Goal: Task Accomplishment & Management: Complete application form

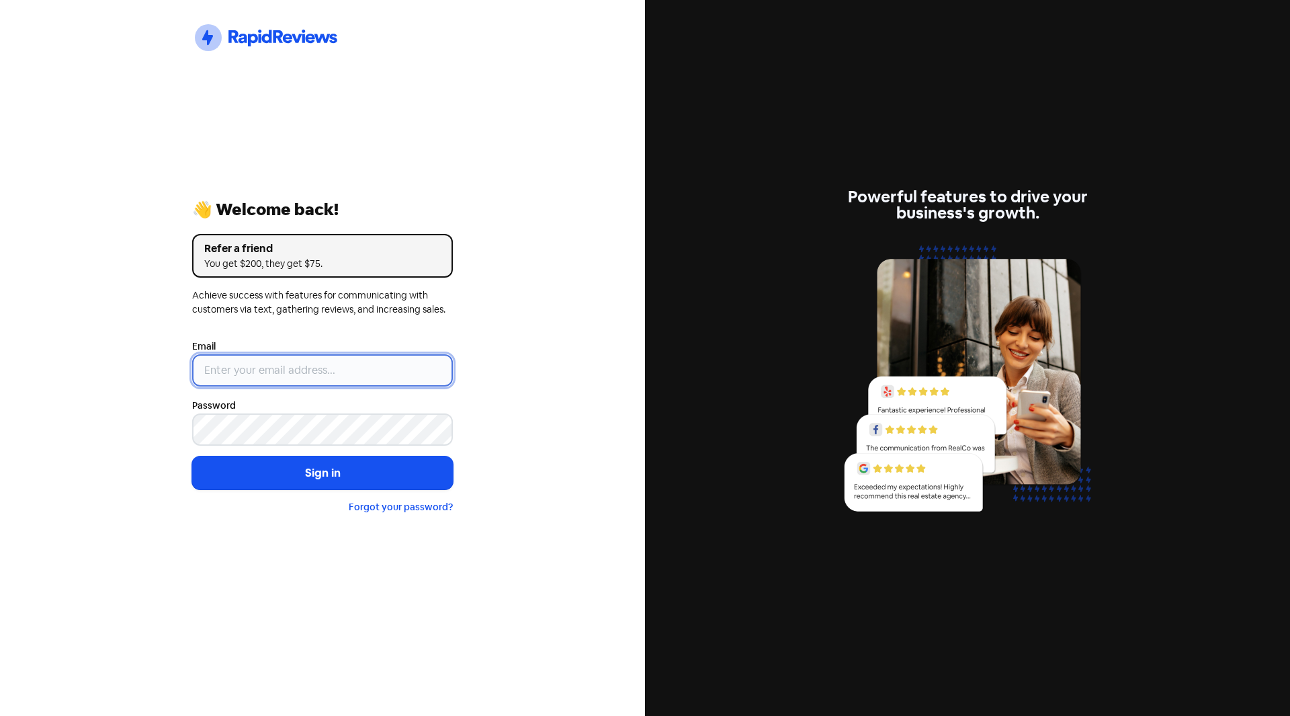
type input "[PERSON_NAME][EMAIL_ADDRESS][DOMAIN_NAME]"
click at [245, 374] on input "[PERSON_NAME][EMAIL_ADDRESS][DOMAIN_NAME]" at bounding box center [322, 370] width 261 height 32
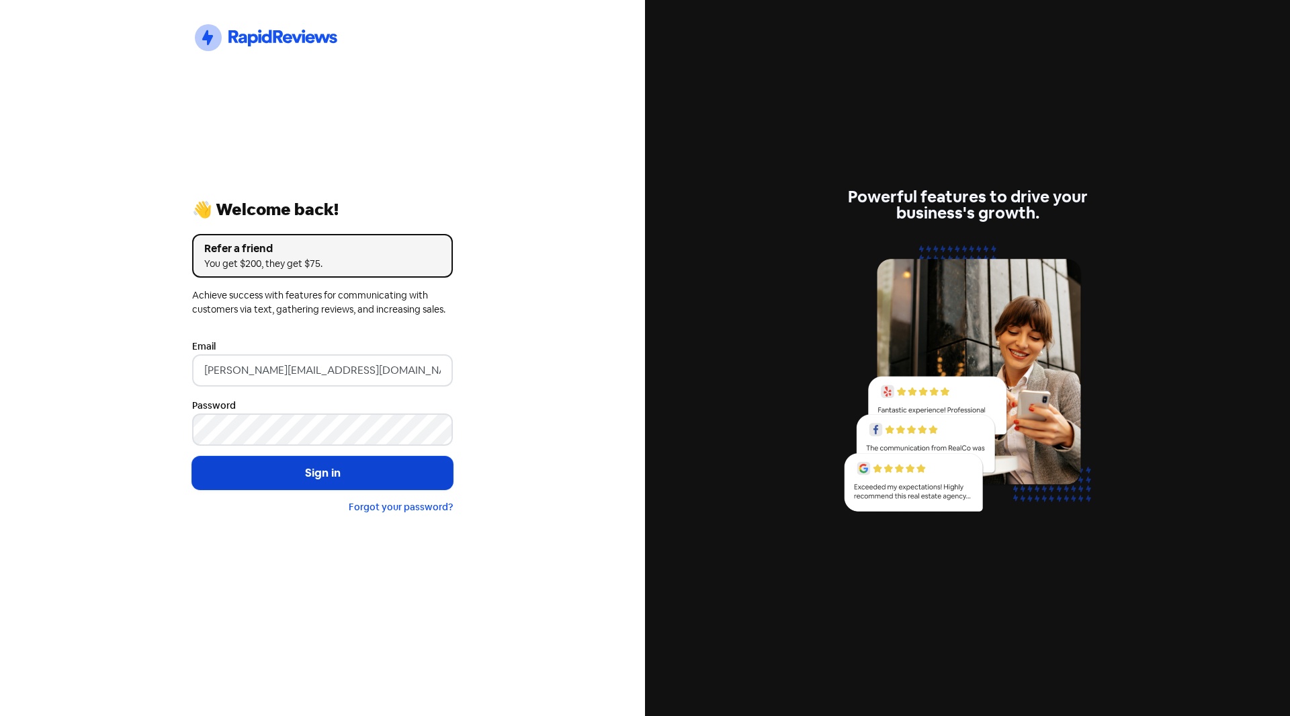
click at [244, 479] on button "Sign in" at bounding box center [322, 473] width 261 height 34
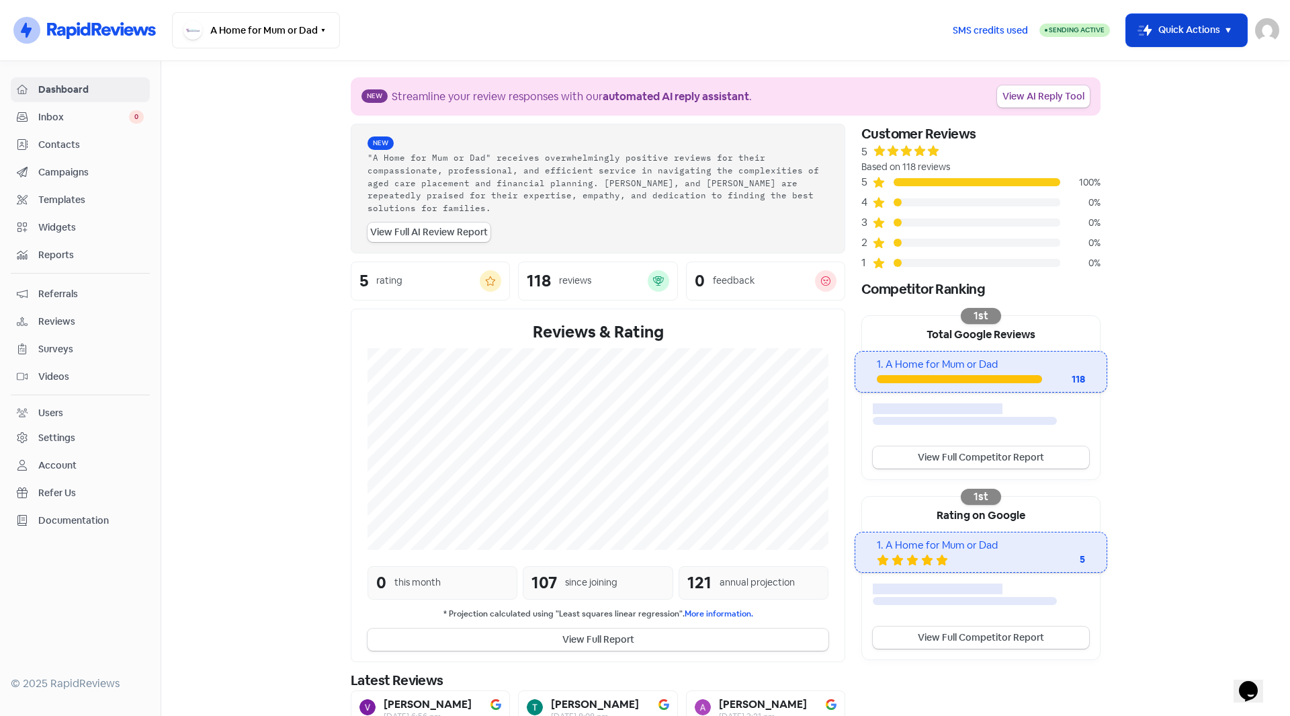
click at [1232, 32] on icon "button" at bounding box center [1228, 30] width 16 height 16
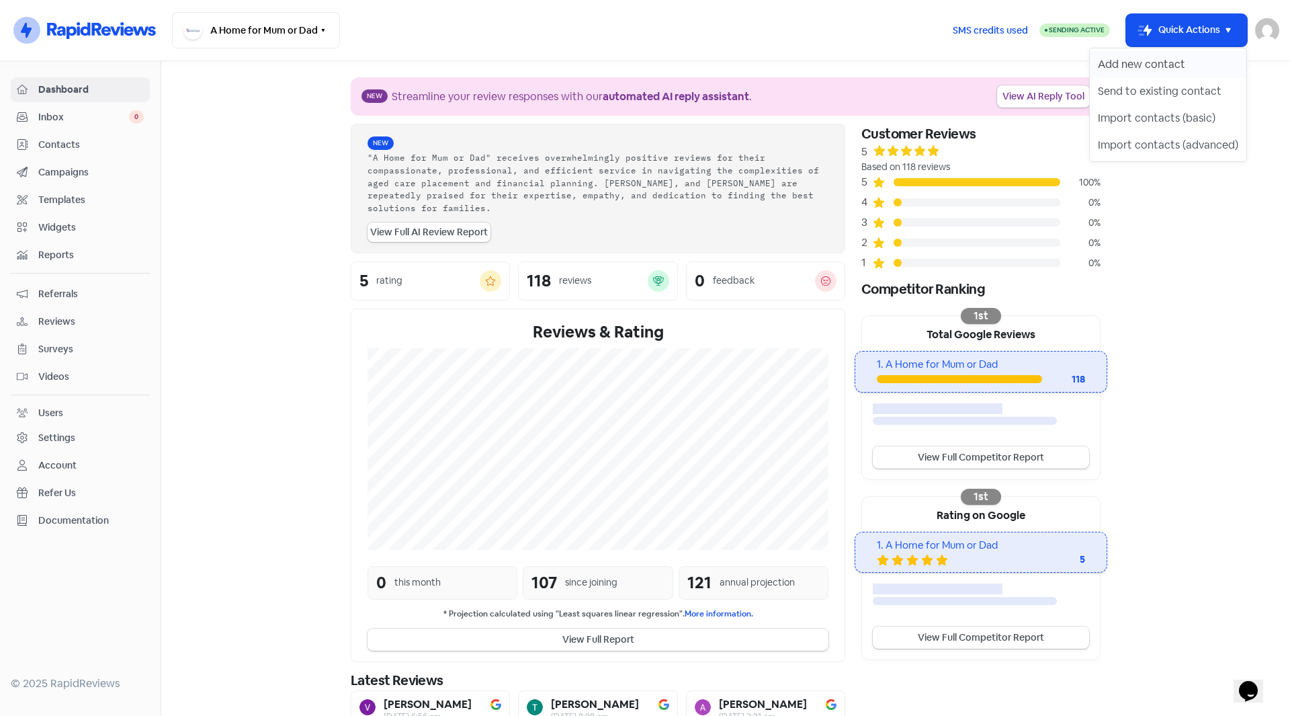
click at [1129, 68] on button "Add new contact" at bounding box center [1168, 64] width 157 height 27
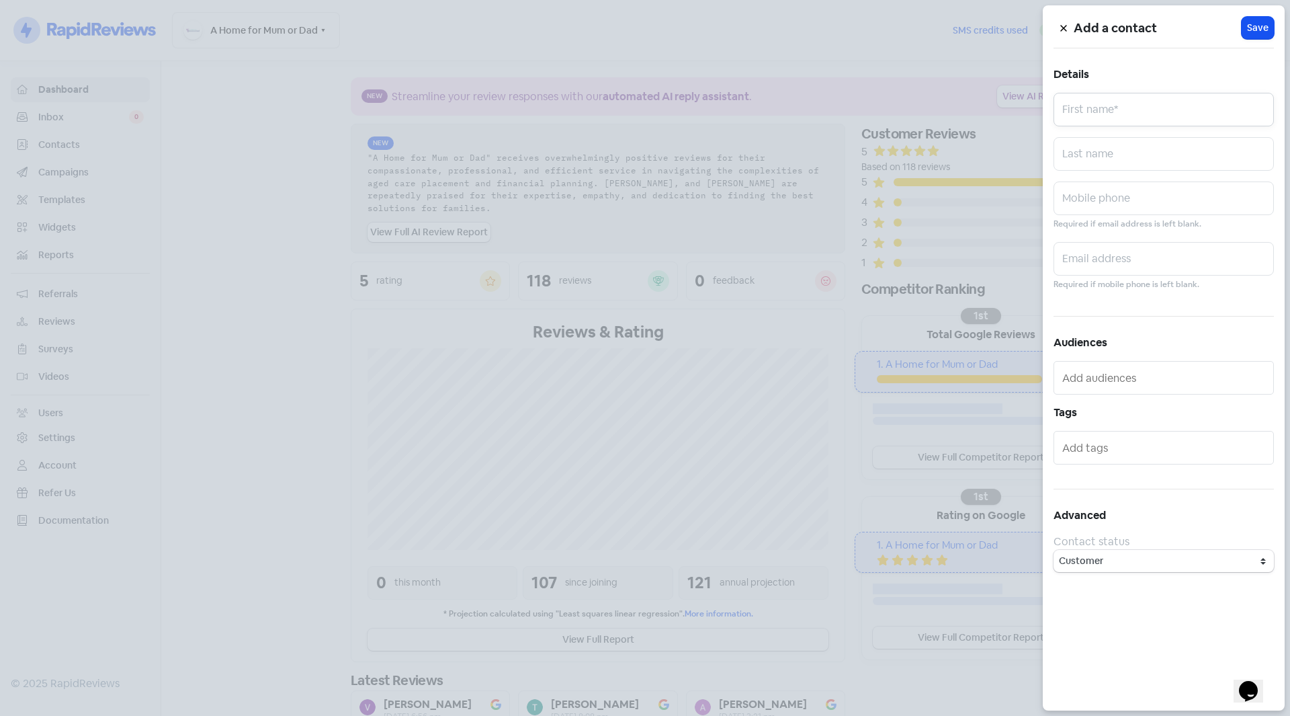
click at [1084, 110] on input "text" at bounding box center [1163, 110] width 220 height 34
type input "Peta"
type input "[PERSON_NAME]"
click at [1117, 206] on input "text" at bounding box center [1163, 198] width 220 height 34
click at [1135, 206] on input "text" at bounding box center [1163, 198] width 220 height 34
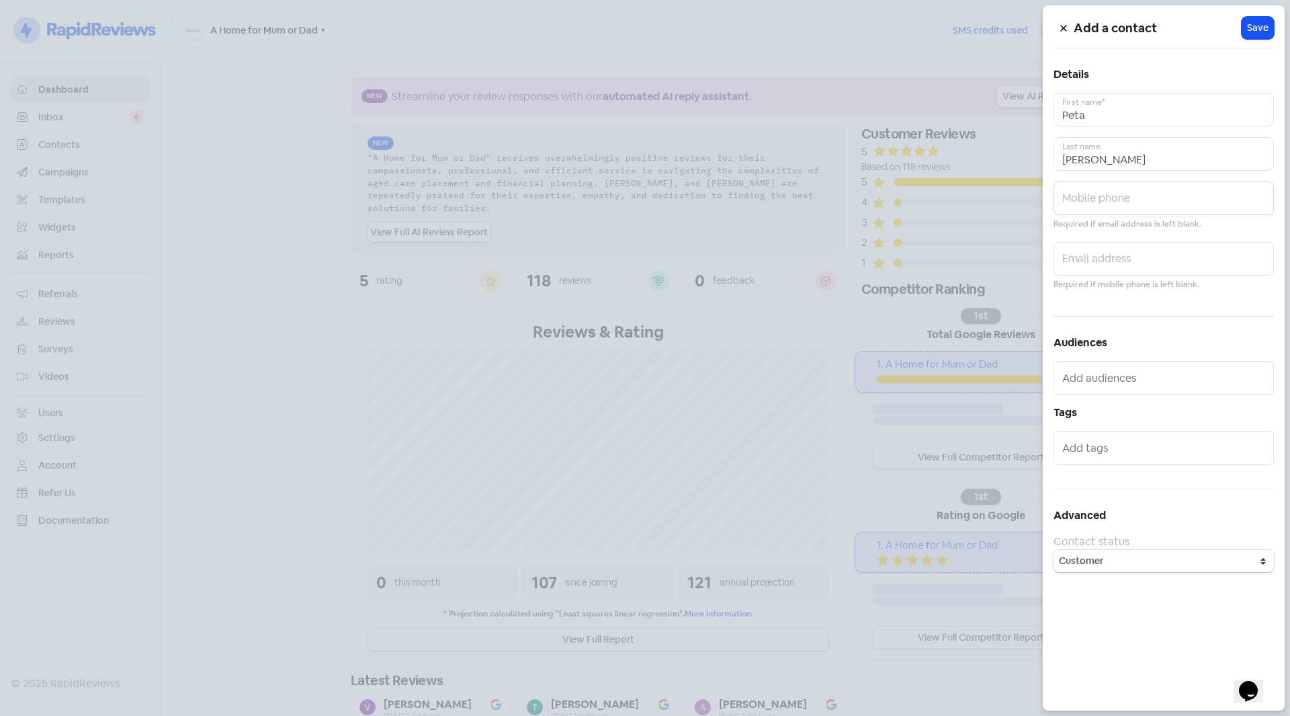
paste input "0422 922 396"
click at [1091, 203] on input "0422 922 396" at bounding box center [1163, 198] width 220 height 34
click at [1107, 205] on input "0422922 396" at bounding box center [1163, 198] width 220 height 34
click at [1109, 205] on input "0422922 396" at bounding box center [1163, 198] width 220 height 34
click at [1150, 204] on input "0422922396" at bounding box center [1163, 198] width 220 height 34
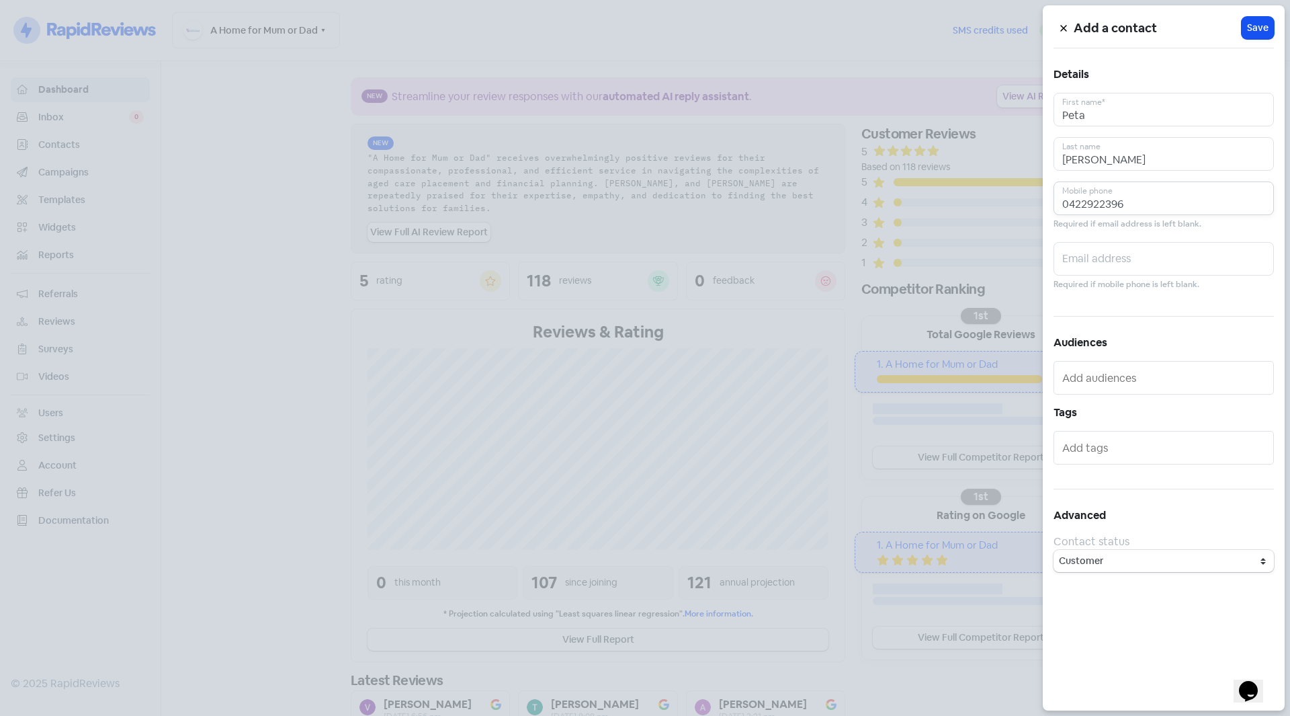
type input "0422922396"
click at [1129, 270] on input "text" at bounding box center [1163, 259] width 220 height 34
click at [1121, 264] on input "text" at bounding box center [1163, 259] width 220 height 34
paste input "[PERSON_NAME][EMAIL_ADDRESS][DOMAIN_NAME]"
type input "[PERSON_NAME][EMAIL_ADDRESS][DOMAIN_NAME]"
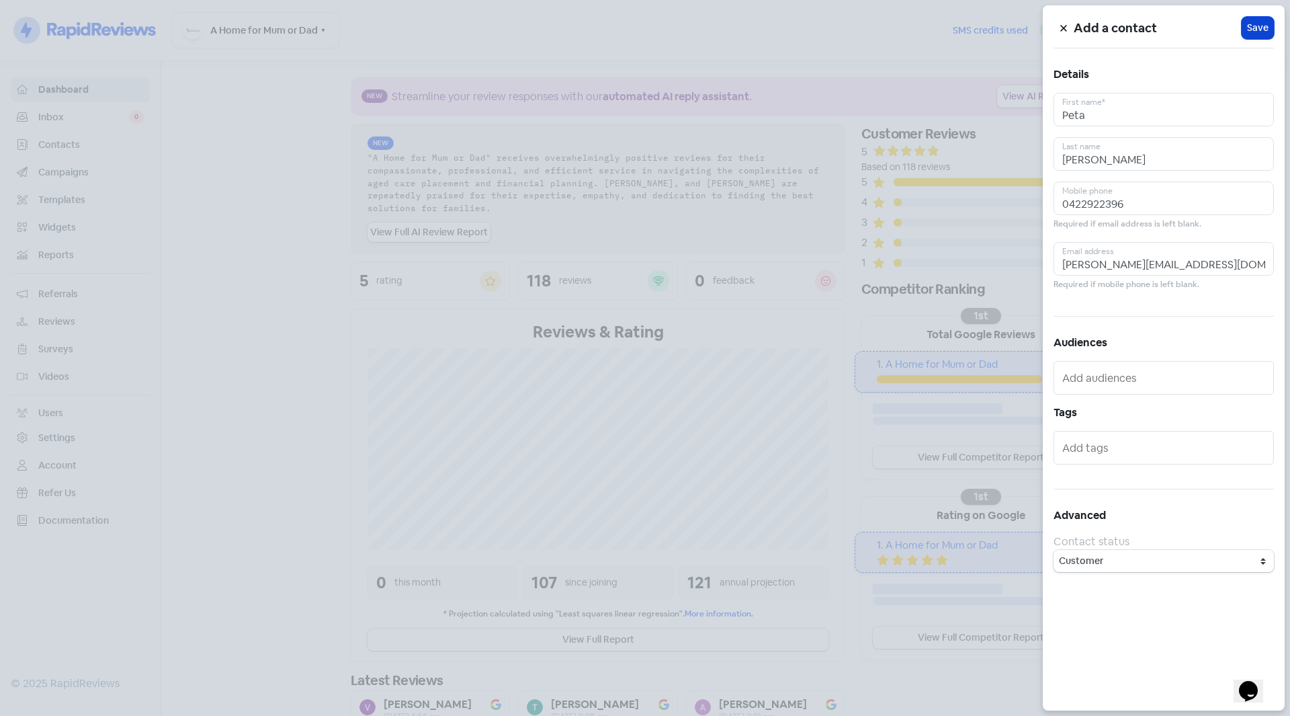
click at [1264, 22] on span "Save" at bounding box center [1257, 28] width 21 height 14
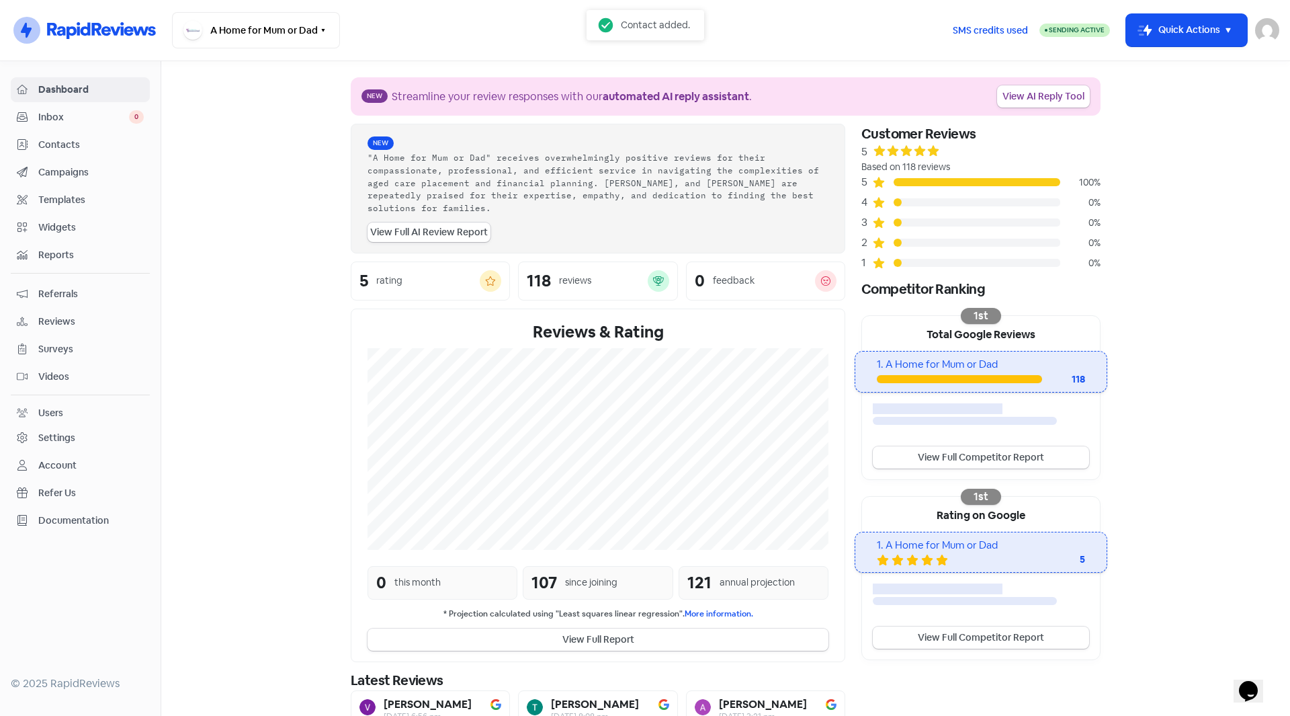
click at [60, 144] on span "Contacts" at bounding box center [90, 145] width 105 height 14
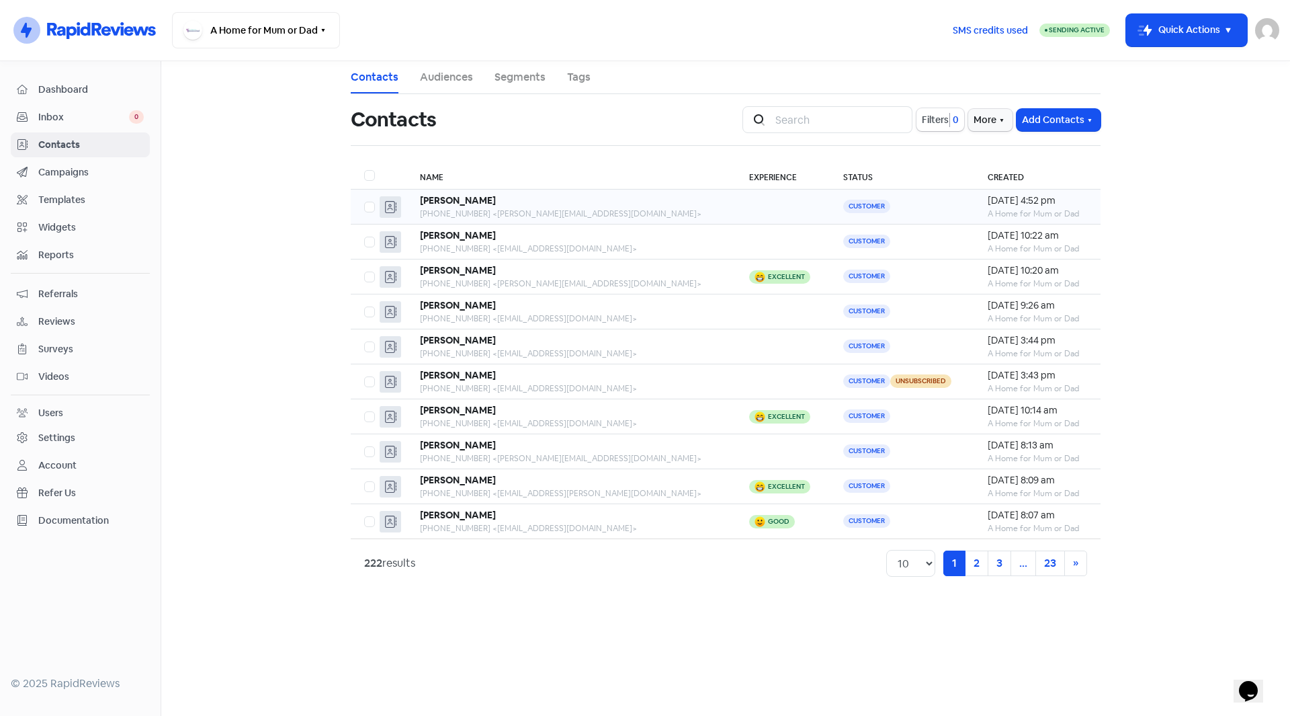
click at [478, 205] on b "[PERSON_NAME]" at bounding box center [458, 200] width 76 height 12
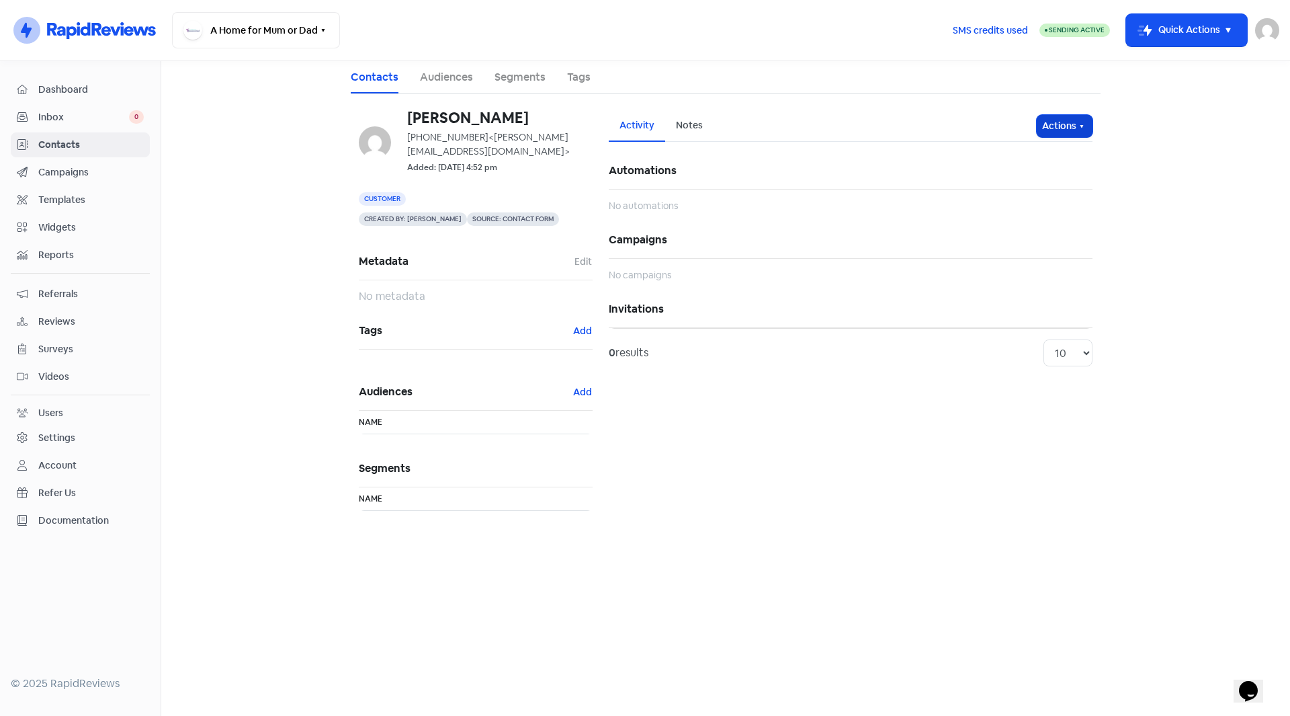
click at [1071, 124] on button "Actions" at bounding box center [1065, 126] width 56 height 22
click at [1051, 160] on button "Send invitation" at bounding box center [1039, 155] width 106 height 27
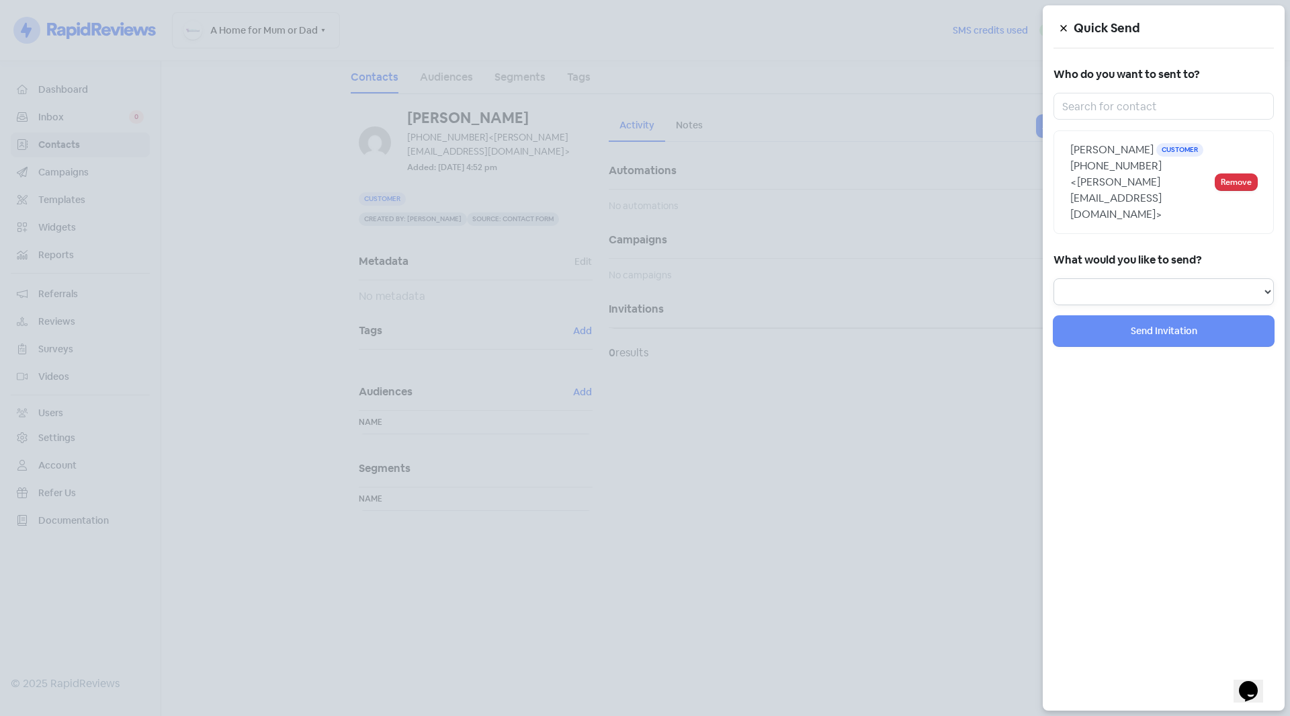
click at [1247, 278] on select "Review Invitation Referral Invitation Survey Invitation Video Invitation" at bounding box center [1163, 291] width 220 height 27
select select "review"
click at [1053, 278] on select "Review Invitation Referral Invitation Survey Invitation Video Invitation" at bounding box center [1163, 291] width 220 height 27
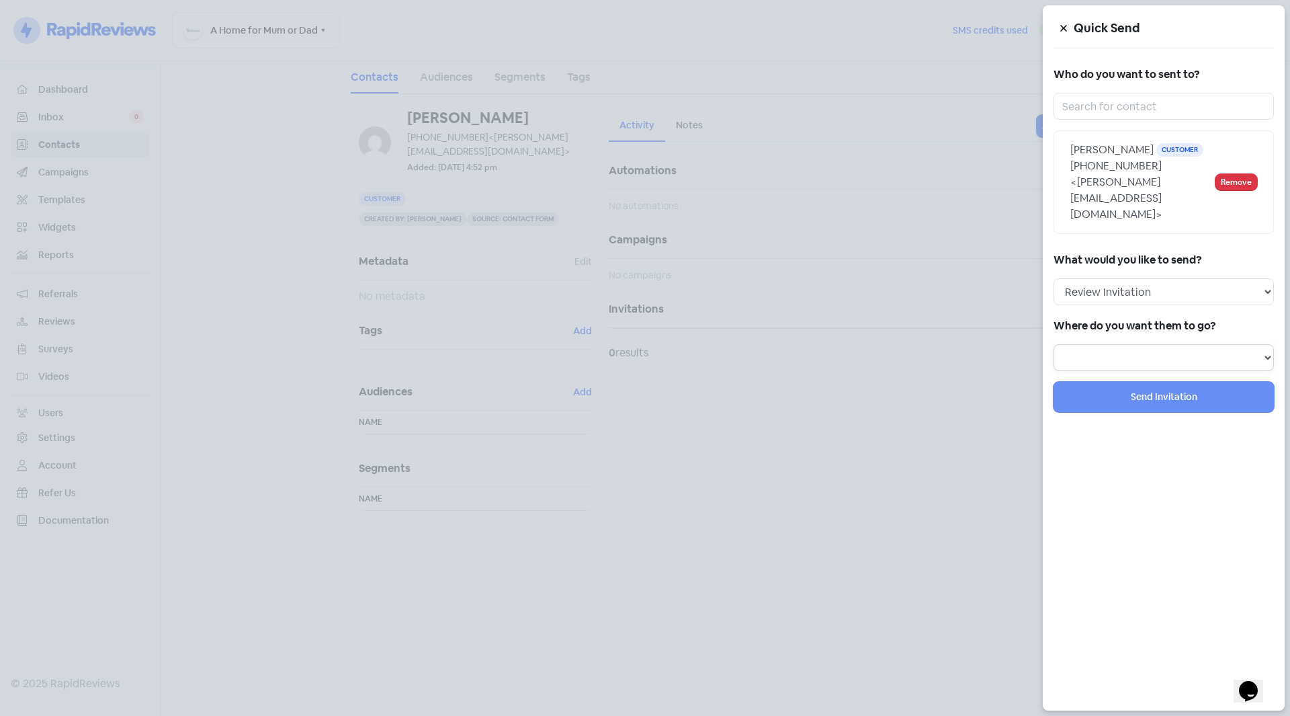
click at [1153, 344] on select "Review form: Default review form" at bounding box center [1163, 357] width 220 height 27
select select "36"
click at [1053, 344] on select "Review form: Default review form" at bounding box center [1163, 357] width 220 height 27
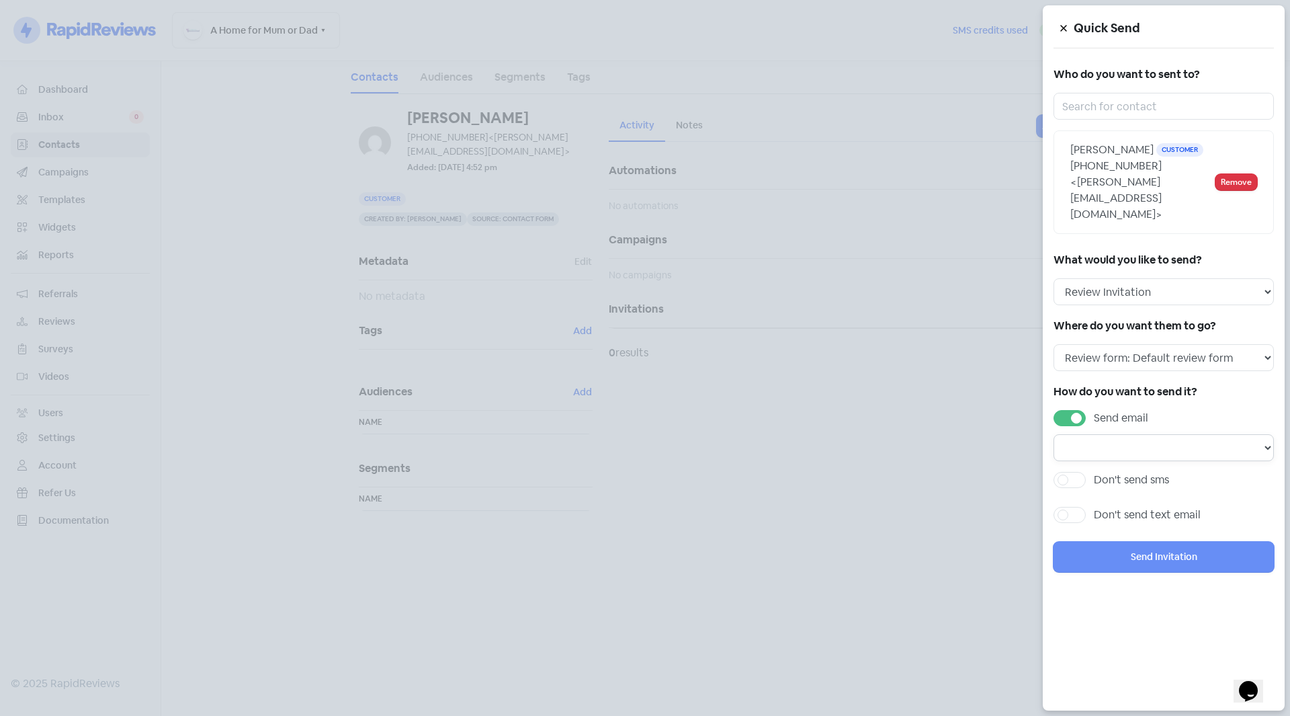
click at [1174, 434] on select "Email template: Default email 3 Email template: Default email 2 Email template:…" at bounding box center [1163, 447] width 220 height 27
select select "72"
click at [1053, 434] on select "Email template: Default email 3 Email template: Default email 2 Email template:…" at bounding box center [1163, 447] width 220 height 27
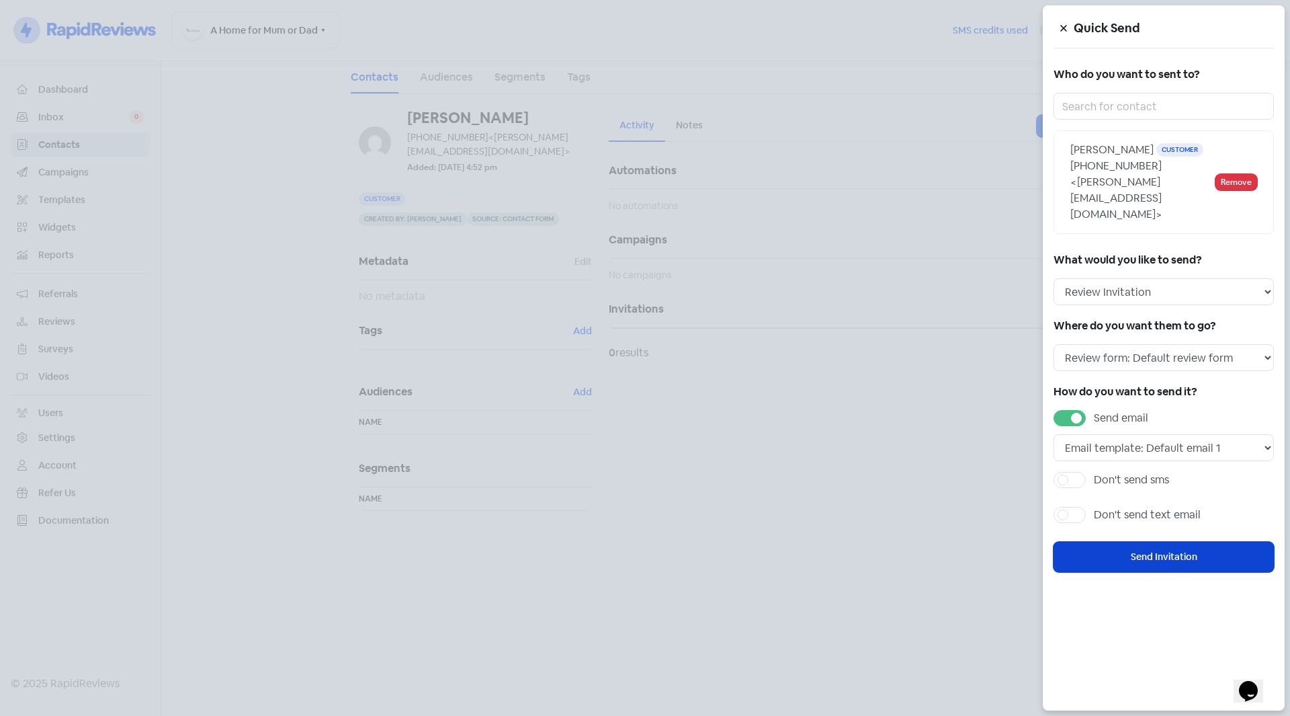
click at [1174, 542] on button "Send Invitation" at bounding box center [1163, 557] width 220 height 30
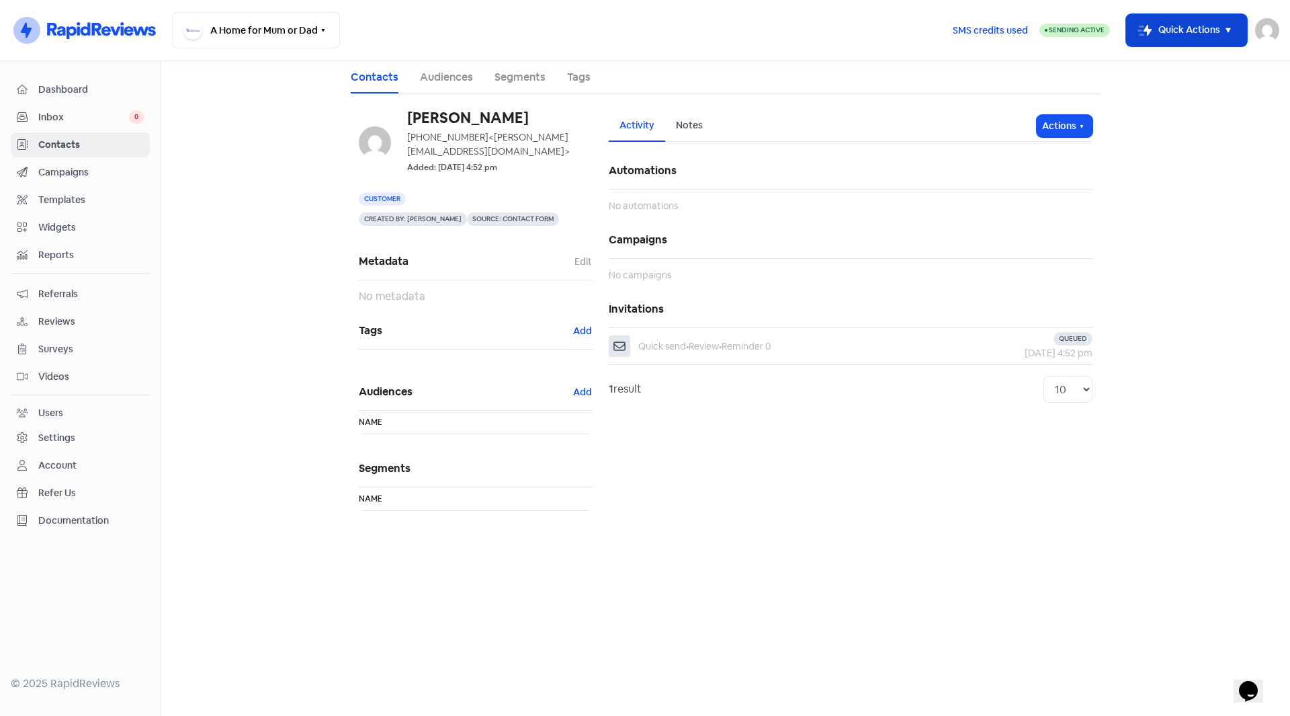
click at [1220, 33] on icon "button" at bounding box center [1228, 30] width 16 height 16
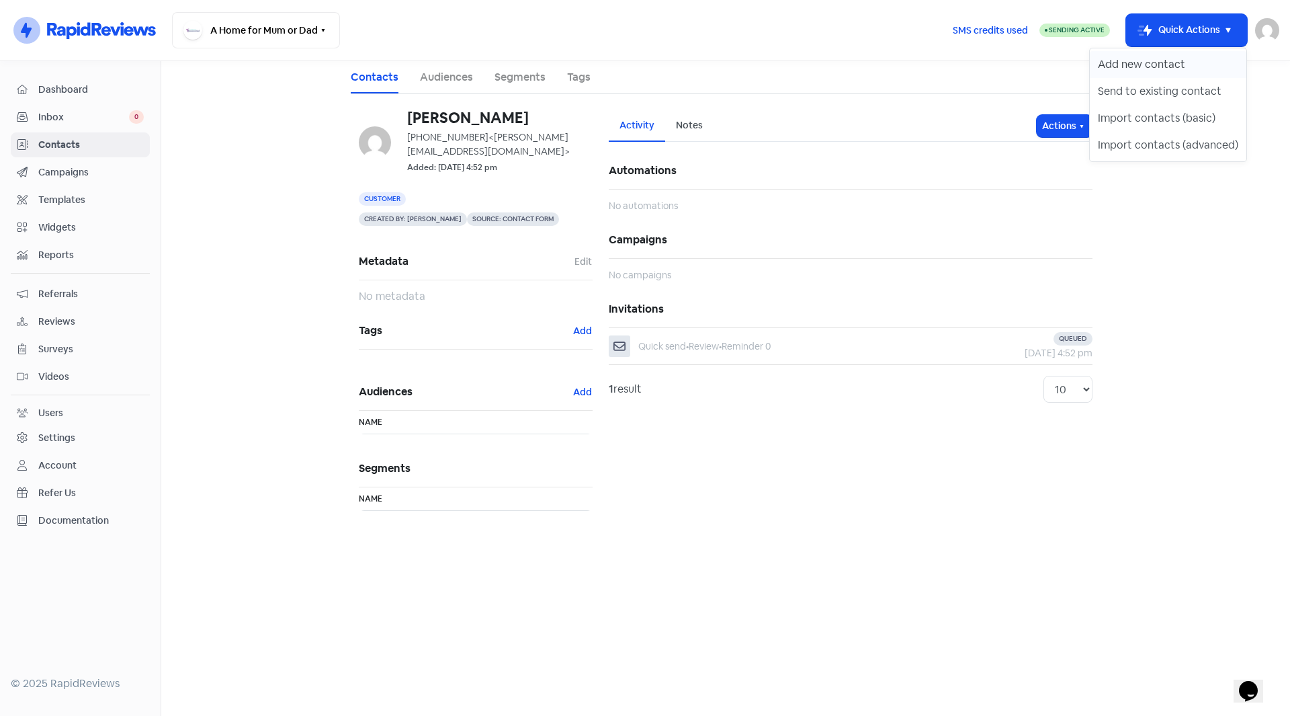
click at [1166, 62] on button "Add new contact" at bounding box center [1168, 64] width 157 height 27
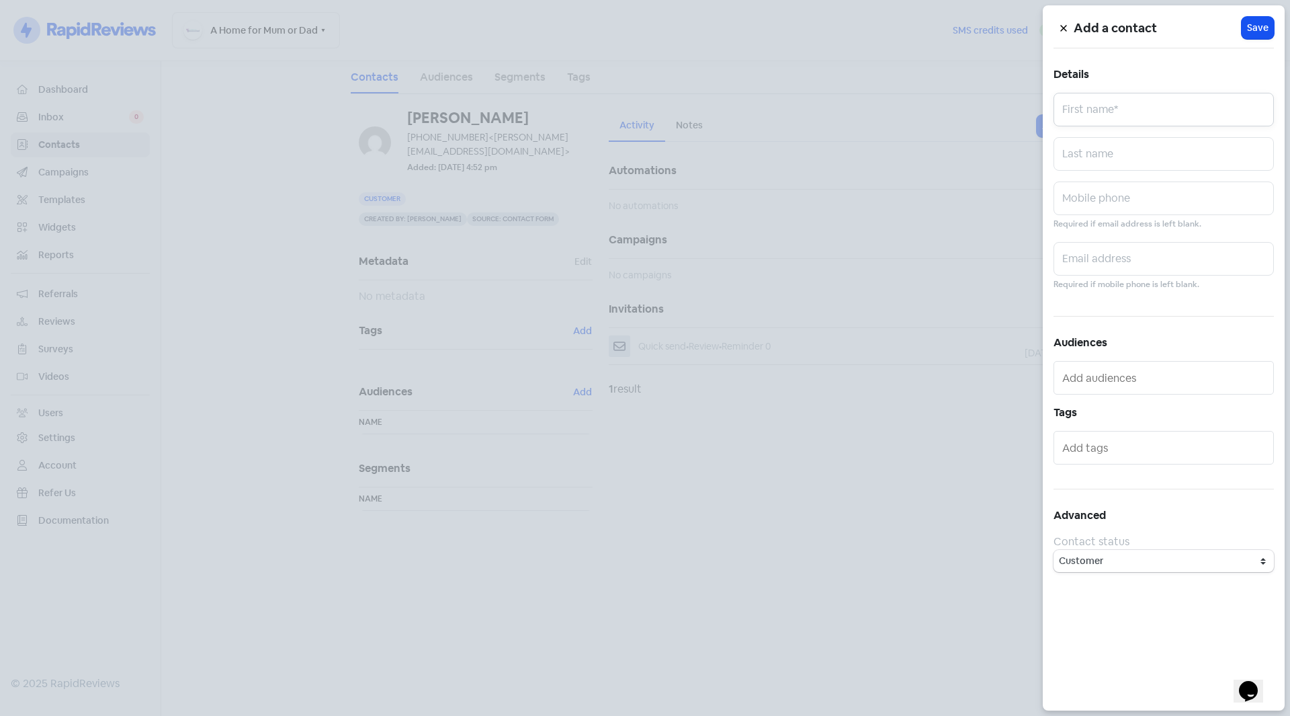
click at [1167, 113] on input "text" at bounding box center [1163, 110] width 220 height 34
type input "[PERSON_NAME]"
click at [1184, 147] on input "text" at bounding box center [1163, 154] width 220 height 34
type input "Turro"
click at [1145, 203] on input "text" at bounding box center [1163, 198] width 220 height 34
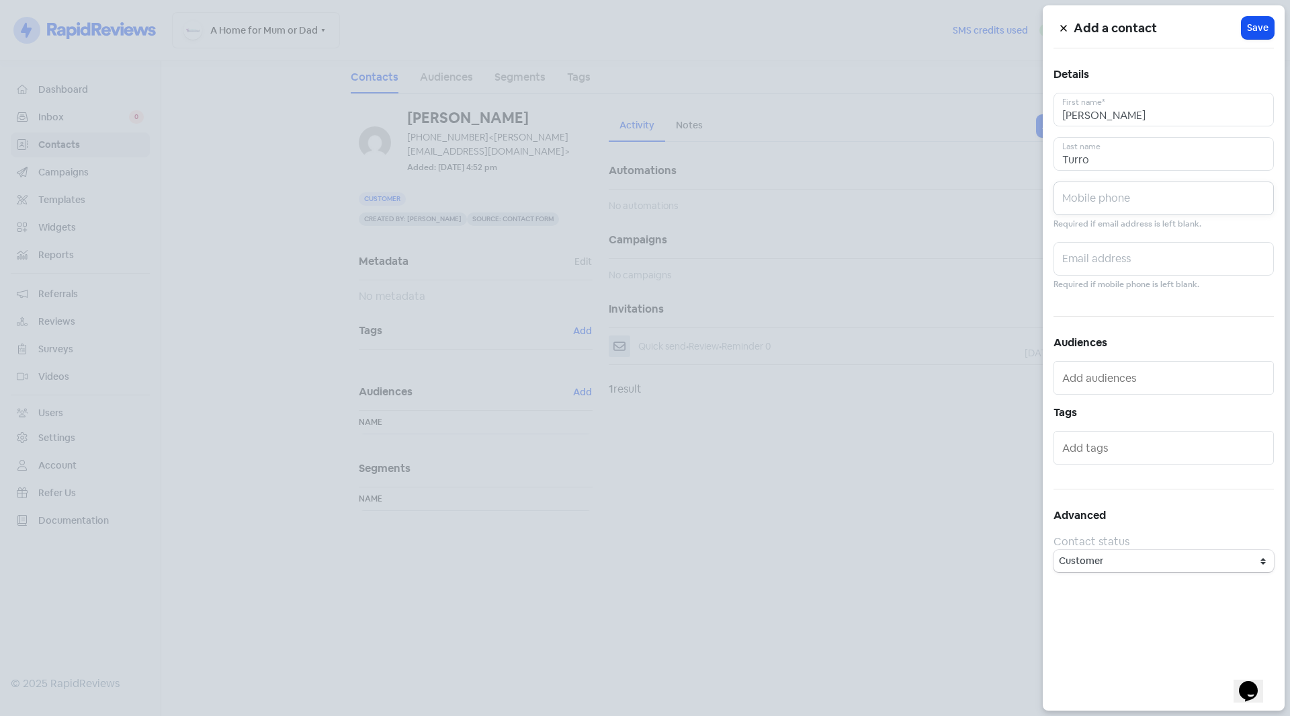
click at [1109, 199] on input "text" at bounding box center [1163, 198] width 220 height 34
paste input "0421 224 647"
click at [1088, 203] on input "0421 224 647" at bounding box center [1163, 198] width 220 height 34
click at [1106, 204] on input "0421224 647" at bounding box center [1163, 198] width 220 height 34
type input "0421224647"
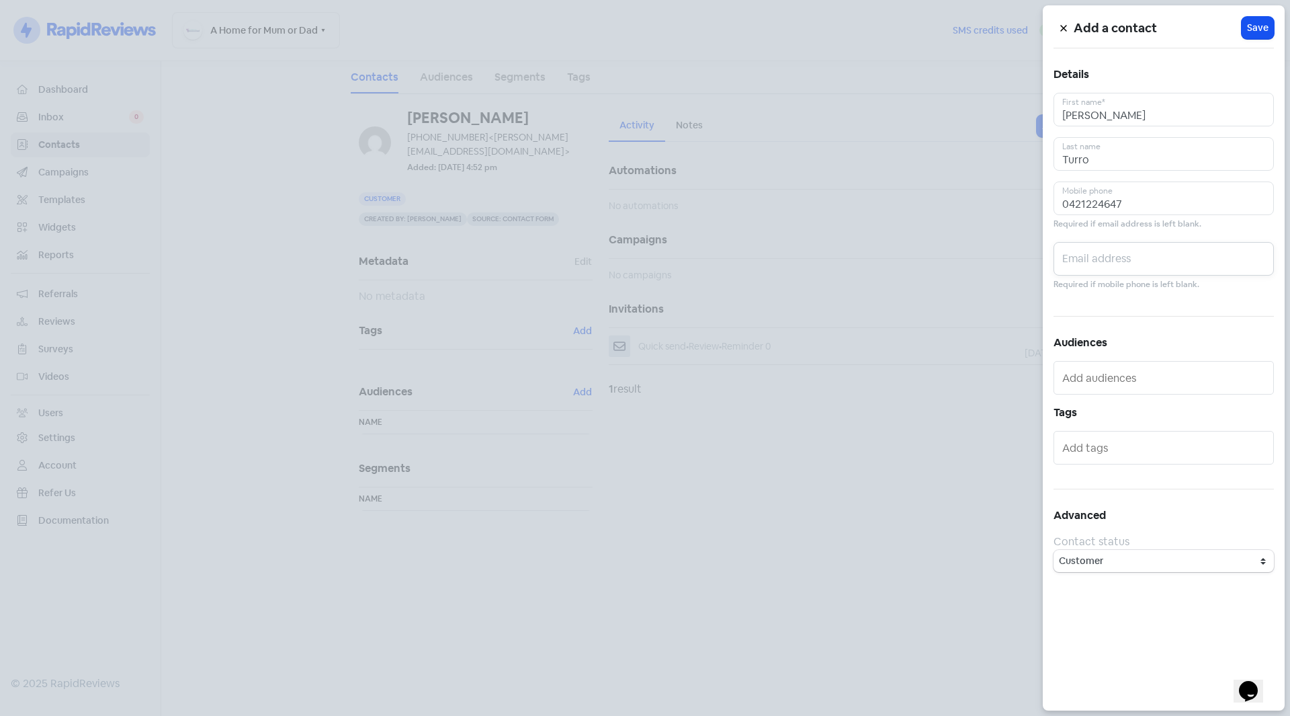
click at [1107, 265] on input "text" at bounding box center [1163, 259] width 220 height 34
click at [1099, 264] on input "text" at bounding box center [1163, 259] width 220 height 34
paste input "[PERSON_NAME][EMAIL_ADDRESS][DOMAIN_NAME]"
type input "[PERSON_NAME][EMAIL_ADDRESS][DOMAIN_NAME]"
click at [1268, 25] on span "Save" at bounding box center [1257, 28] width 21 height 14
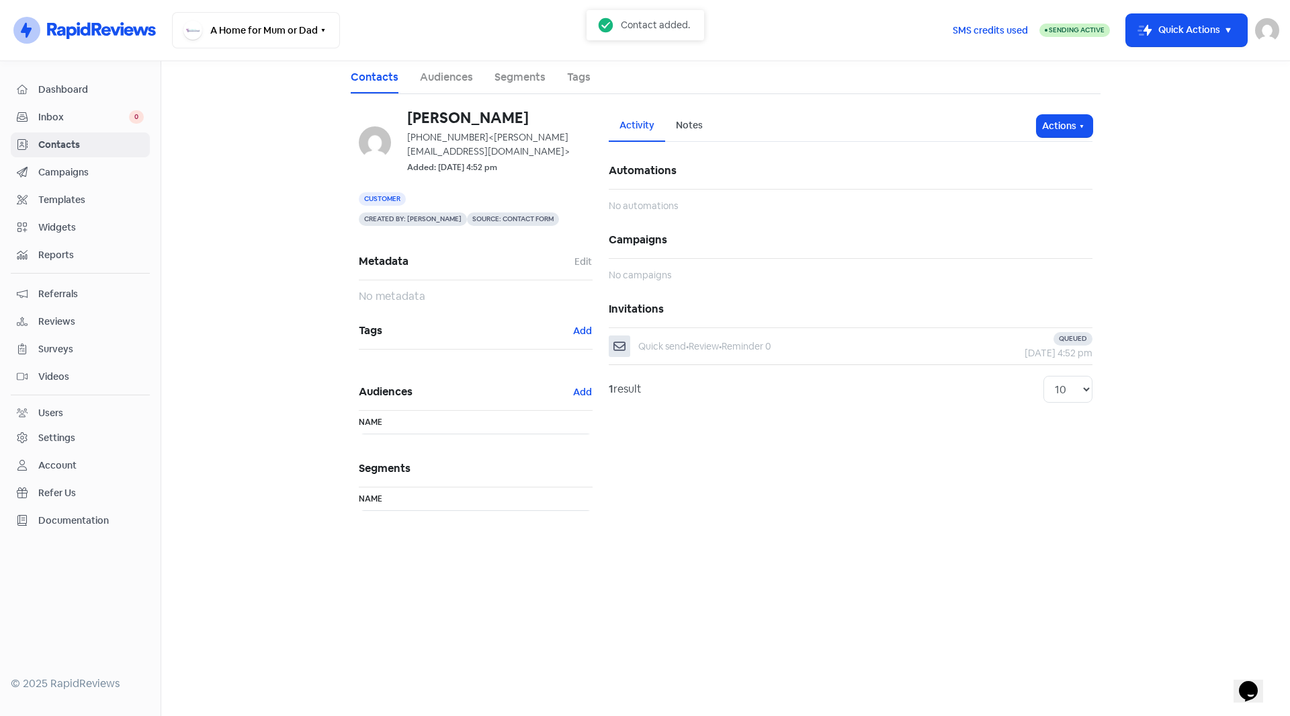
click at [72, 140] on span "Contacts" at bounding box center [90, 145] width 105 height 14
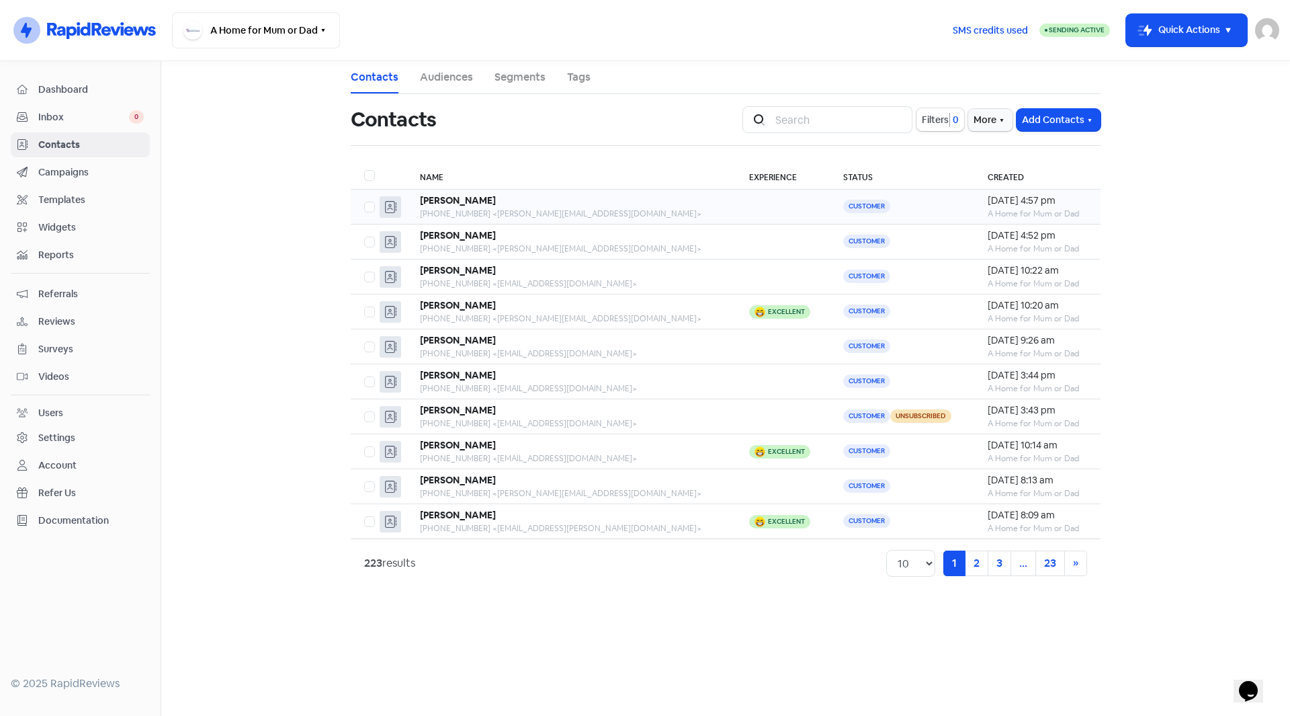
click at [492, 210] on div "[PHONE_NUMBER] <[PERSON_NAME][EMAIL_ADDRESS][DOMAIN_NAME]>" at bounding box center [571, 214] width 302 height 12
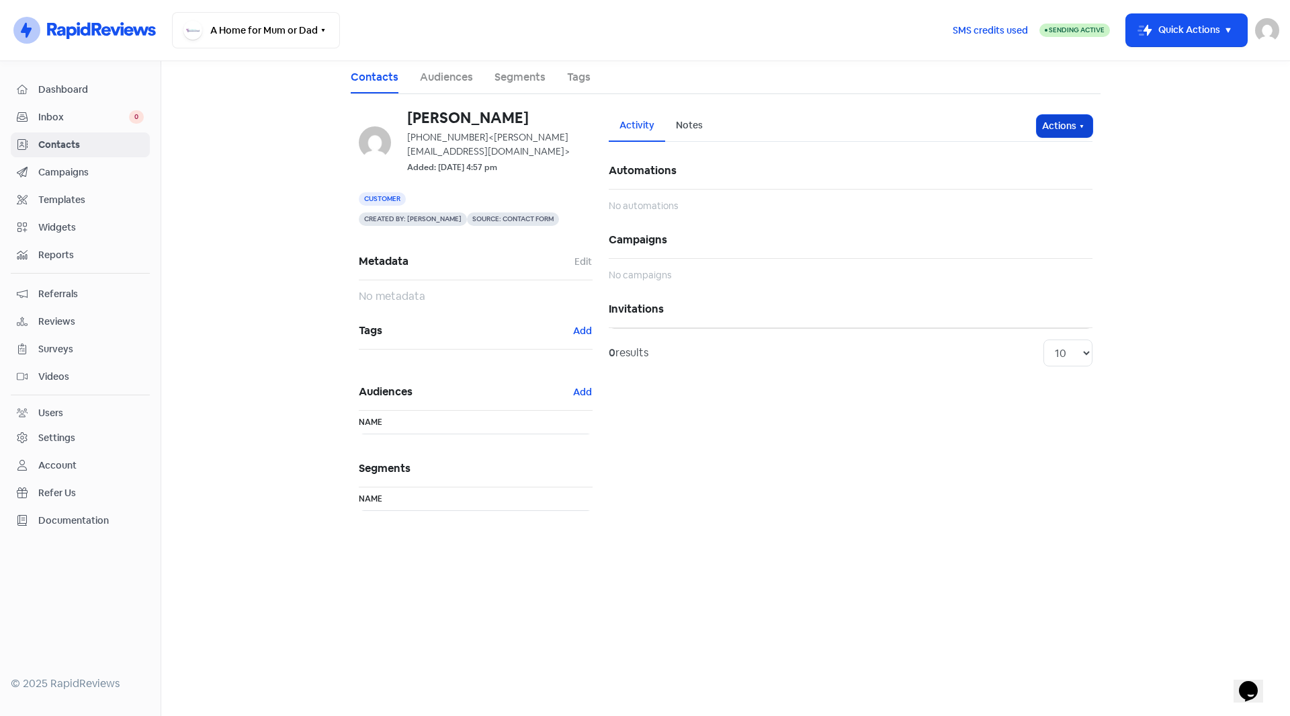
click at [1071, 126] on button "Actions" at bounding box center [1065, 126] width 56 height 22
click at [1044, 156] on button "Send invitation" at bounding box center [1039, 155] width 106 height 27
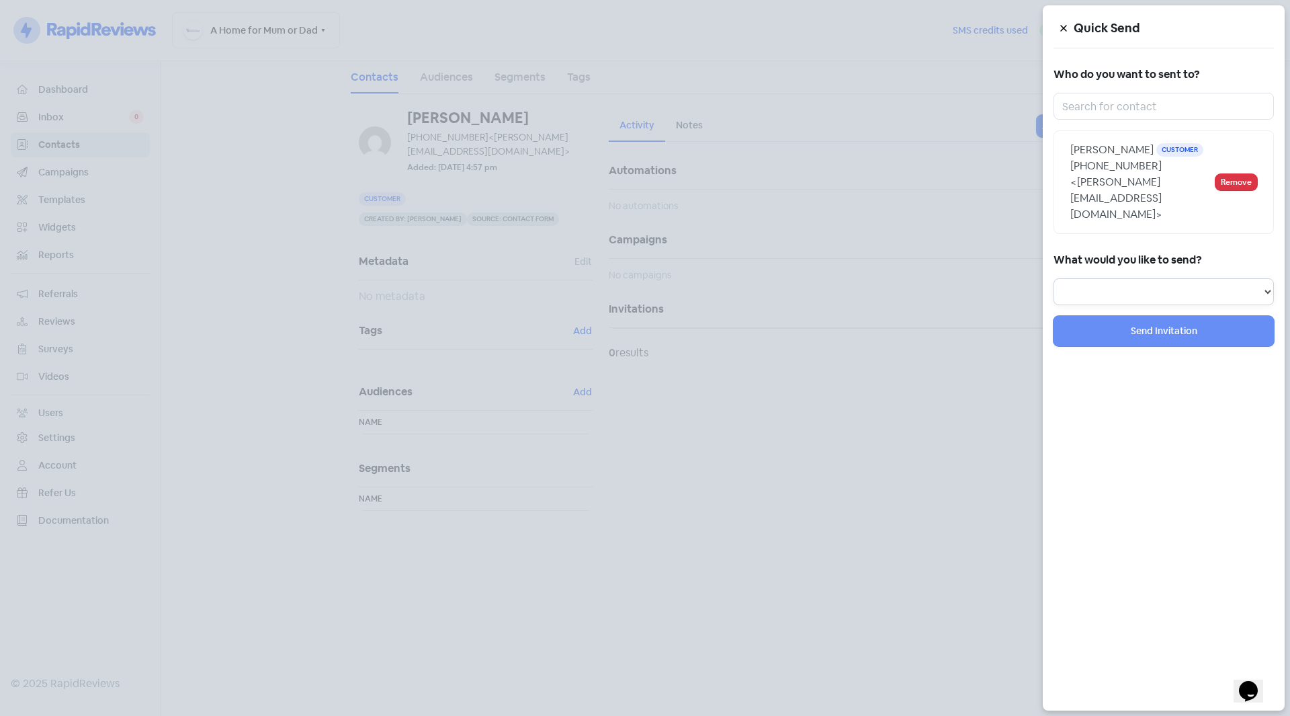
click at [1131, 278] on select "Review Invitation Referral Invitation Survey Invitation Video Invitation" at bounding box center [1163, 291] width 220 height 27
select select "review"
click at [1053, 278] on select "Review Invitation Referral Invitation Survey Invitation Video Invitation" at bounding box center [1163, 291] width 220 height 27
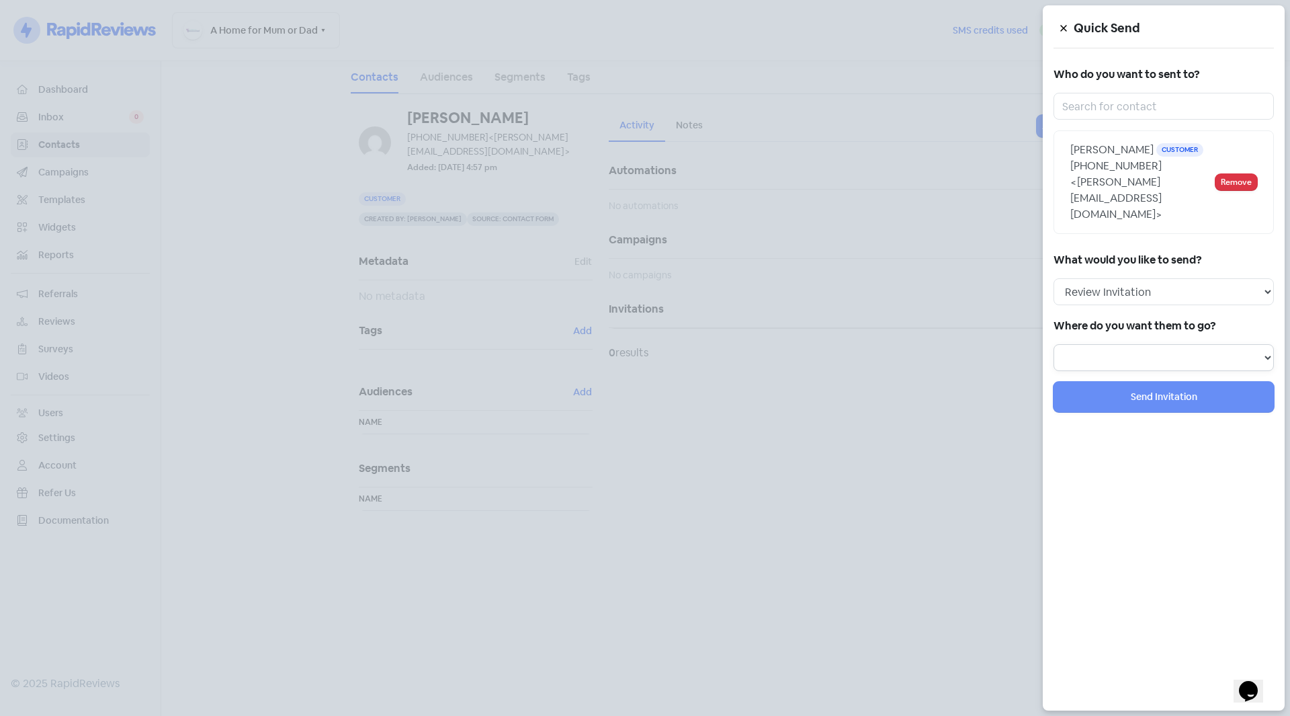
click at [1112, 344] on select "Review form: Default review form" at bounding box center [1163, 357] width 220 height 27
select select "36"
click at [1053, 344] on select "Review form: Default review form" at bounding box center [1163, 357] width 220 height 27
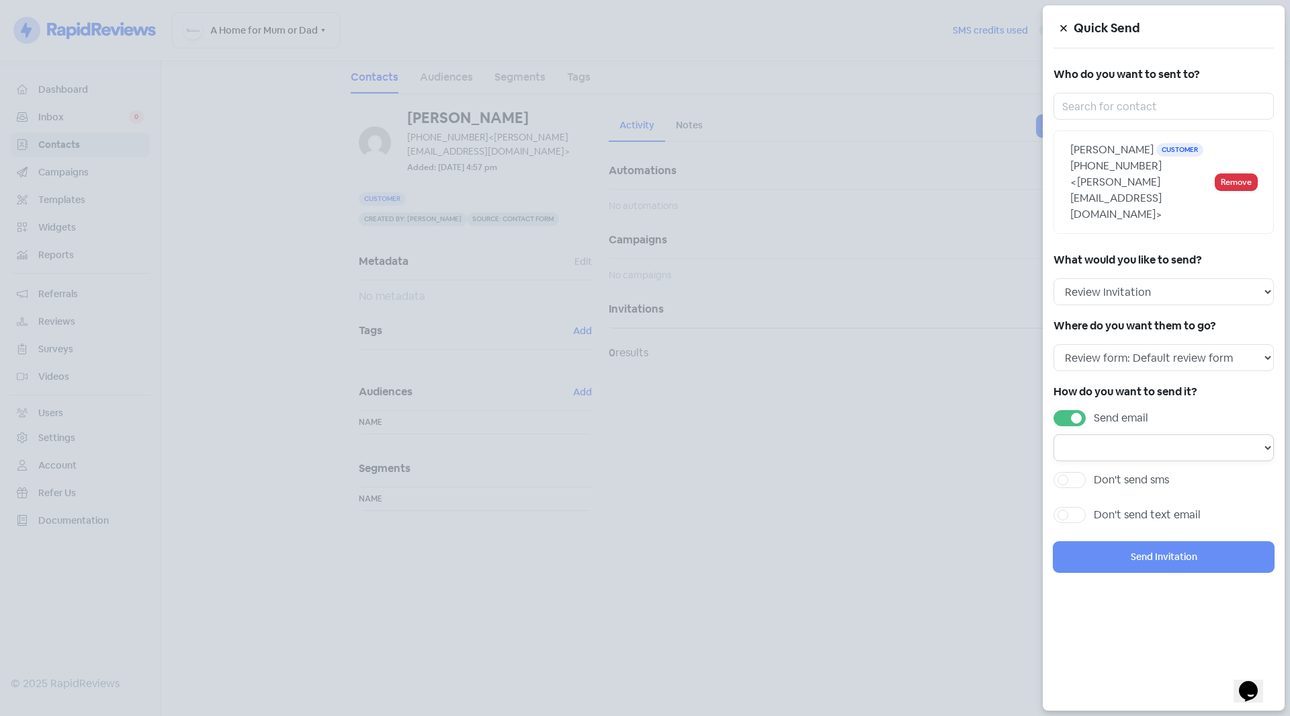
click at [1092, 434] on select "Email template: Default email 3 Email template: Default email 2 Email template:…" at bounding box center [1163, 447] width 220 height 27
select select "72"
click at [1053, 434] on select "Email template: Default email 3 Email template: Default email 2 Email template:…" at bounding box center [1163, 447] width 220 height 27
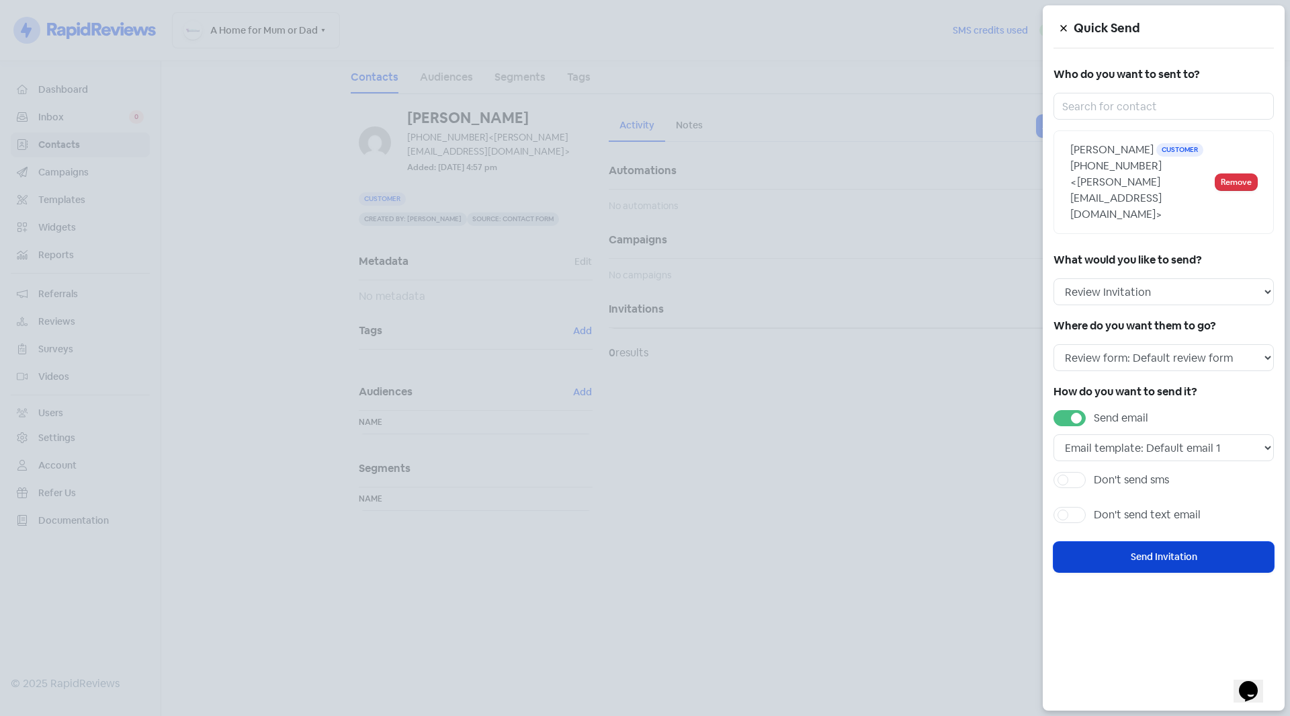
click at [1166, 542] on button "Send Invitation" at bounding box center [1163, 557] width 220 height 30
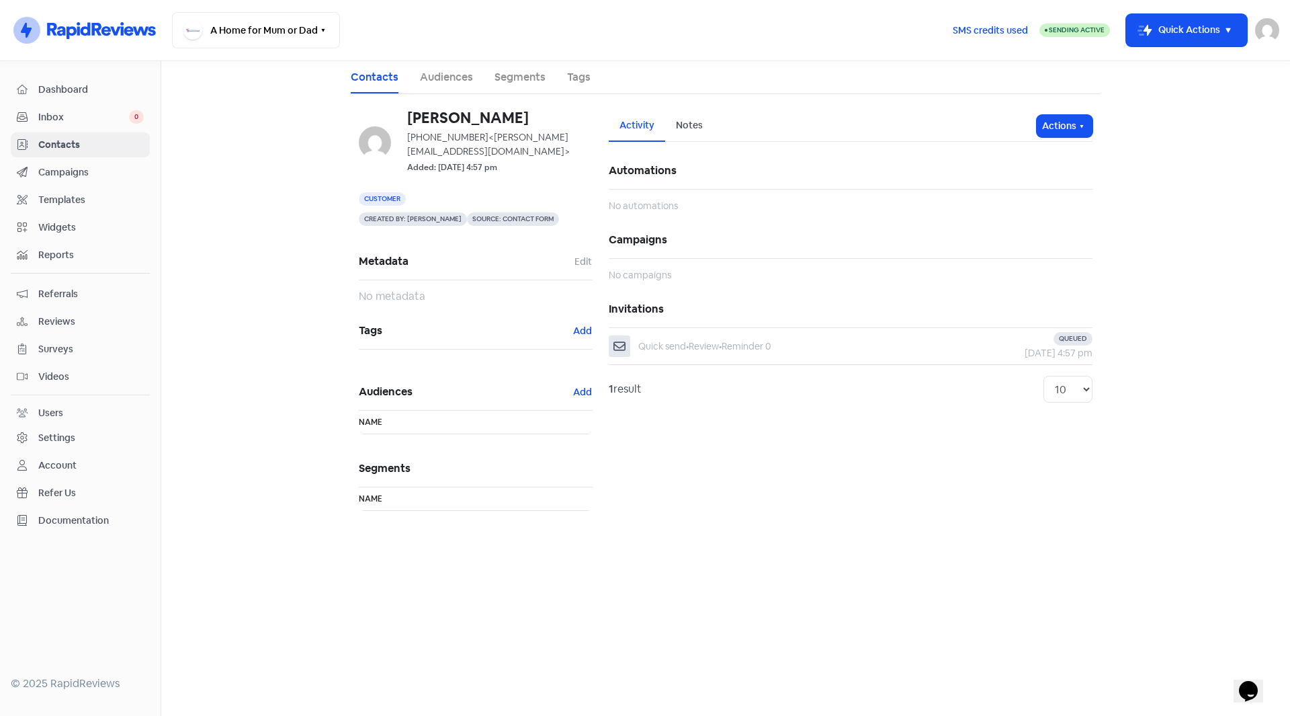
drag, startPoint x: 1247, startPoint y: 160, endPoint x: 1215, endPoint y: 138, distance: 39.1
click at [1246, 159] on main "Contacts Audiences Segments Tags [PERSON_NAME] [PHONE_NUMBER] <[PERSON_NAME][EM…" at bounding box center [725, 388] width 1129 height 654
click at [1196, 30] on button "Icon For Thunder-move Quick Actions" at bounding box center [1186, 30] width 121 height 32
click at [1155, 61] on button "Add new contact" at bounding box center [1168, 64] width 157 height 27
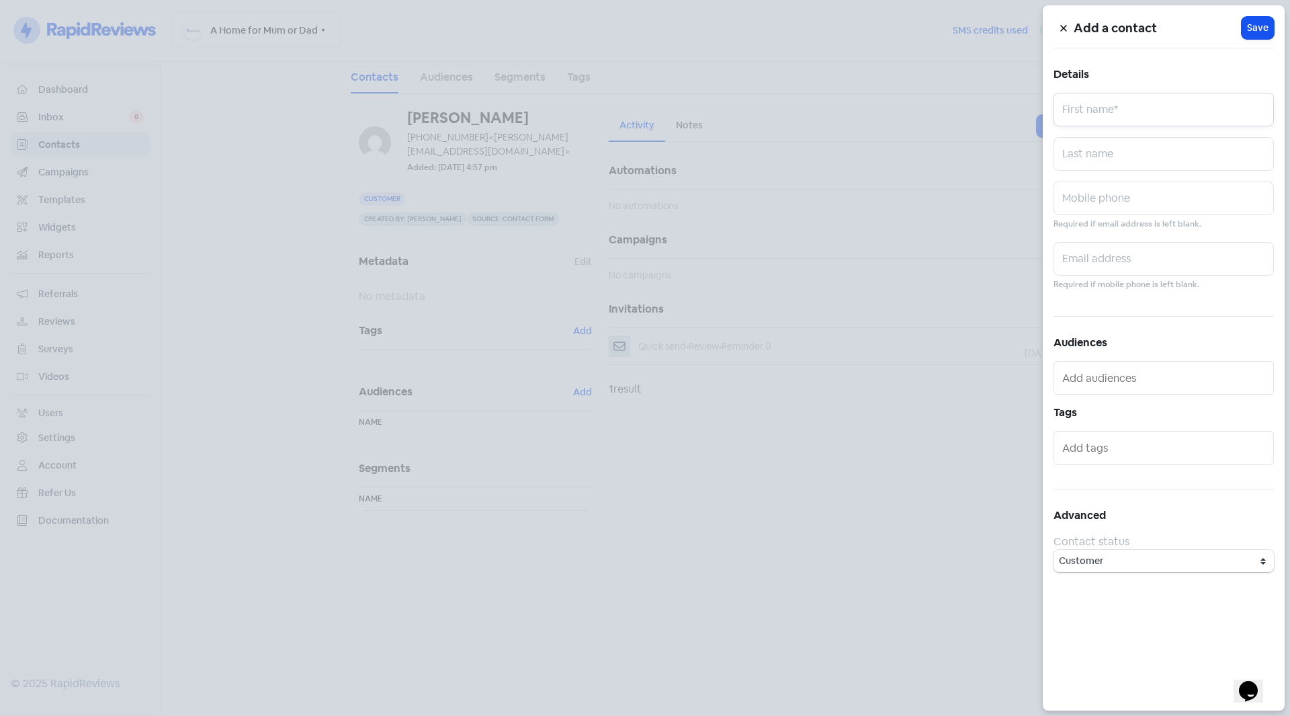
click at [1094, 102] on input "text" at bounding box center [1163, 110] width 220 height 34
type input "[PERSON_NAME]"
click at [1093, 167] on input "text" at bounding box center [1163, 154] width 220 height 34
type input "[PERSON_NAME]"
click at [1128, 203] on input "text" at bounding box center [1163, 198] width 220 height 34
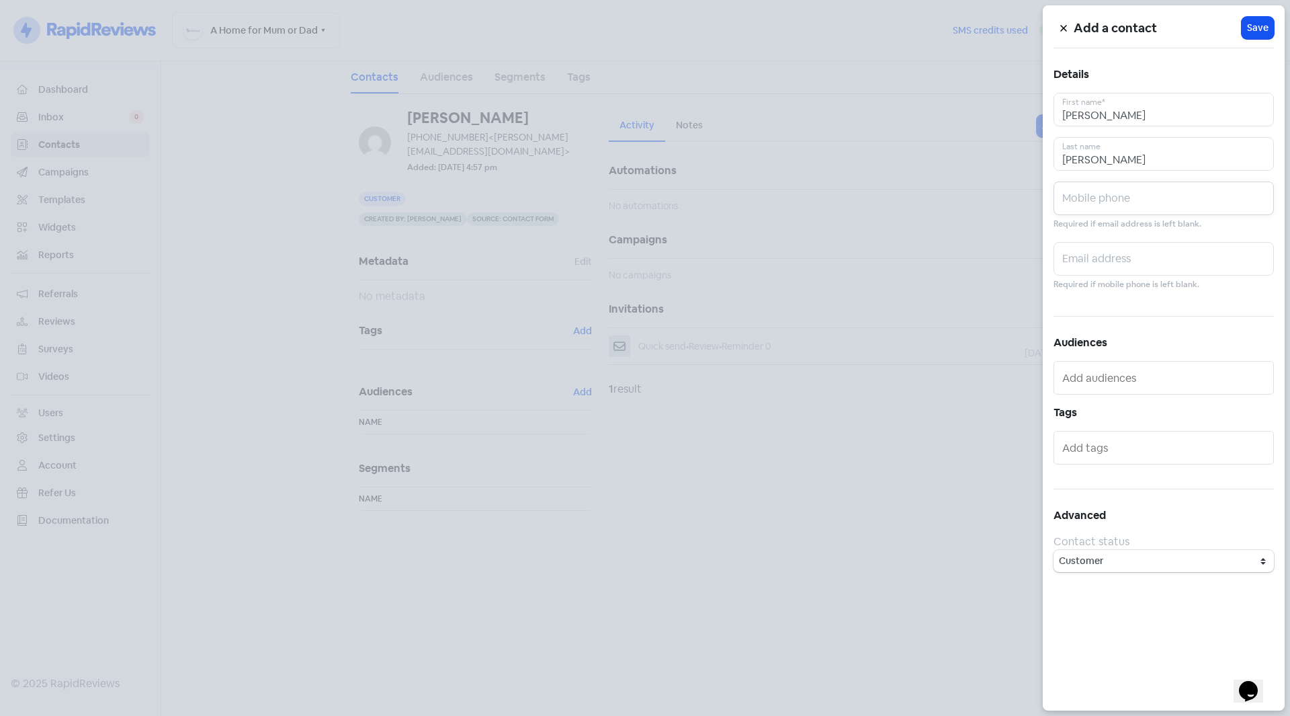
click at [1139, 198] on input "text" at bounding box center [1163, 198] width 220 height 34
paste input "0431 456 602"
click at [1088, 199] on input "0431 456 602" at bounding box center [1163, 198] width 220 height 34
click at [1109, 202] on input "0431456 602" at bounding box center [1163, 198] width 220 height 34
type input "0431456602"
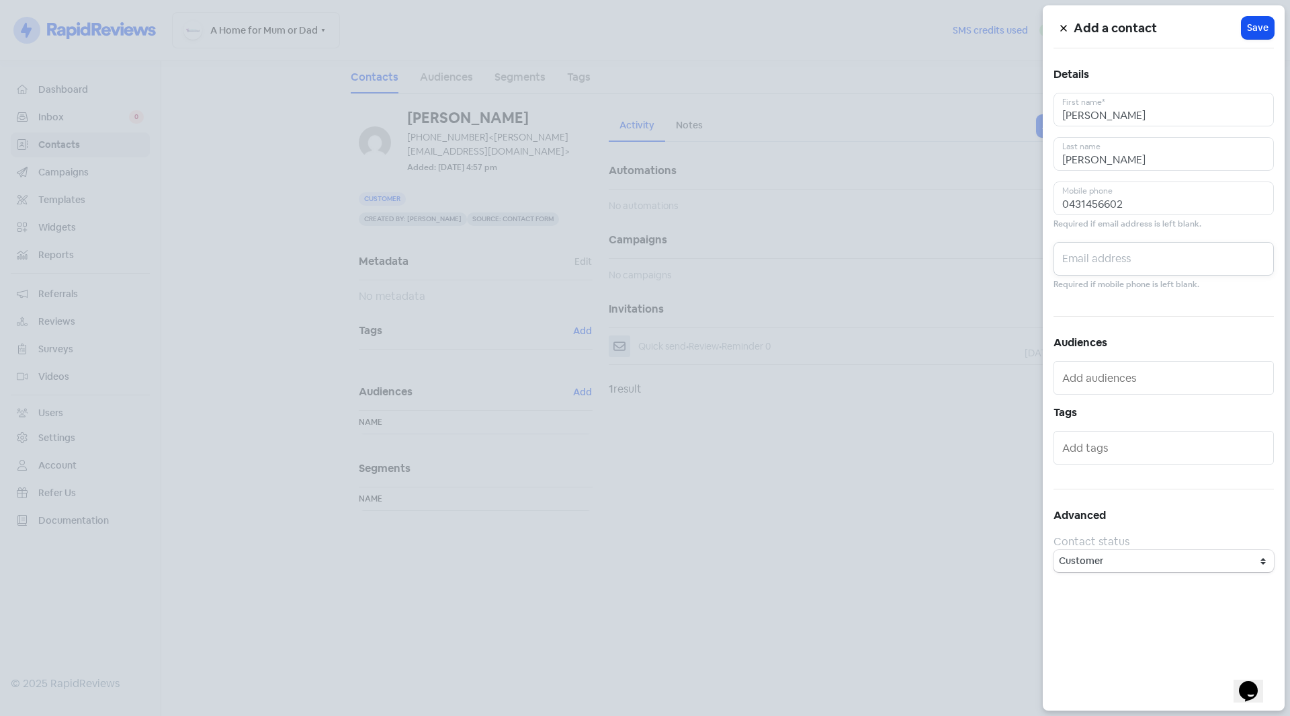
click at [1111, 252] on input "text" at bounding box center [1163, 259] width 220 height 34
paste input "[PERSON_NAME][EMAIL_ADDRESS][DOMAIN_NAME]"
type input "[PERSON_NAME][EMAIL_ADDRESS][DOMAIN_NAME]"
click at [1255, 29] on span "Save" at bounding box center [1257, 28] width 21 height 14
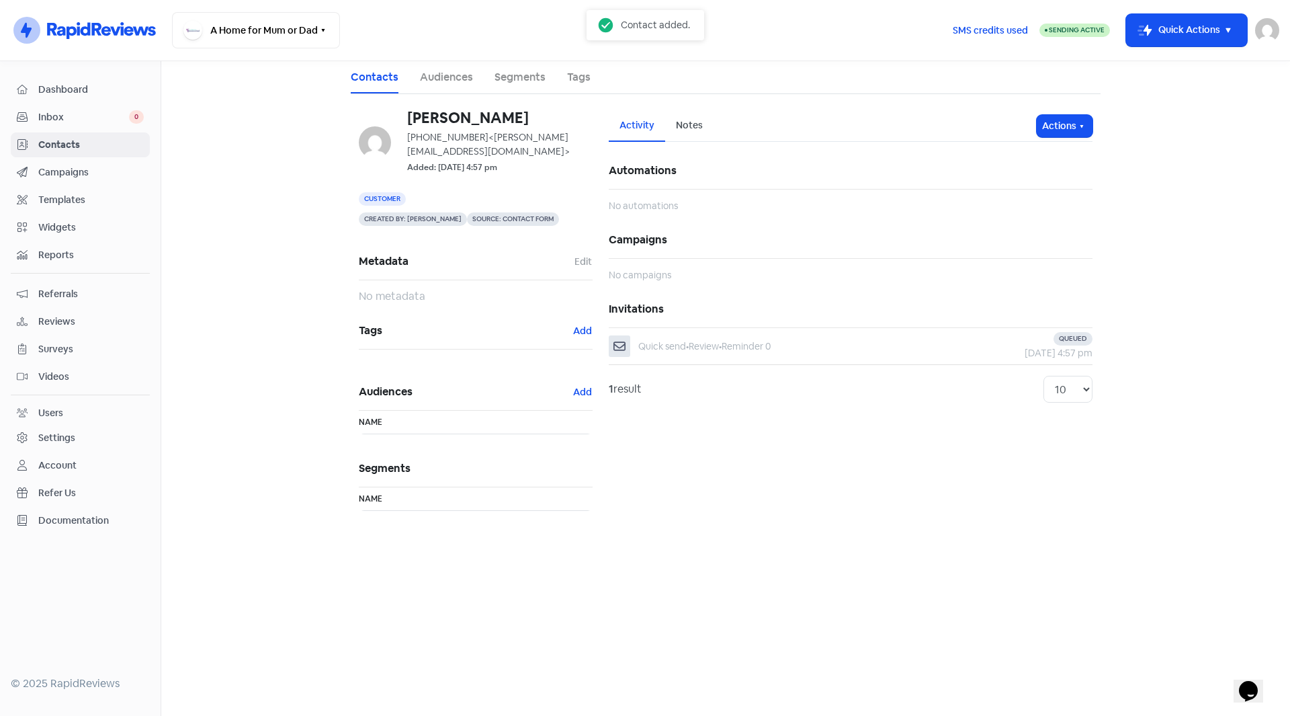
click at [56, 120] on span "Inbox" at bounding box center [83, 117] width 91 height 14
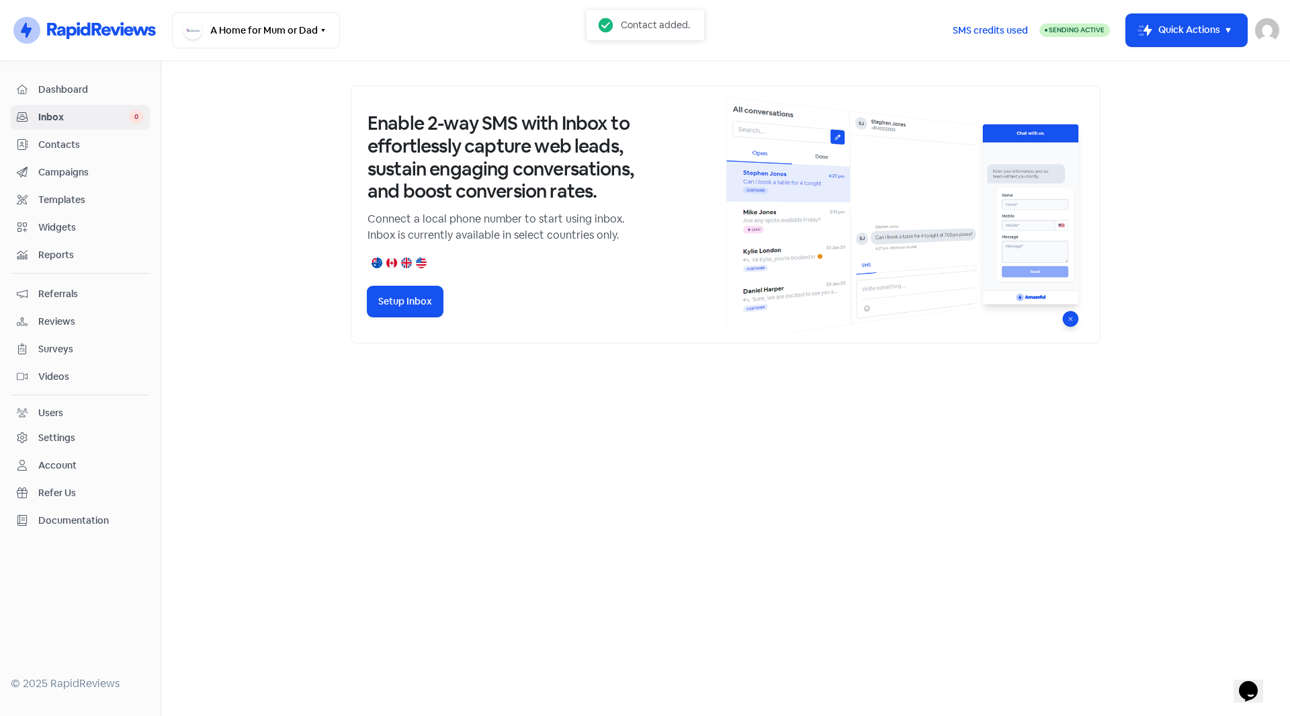
click at [55, 146] on span "Contacts" at bounding box center [90, 145] width 105 height 14
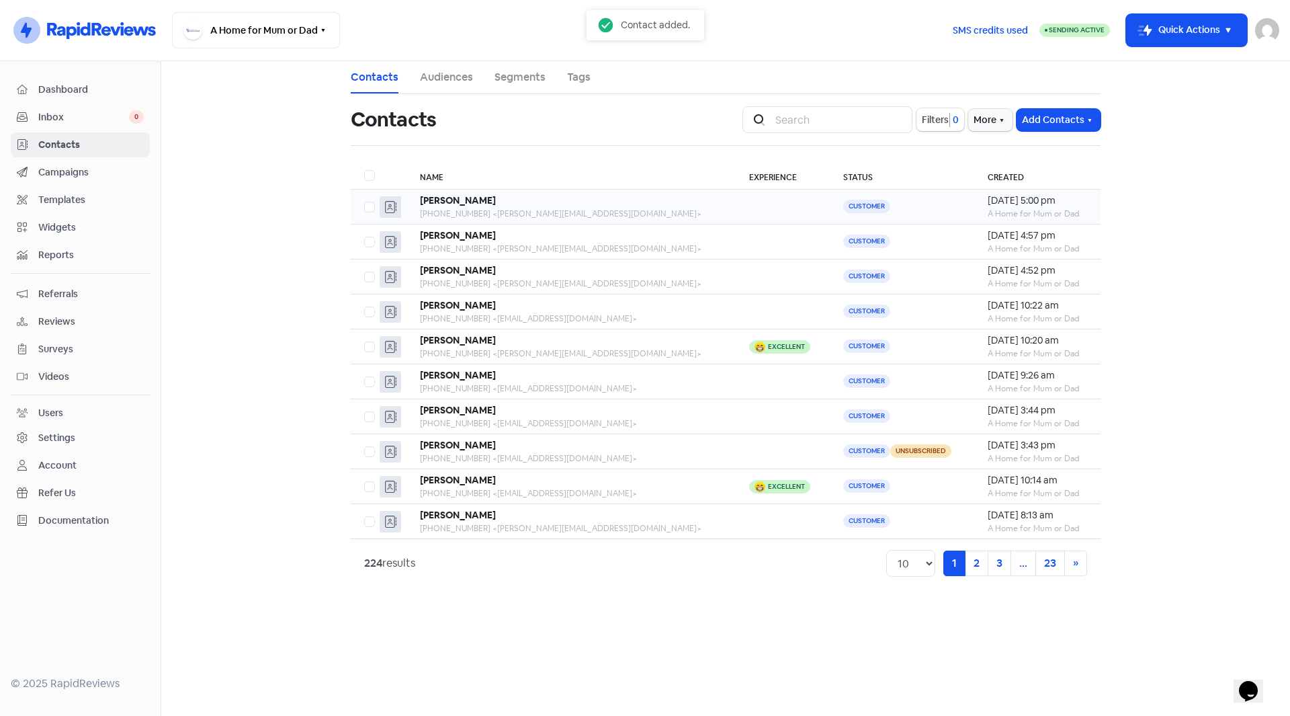
click at [500, 208] on div "[PHONE_NUMBER] <[PERSON_NAME][EMAIL_ADDRESS][DOMAIN_NAME]>" at bounding box center [571, 214] width 302 height 12
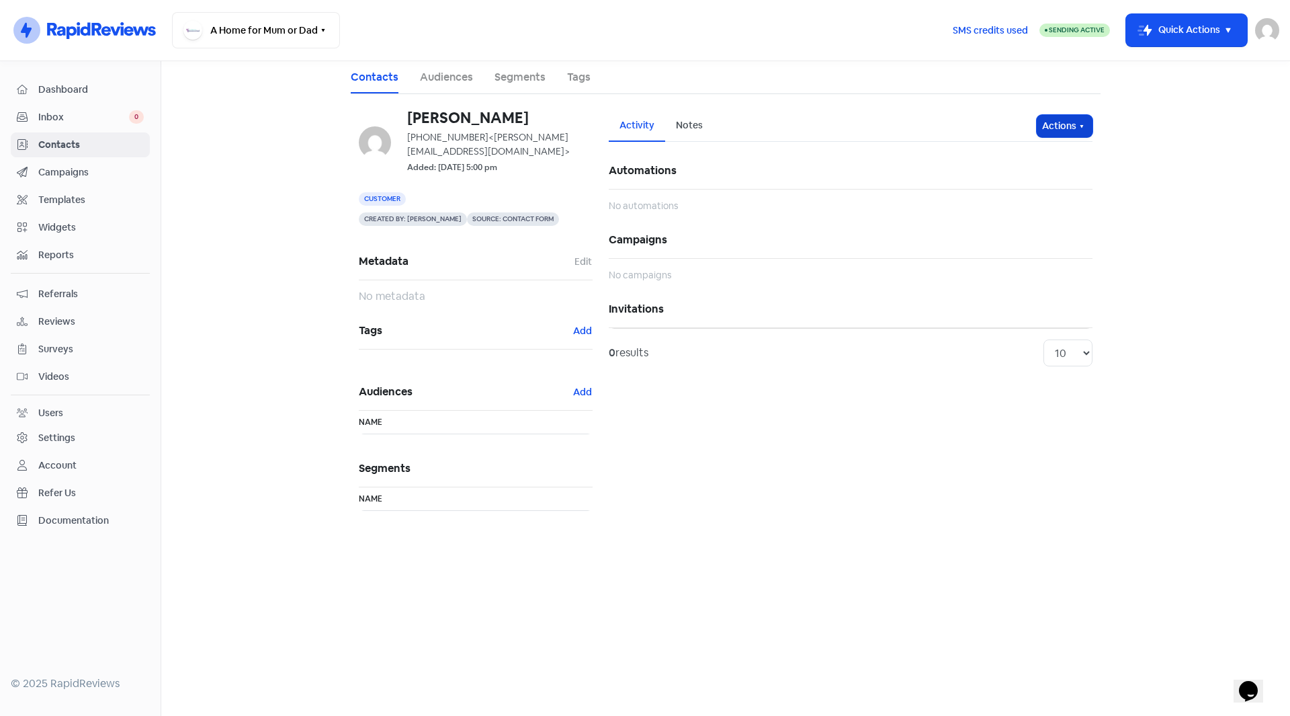
click at [1089, 132] on button "Actions" at bounding box center [1065, 126] width 56 height 22
click at [1063, 159] on button "Send invitation" at bounding box center [1039, 155] width 106 height 27
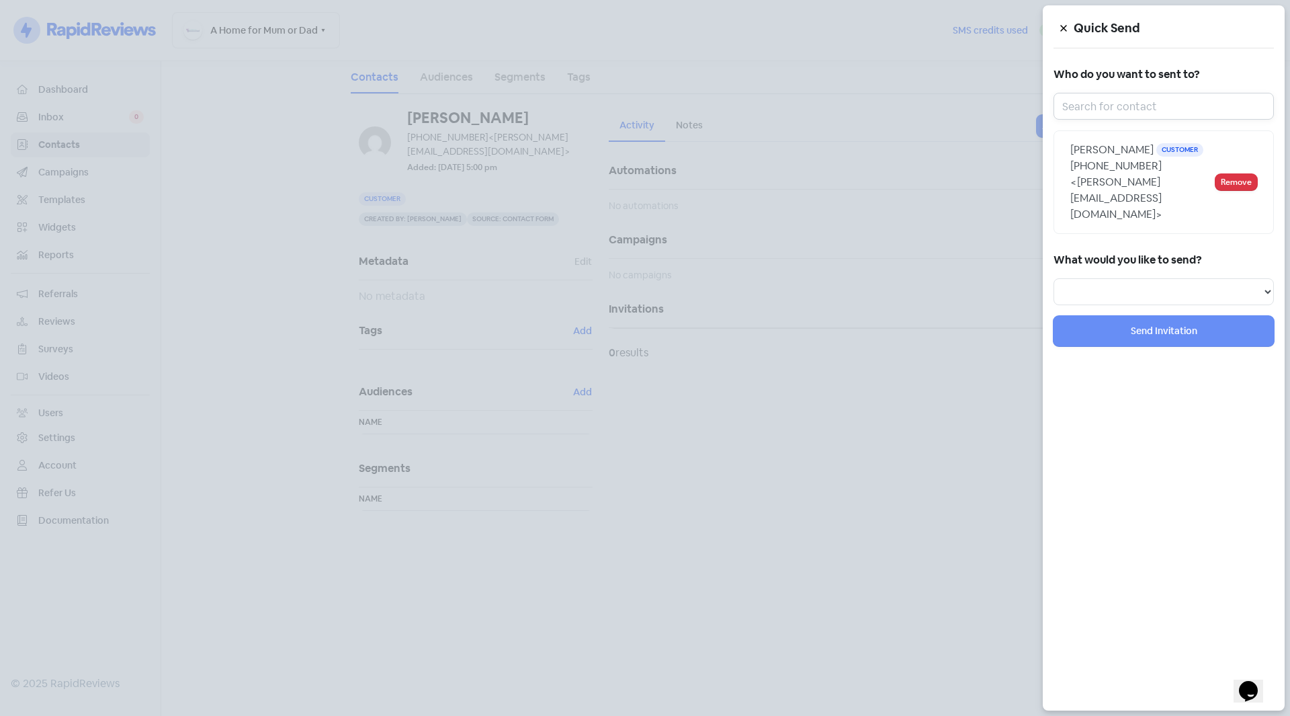
click at [1099, 106] on input "text" at bounding box center [1163, 106] width 220 height 27
click at [1097, 282] on select "Review Invitation Referral Invitation Survey Invitation Video Invitation" at bounding box center [1163, 291] width 220 height 27
select select "review"
click at [1053, 278] on select "Review Invitation Referral Invitation Survey Invitation Video Invitation" at bounding box center [1163, 291] width 220 height 27
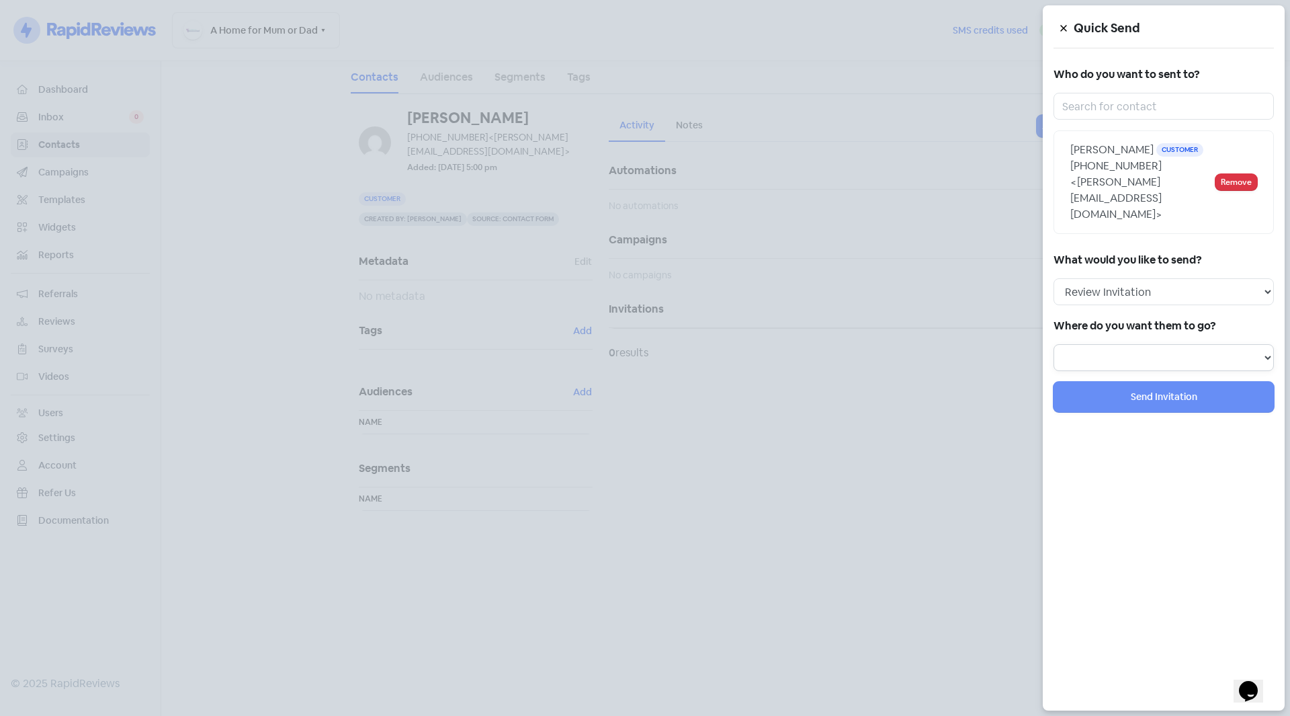
click at [1096, 345] on select "Review form: Default review form" at bounding box center [1163, 357] width 220 height 27
select select "36"
click at [1053, 344] on select "Review form: Default review form" at bounding box center [1163, 357] width 220 height 27
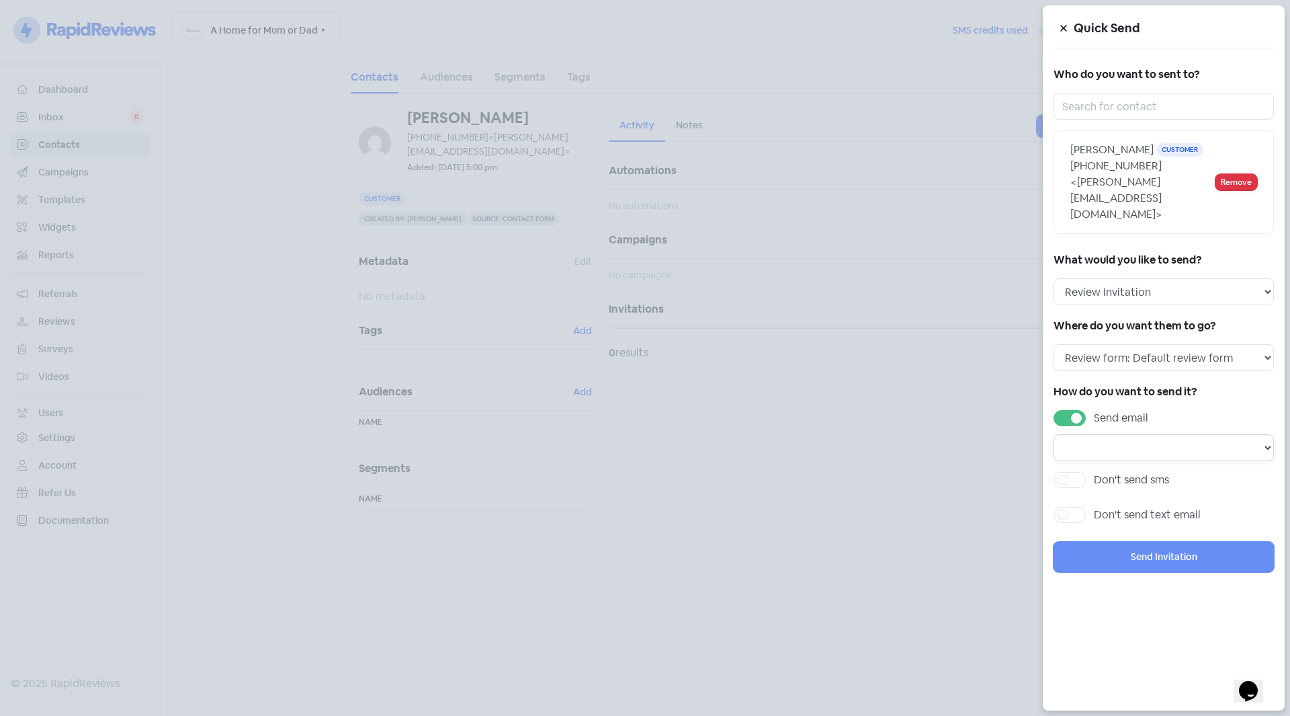
click at [1102, 435] on select "Email template: Default email 3 Email template: Default email 2 Email template:…" at bounding box center [1163, 447] width 220 height 27
select select "72"
click at [1053, 434] on select "Email template: Default email 3 Email template: Default email 2 Email template:…" at bounding box center [1163, 447] width 220 height 27
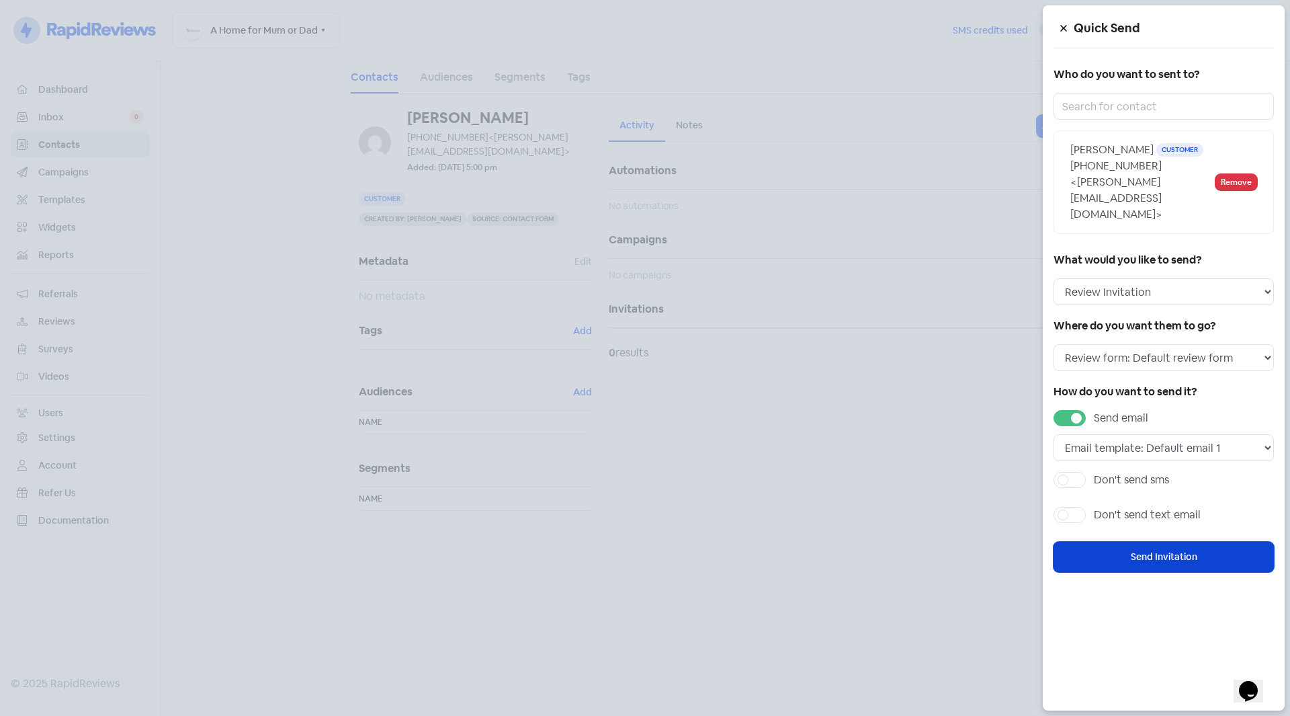
click at [1119, 542] on button "Send Invitation" at bounding box center [1163, 557] width 220 height 30
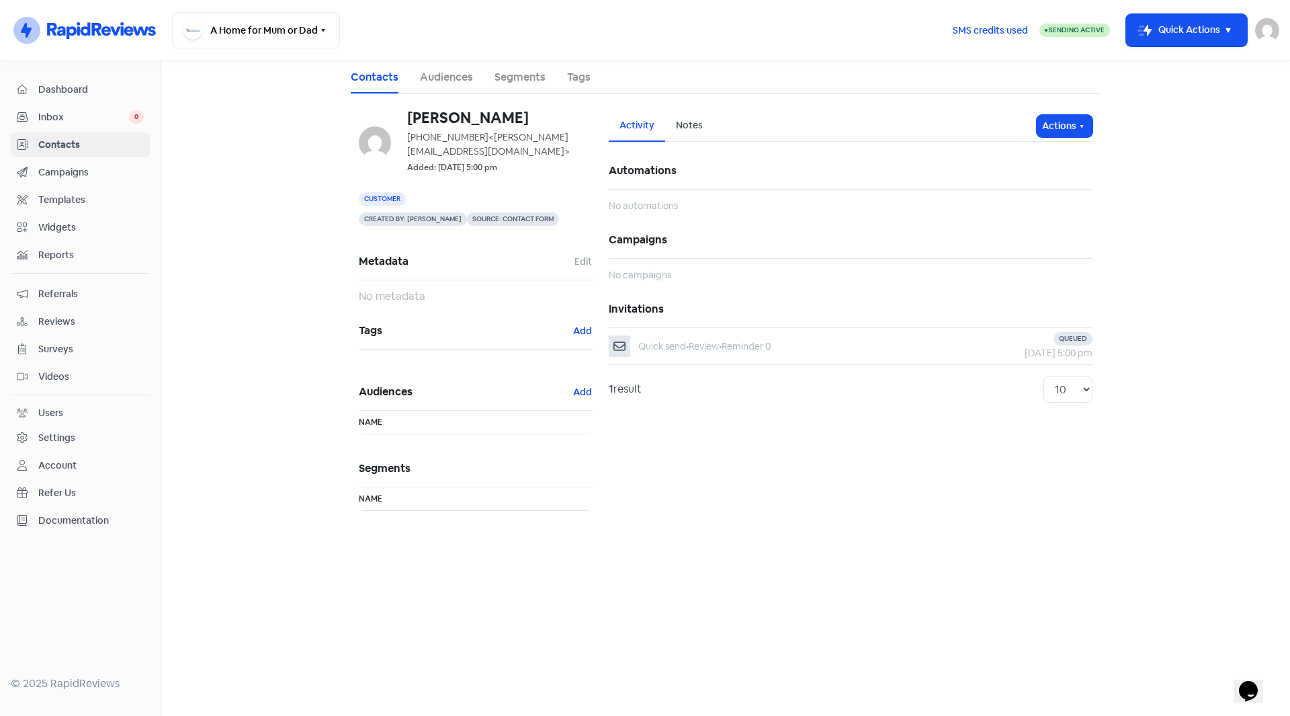
click at [1166, 250] on main "Contacts Audiences Segments Tags [PERSON_NAME] [PHONE_NUMBER] <[PERSON_NAME][EM…" at bounding box center [725, 388] width 1129 height 654
click at [1213, 25] on button "Icon For Thunder-move Quick Actions" at bounding box center [1186, 30] width 121 height 32
click at [1146, 57] on button "Add new contact" at bounding box center [1168, 64] width 157 height 27
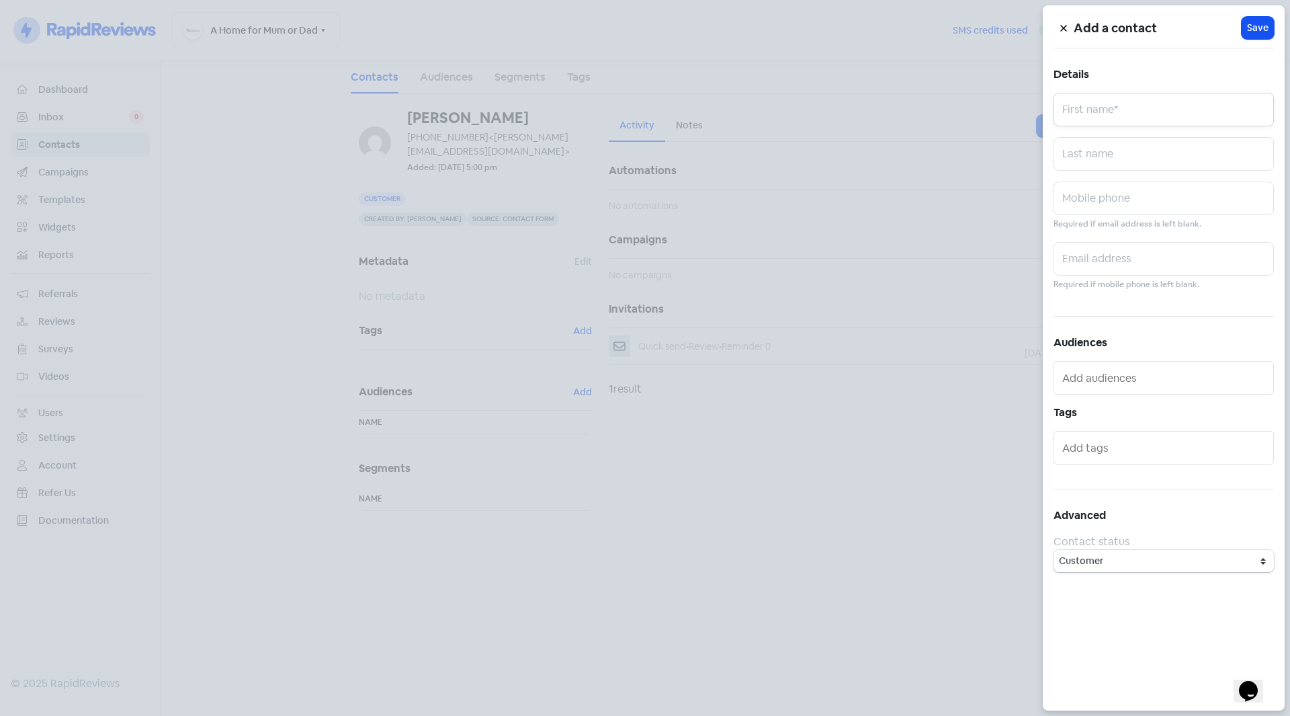
click at [1104, 107] on input "text" at bounding box center [1163, 110] width 220 height 34
click at [1077, 110] on input "MArina" at bounding box center [1163, 110] width 220 height 34
type input "Marina"
click at [1086, 151] on input "text" at bounding box center [1163, 154] width 220 height 34
click at [1123, 149] on input "text" at bounding box center [1163, 154] width 220 height 34
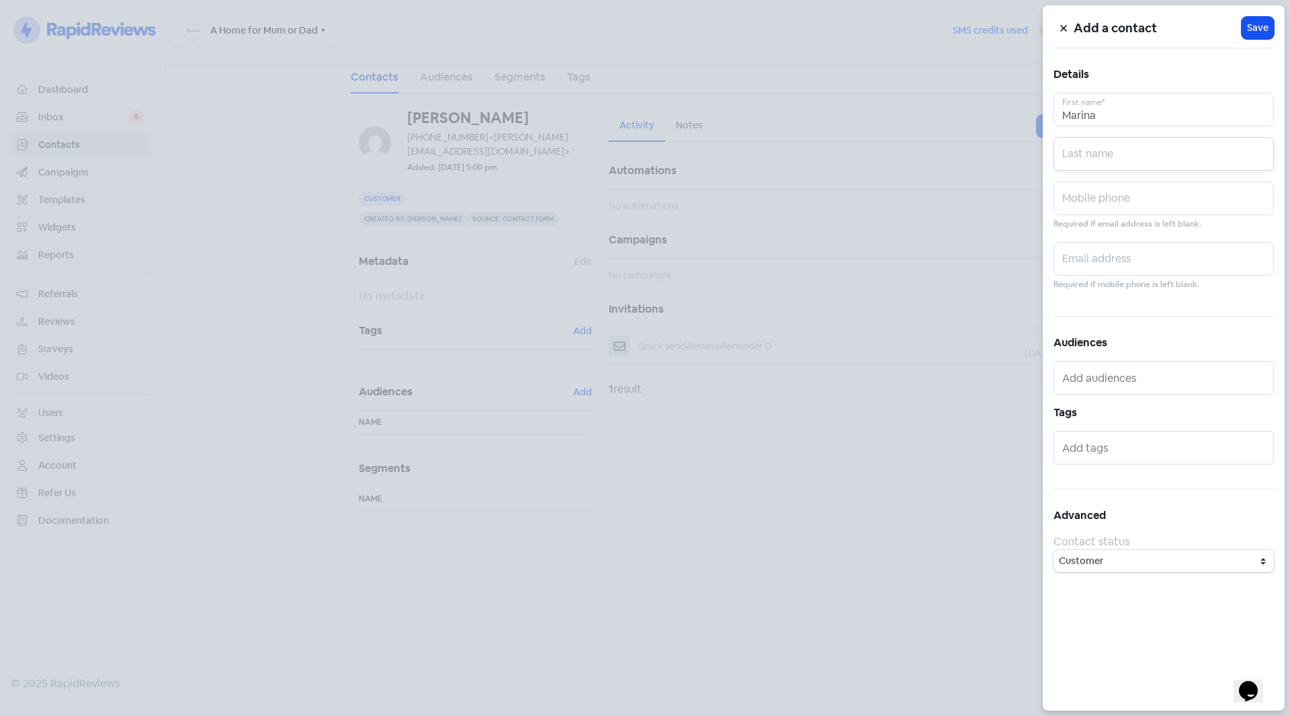
paste input "La Porte"
type input "La Porte"
click at [1119, 202] on input "text" at bounding box center [1163, 198] width 220 height 34
click at [1112, 195] on input "text" at bounding box center [1163, 198] width 220 height 34
paste input "0419 647 433"
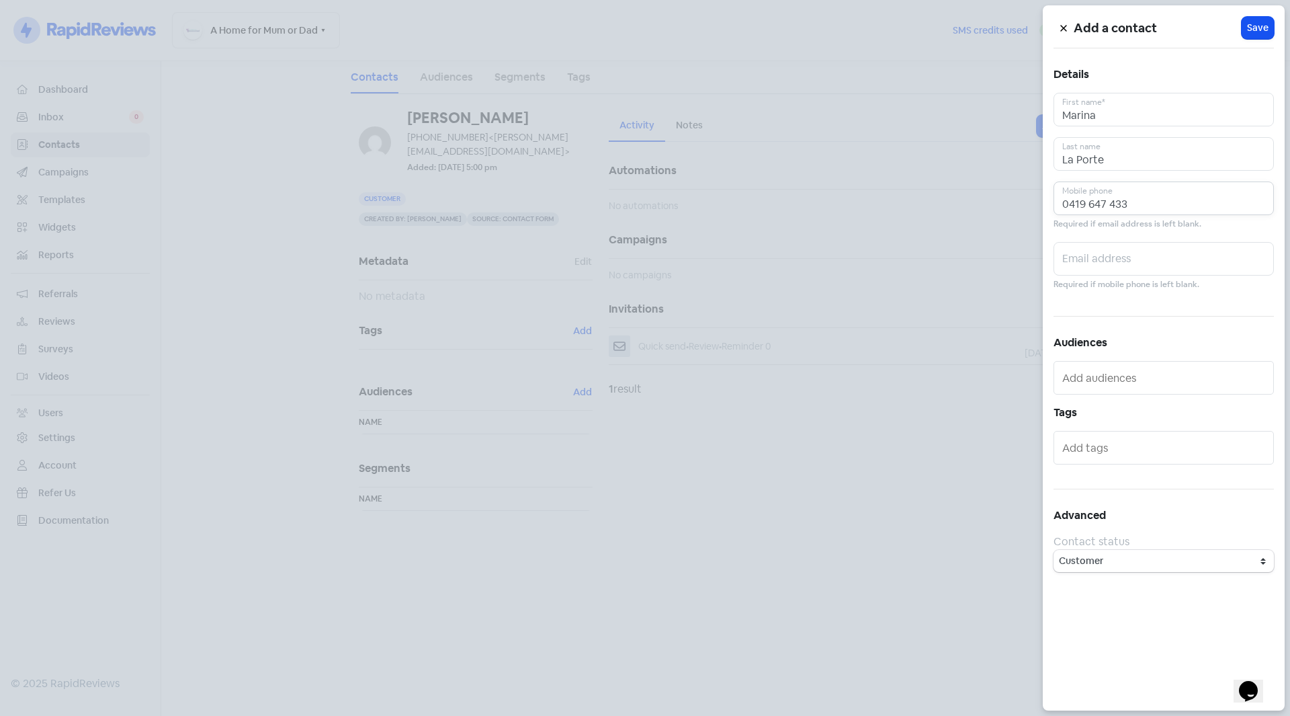
click at [1092, 203] on input "0419 647 433" at bounding box center [1163, 198] width 220 height 34
click at [1111, 203] on input "0419647 433" at bounding box center [1163, 198] width 220 height 34
type input "0419647433"
click at [1125, 270] on input "text" at bounding box center [1163, 259] width 220 height 34
click at [1148, 249] on input "text" at bounding box center [1163, 259] width 220 height 34
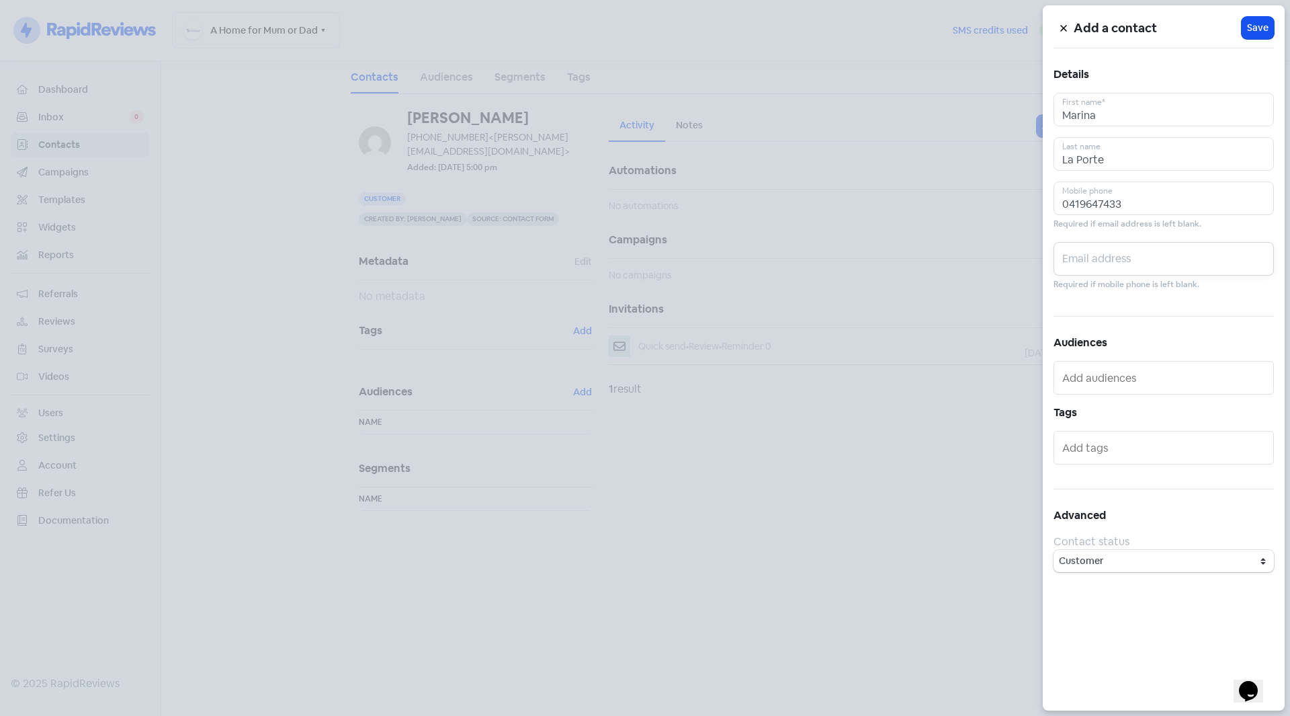
paste input "[EMAIL_ADDRESS][PERSON_NAME][DOMAIN_NAME]"
type input "[EMAIL_ADDRESS][PERSON_NAME][DOMAIN_NAME]"
click at [1170, 324] on div "Add a contact Icon For Loading Save Details [PERSON_NAME] First name* La Porte …" at bounding box center [1164, 357] width 242 height 705
click at [1260, 22] on span "Save" at bounding box center [1257, 28] width 21 height 14
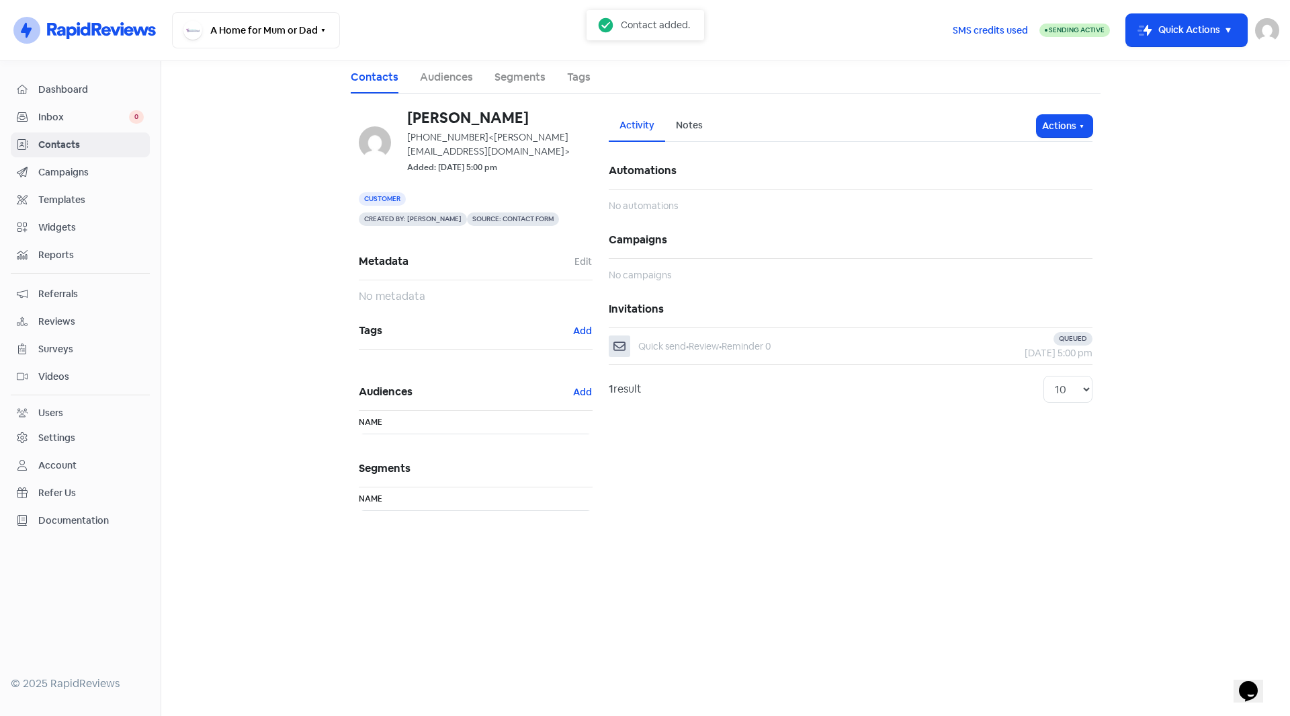
click at [53, 112] on span "Inbox" at bounding box center [83, 117] width 91 height 14
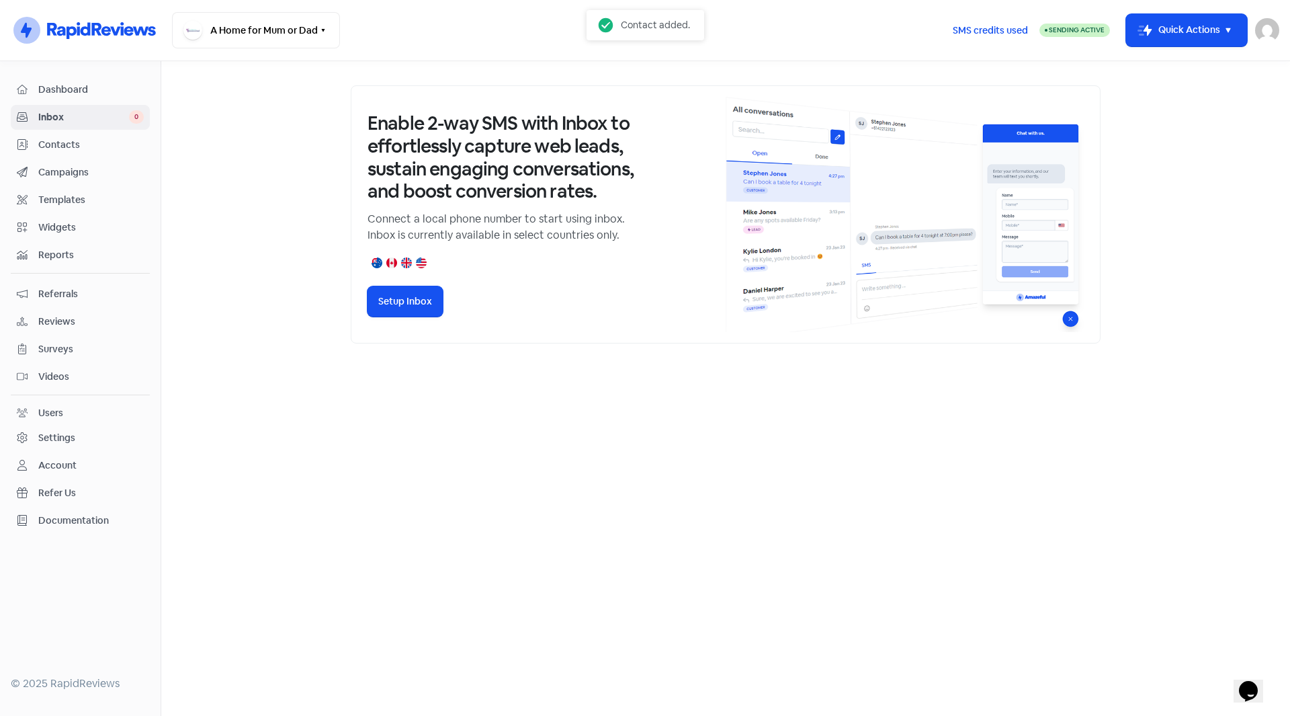
click at [54, 138] on span "Contacts" at bounding box center [90, 145] width 105 height 14
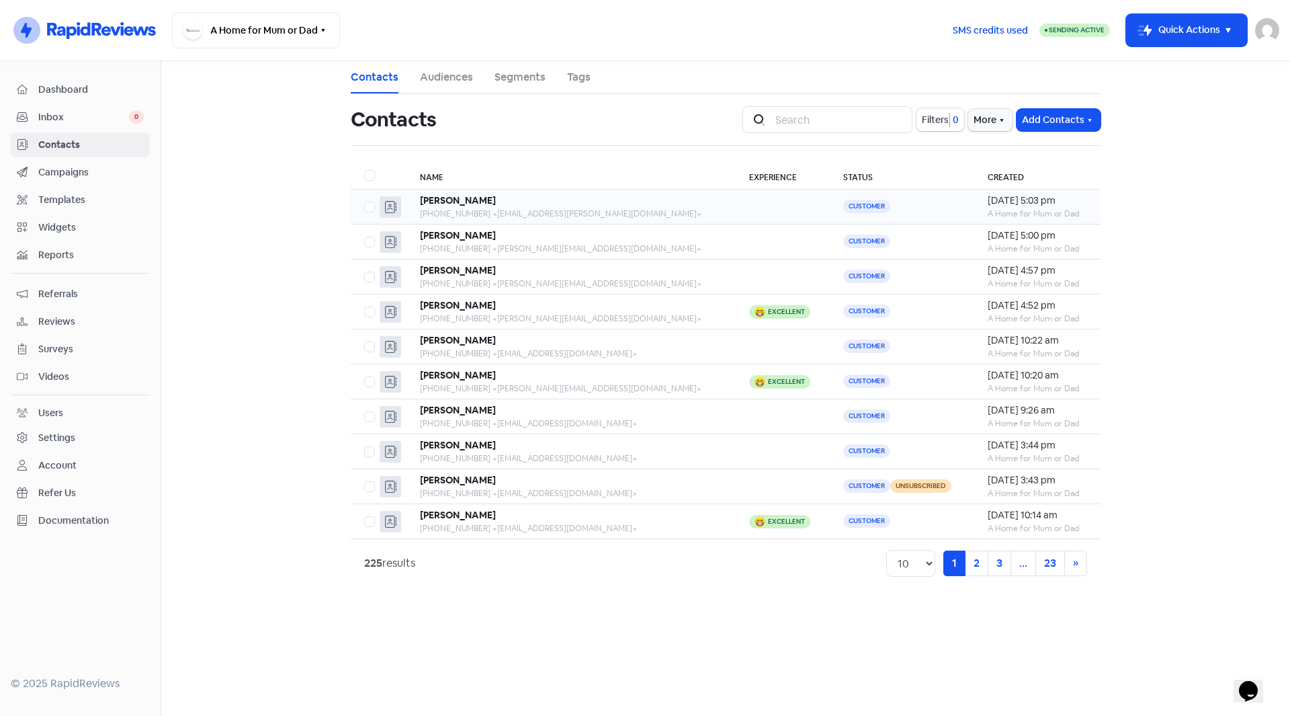
click at [506, 208] on div "[PHONE_NUMBER] <[EMAIL_ADDRESS][PERSON_NAME][DOMAIN_NAME]>" at bounding box center [571, 214] width 302 height 12
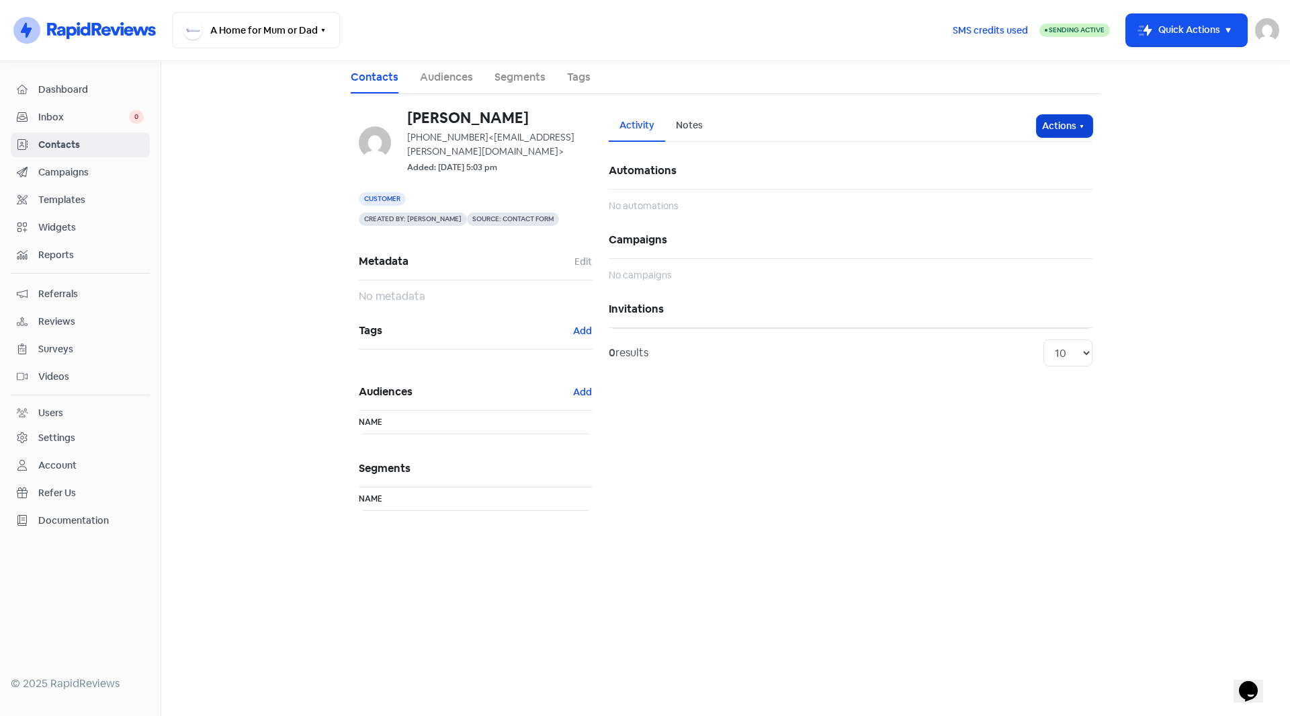
click at [1067, 130] on button "Actions" at bounding box center [1065, 126] width 56 height 22
click at [1066, 157] on button "Send invitation" at bounding box center [1039, 155] width 106 height 27
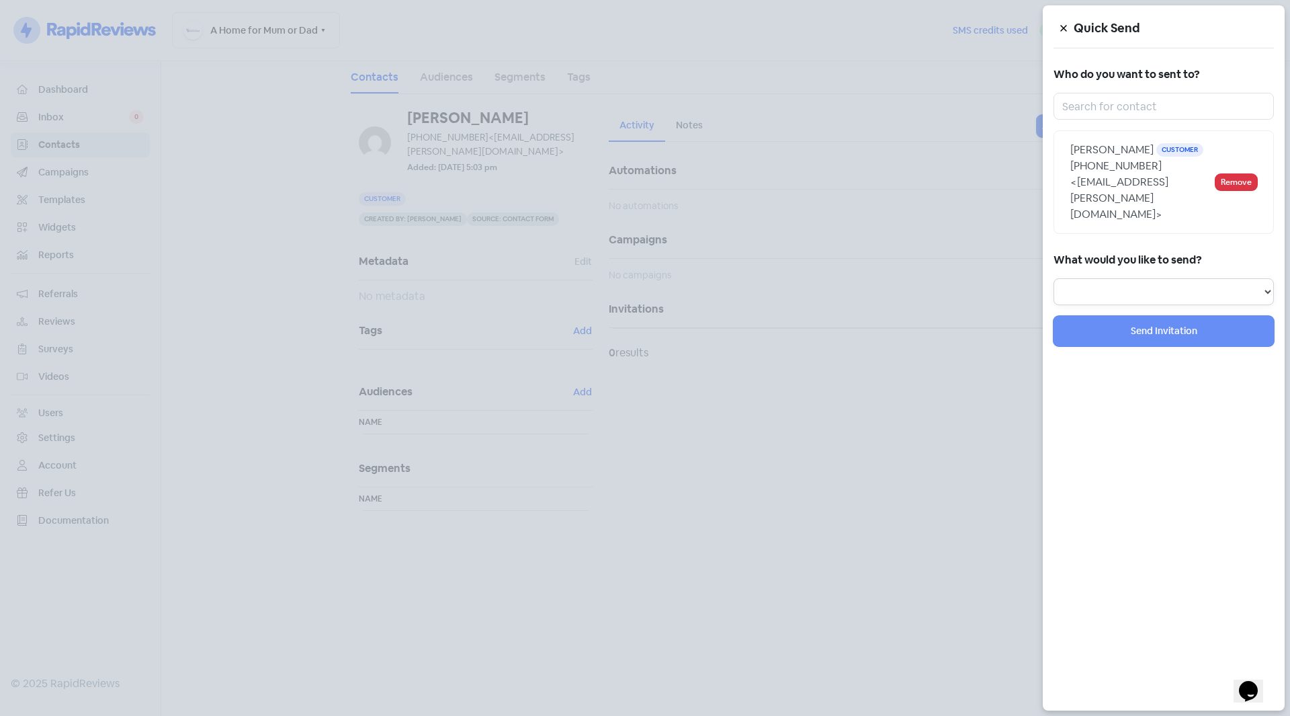
click at [1141, 278] on select "Review Invitation Referral Invitation Survey Invitation Video Invitation" at bounding box center [1163, 291] width 220 height 27
select select "review"
click at [1053, 278] on select "Review Invitation Referral Invitation Survey Invitation Video Invitation" at bounding box center [1163, 291] width 220 height 27
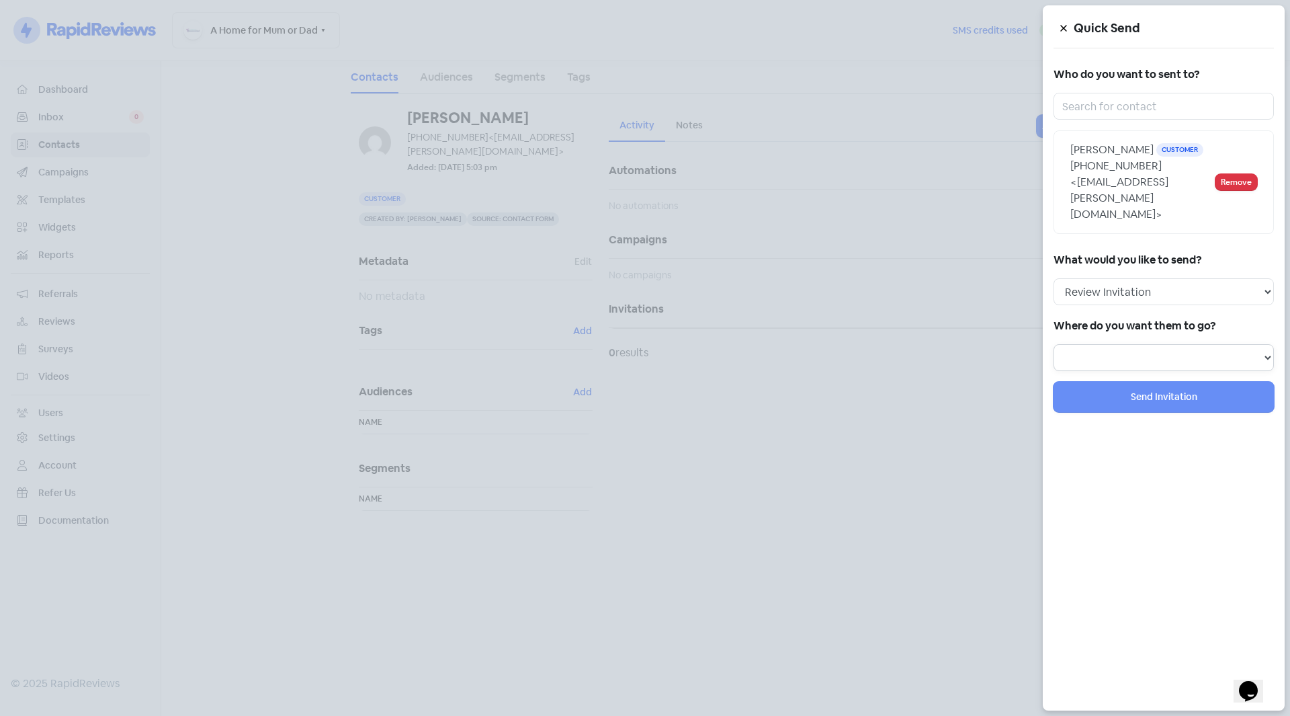
click at [1120, 344] on select "Review form: Default review form" at bounding box center [1163, 357] width 220 height 27
select select "36"
click at [1053, 344] on select "Review form: Default review form" at bounding box center [1163, 357] width 220 height 27
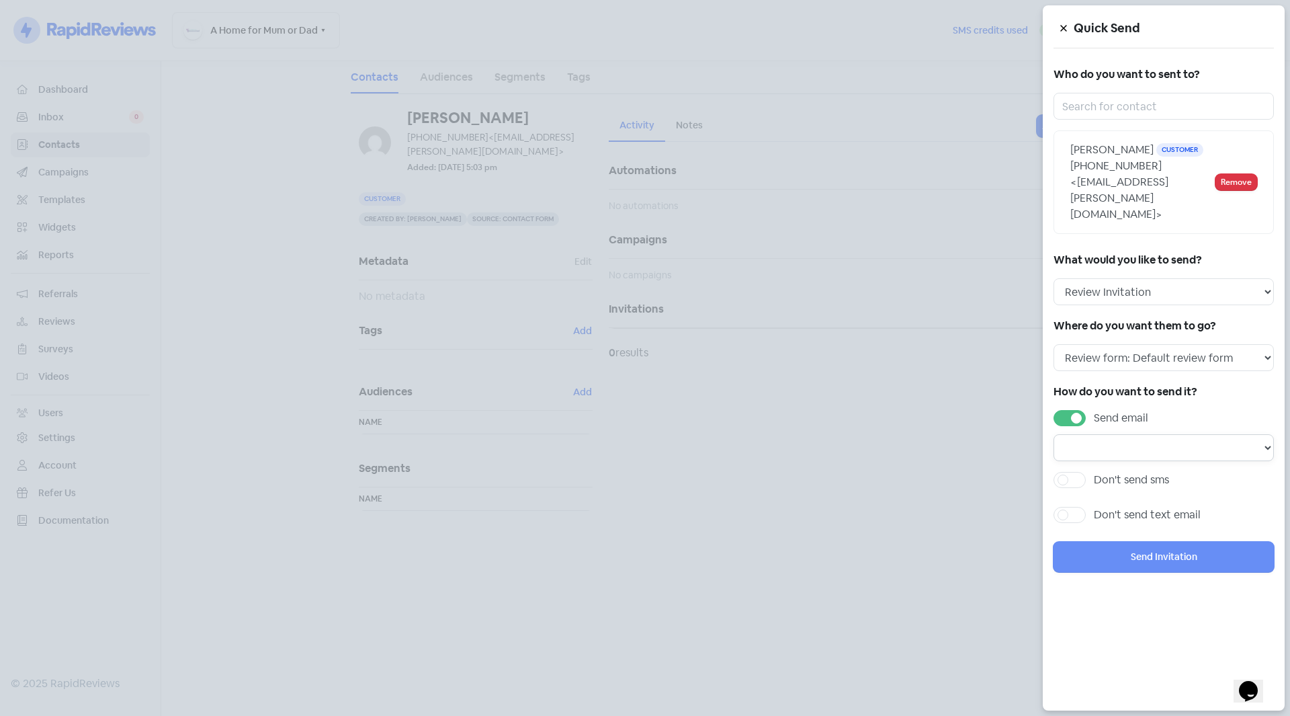
drag, startPoint x: 1120, startPoint y: 415, endPoint x: 1125, endPoint y: 407, distance: 8.8
click at [1120, 434] on select "Email template: Default email 3 Email template: Default email 2 Email template:…" at bounding box center [1163, 447] width 220 height 27
select select "72"
click at [1053, 434] on select "Email template: Default email 3 Email template: Default email 2 Email template:…" at bounding box center [1163, 447] width 220 height 27
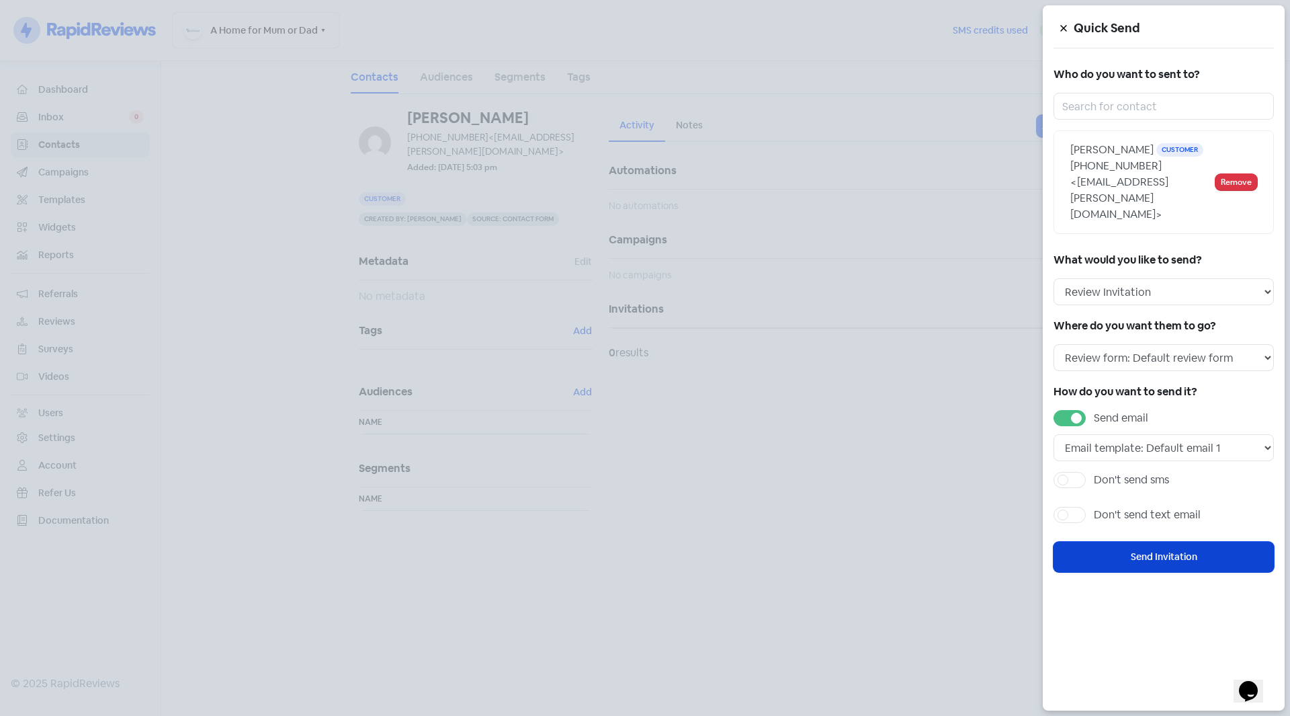
click at [1175, 542] on button "Send Invitation" at bounding box center [1163, 557] width 220 height 30
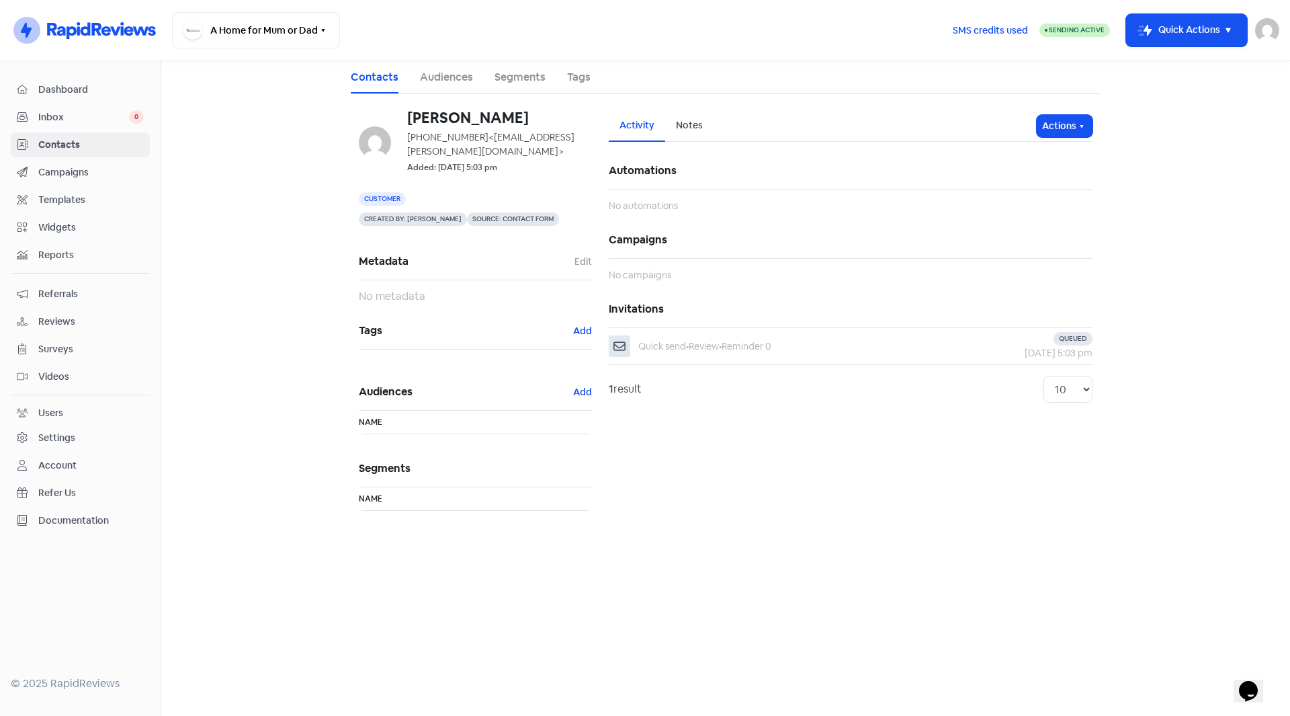
click at [58, 121] on span "Inbox" at bounding box center [83, 117] width 91 height 14
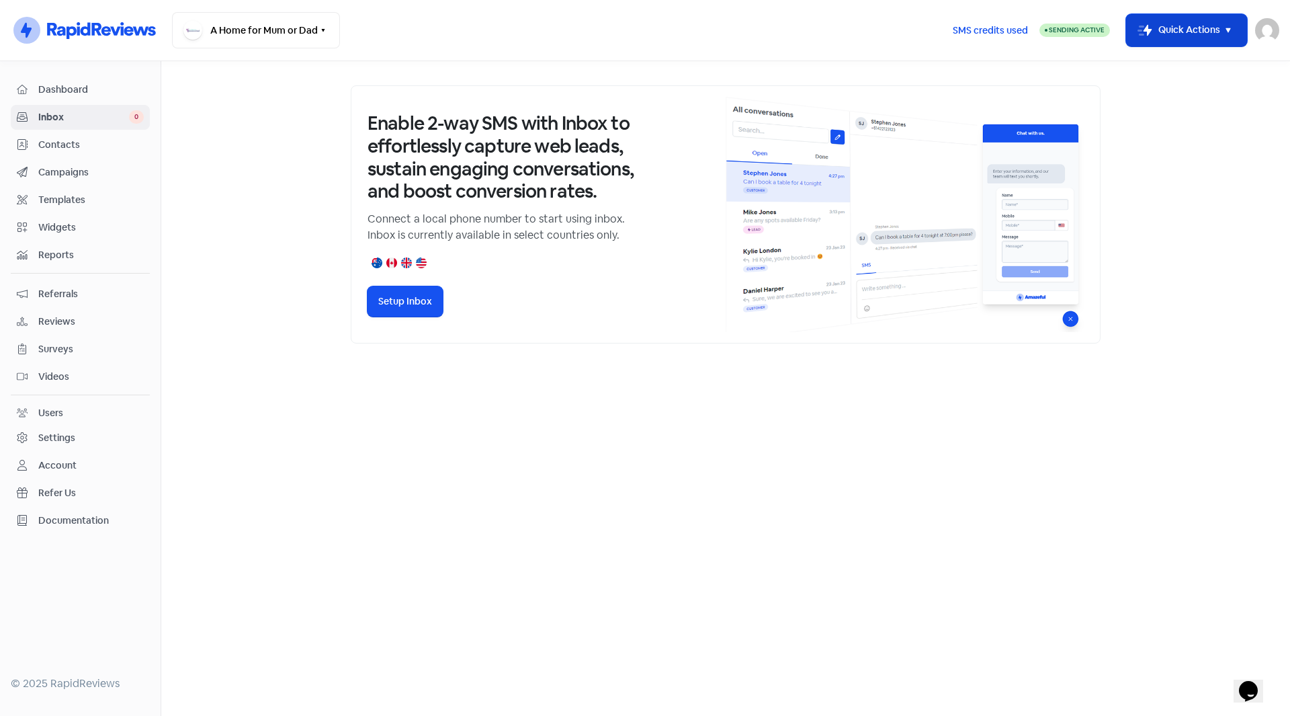
click at [1223, 30] on icon "button" at bounding box center [1228, 30] width 16 height 16
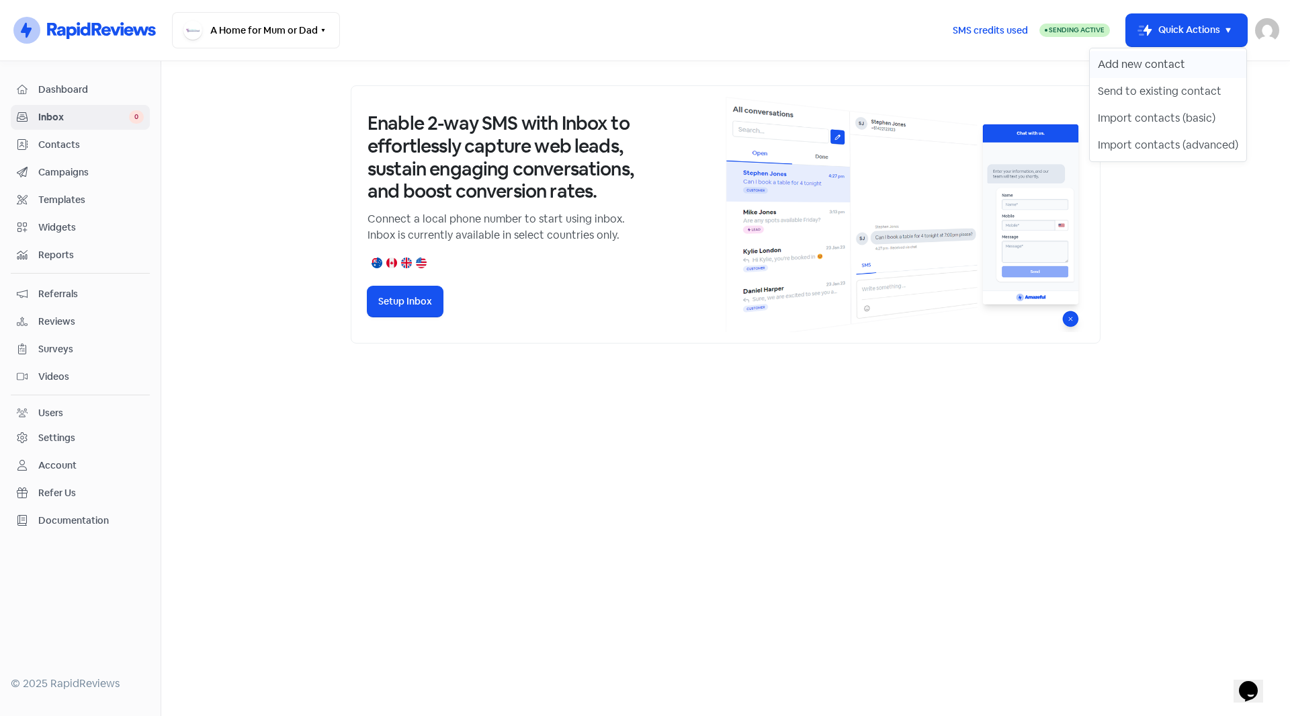
click at [1176, 70] on button "Add new contact" at bounding box center [1168, 64] width 157 height 27
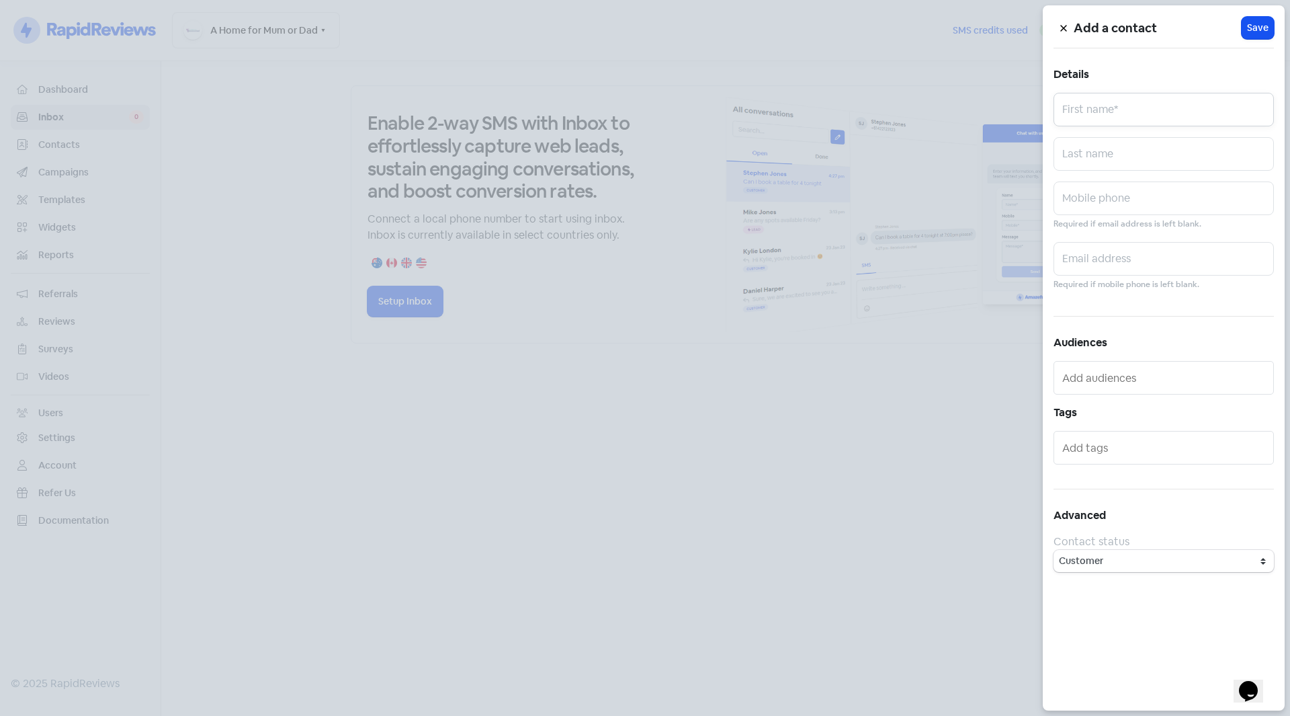
click at [1111, 115] on input "text" at bounding box center [1163, 110] width 220 height 34
type input "[PERSON_NAME]"
click at [1146, 206] on input "text" at bounding box center [1163, 198] width 220 height 34
click at [1098, 203] on input "text" at bounding box center [1163, 198] width 220 height 34
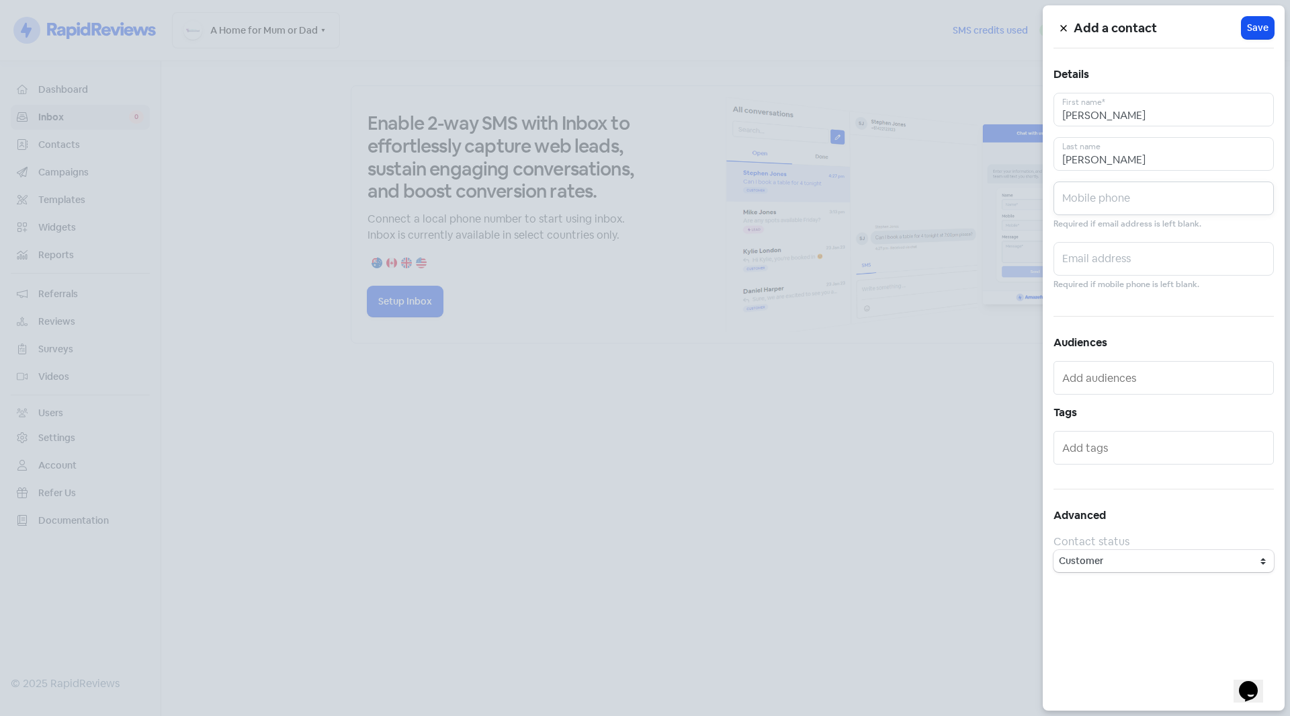
paste input "0407 642 765"
click at [1091, 206] on input "0407 642 765" at bounding box center [1163, 198] width 220 height 34
click at [1109, 204] on input "0407642 765" at bounding box center [1163, 198] width 220 height 34
type input "0407642765"
click at [1135, 249] on input "text" at bounding box center [1163, 259] width 220 height 34
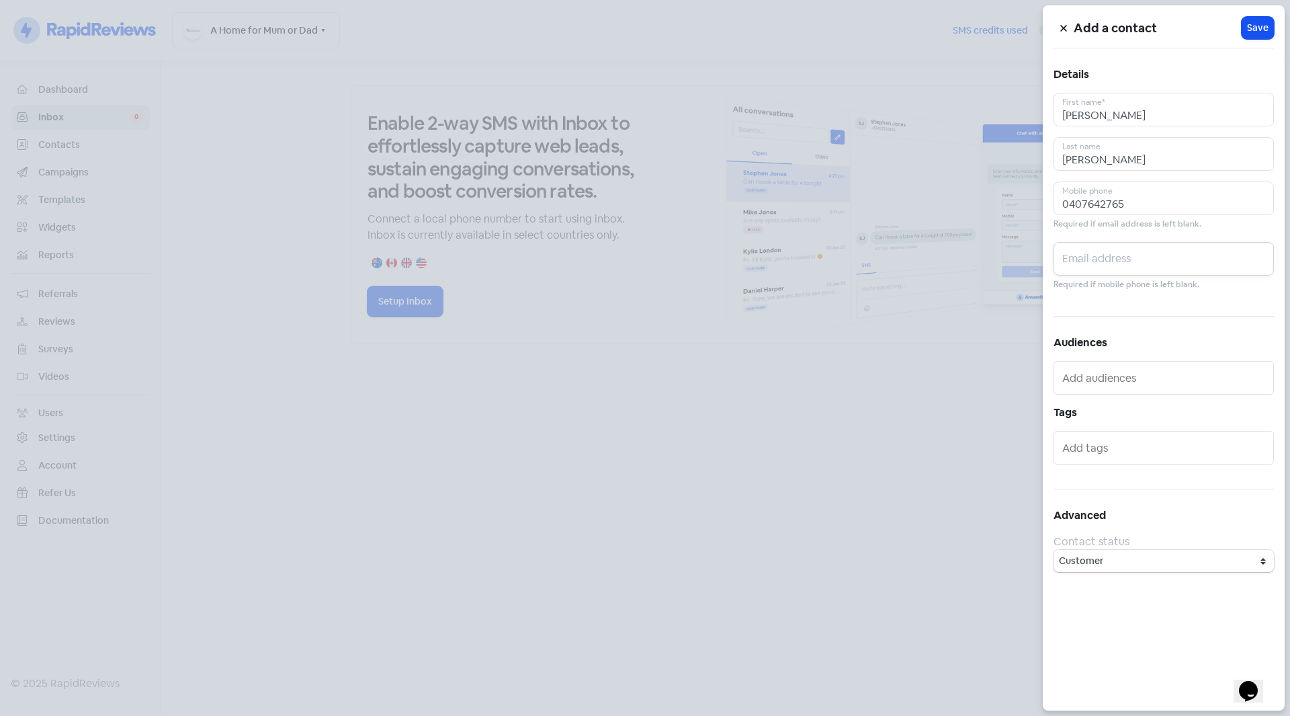
click at [1162, 256] on input "text" at bounding box center [1163, 259] width 220 height 34
paste input "[EMAIL_ADDRESS][PERSON_NAME][DOMAIN_NAME]"
type input "[EMAIL_ADDRESS][PERSON_NAME][DOMAIN_NAME]"
click at [1270, 32] on button "Icon For Loading Save" at bounding box center [1258, 28] width 32 height 22
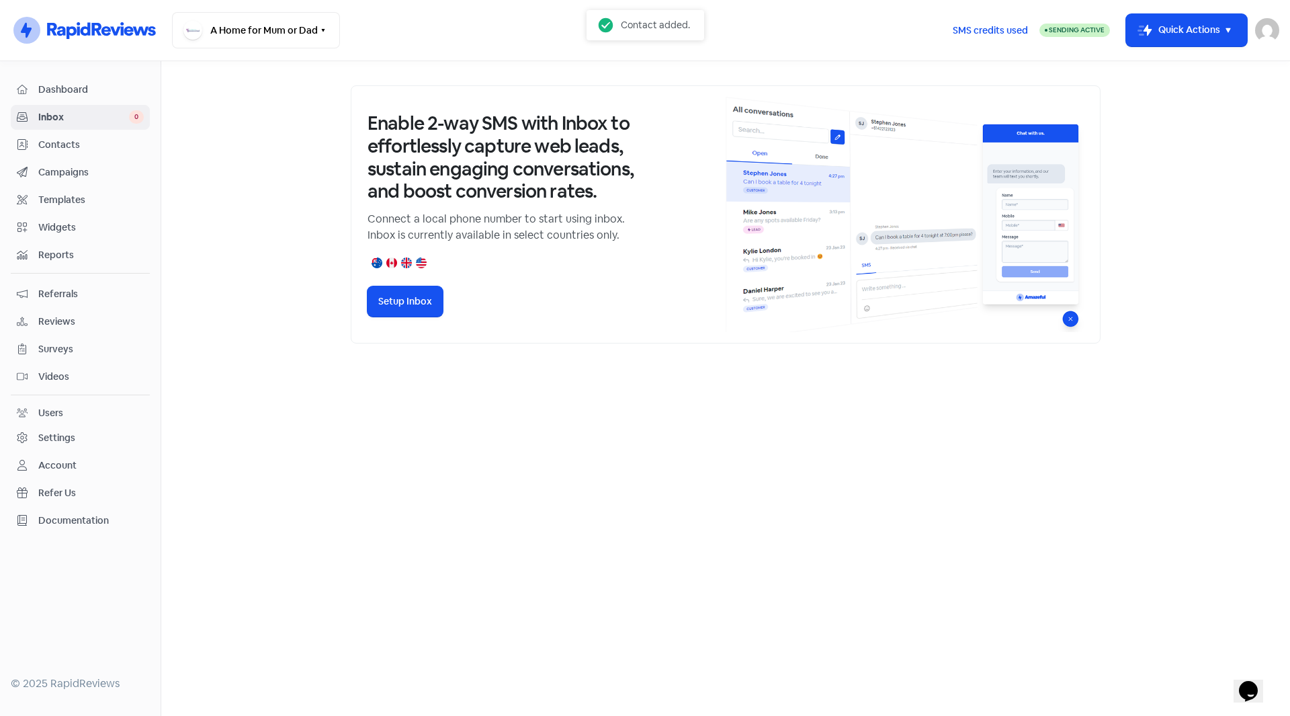
click at [73, 146] on span "Contacts" at bounding box center [90, 145] width 105 height 14
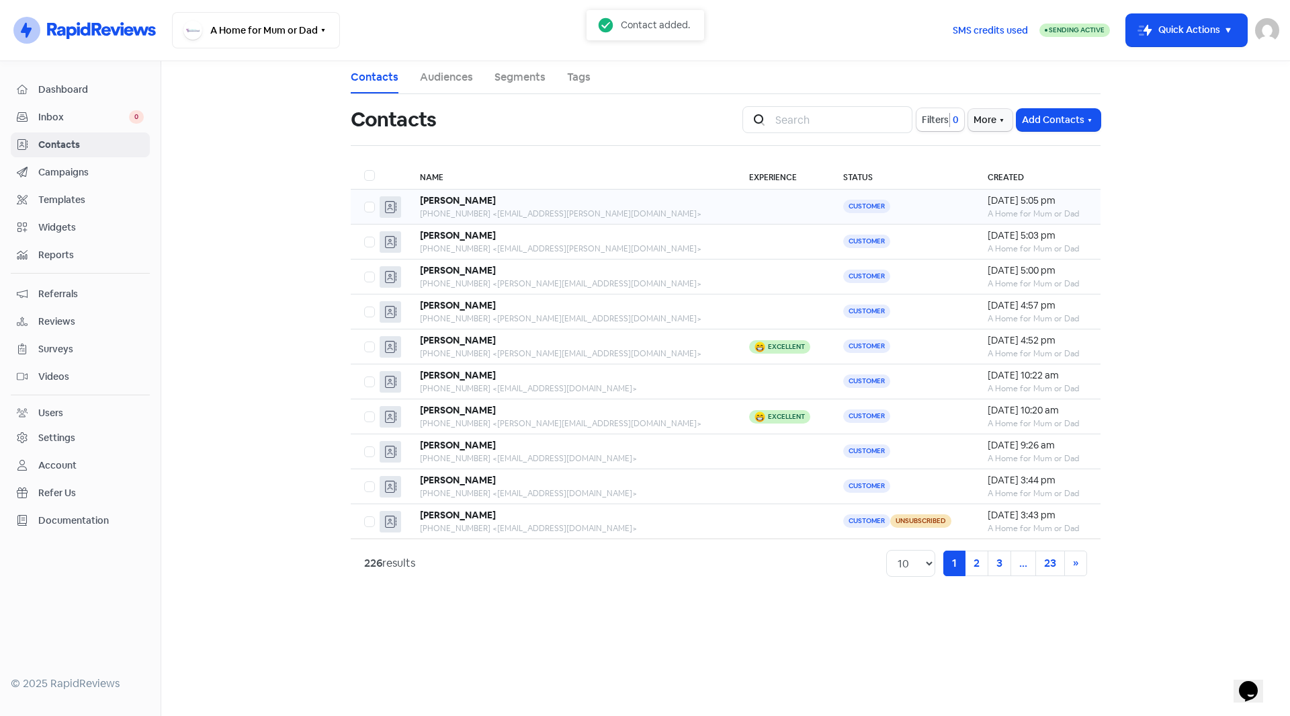
click at [536, 214] on div "[PHONE_NUMBER] <[EMAIL_ADDRESS][PERSON_NAME][DOMAIN_NAME]>" at bounding box center [571, 214] width 302 height 12
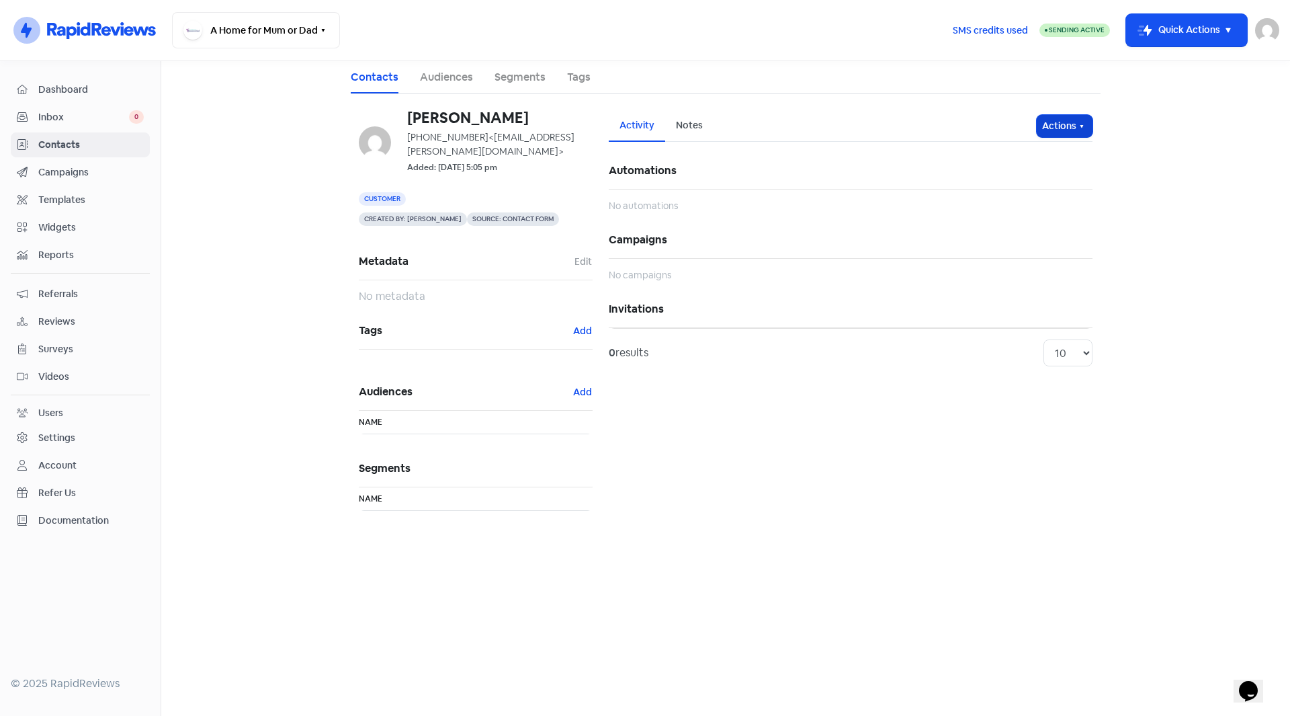
click at [1076, 126] on button "Actions" at bounding box center [1065, 126] width 56 height 22
click at [1041, 155] on button "Send invitation" at bounding box center [1039, 155] width 106 height 27
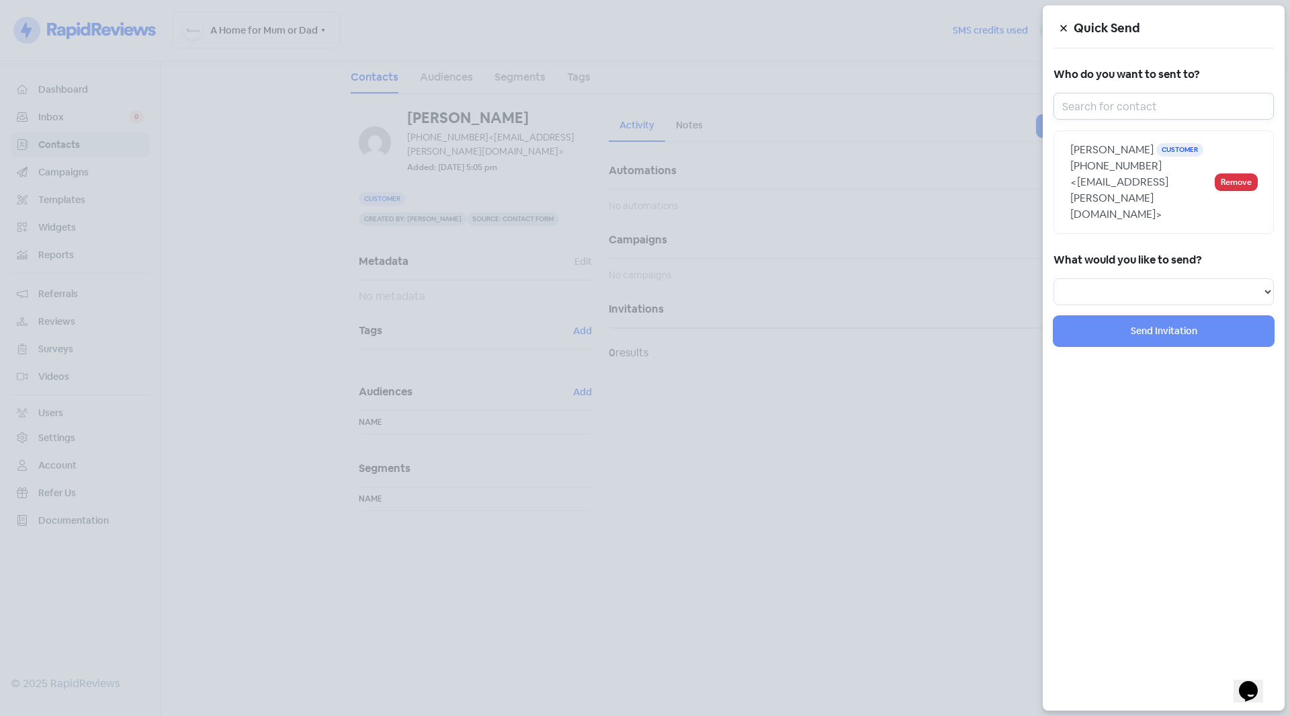
click at [1114, 116] on input "text" at bounding box center [1163, 106] width 220 height 27
click at [1099, 278] on select "Review Invitation Referral Invitation Survey Invitation Video Invitation" at bounding box center [1163, 291] width 220 height 27
select select "review"
click at [1053, 278] on select "Review Invitation Referral Invitation Survey Invitation Video Invitation" at bounding box center [1163, 291] width 220 height 27
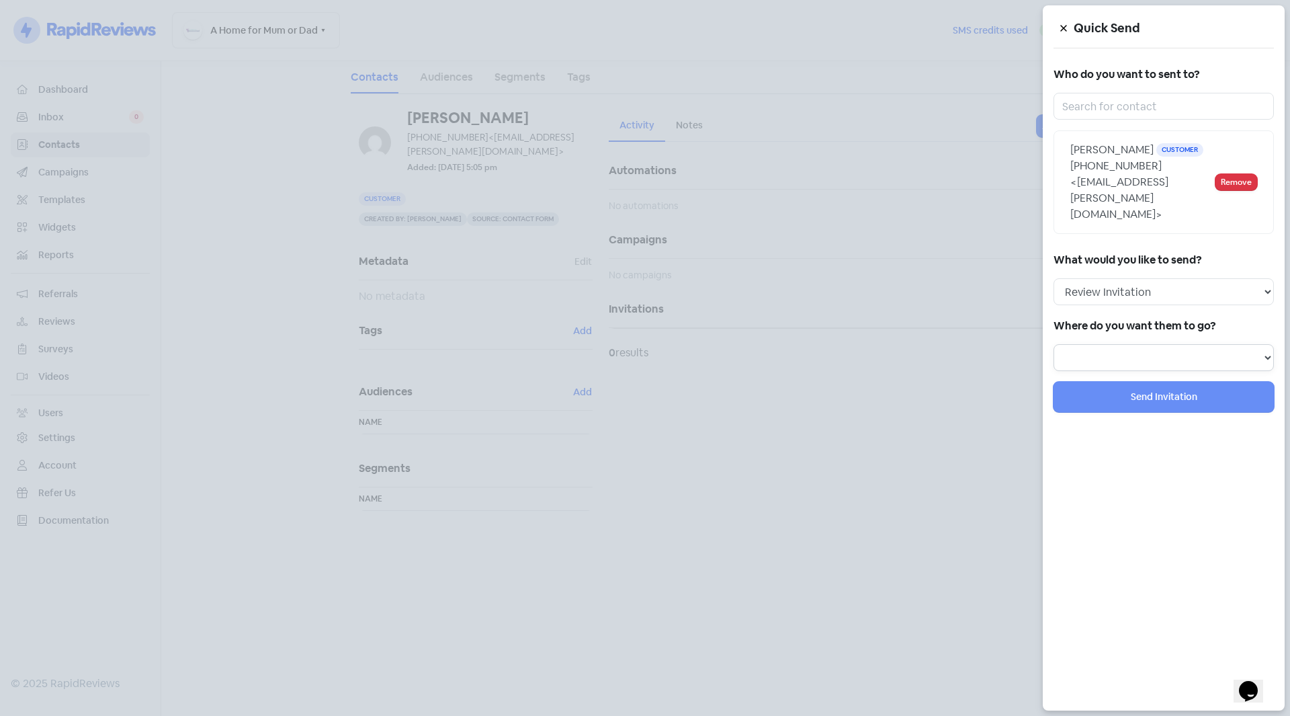
click at [1137, 344] on select "Review form: Default review form" at bounding box center [1163, 357] width 220 height 27
click at [1269, 278] on select "Review Invitation Referral Invitation Survey Invitation Video Invitation" at bounding box center [1163, 291] width 220 height 27
click at [1268, 278] on select "Review Invitation Referral Invitation Survey Invitation Video Invitation" at bounding box center [1163, 291] width 220 height 27
click at [1250, 344] on select "Review form: Default review form" at bounding box center [1163, 357] width 220 height 27
select select "36"
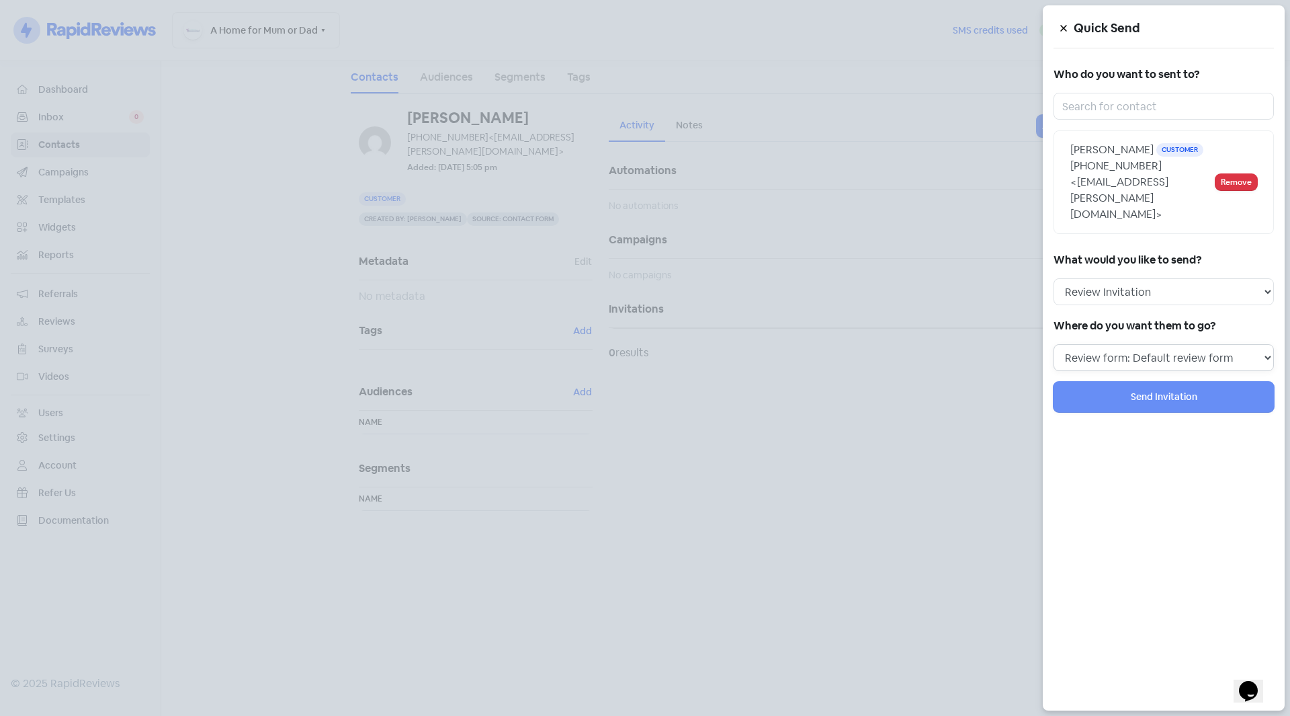
click at [1053, 344] on select "Review form: Default review form" at bounding box center [1163, 357] width 220 height 27
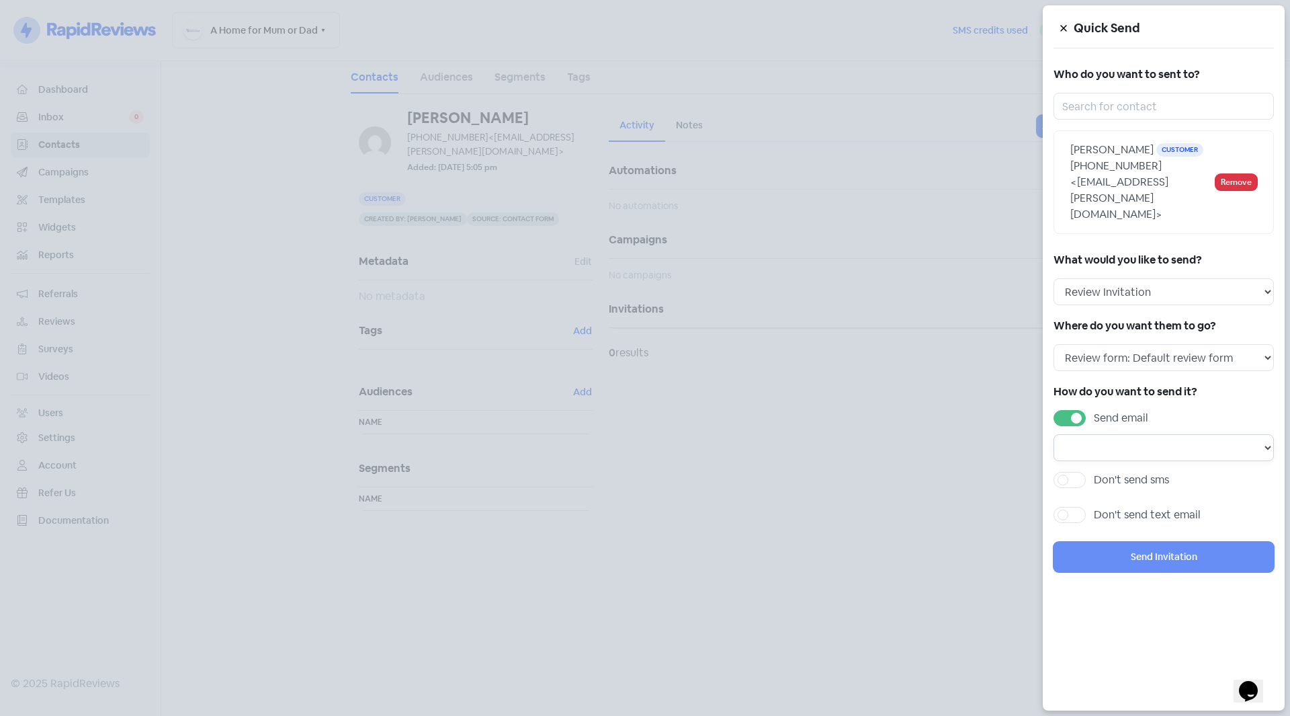
click at [1182, 434] on select "Email template: Default email 3 Email template: Default email 2 Email template:…" at bounding box center [1163, 447] width 220 height 27
select select "72"
click at [1053, 434] on select "Email template: Default email 3 Email template: Default email 2 Email template:…" at bounding box center [1163, 447] width 220 height 27
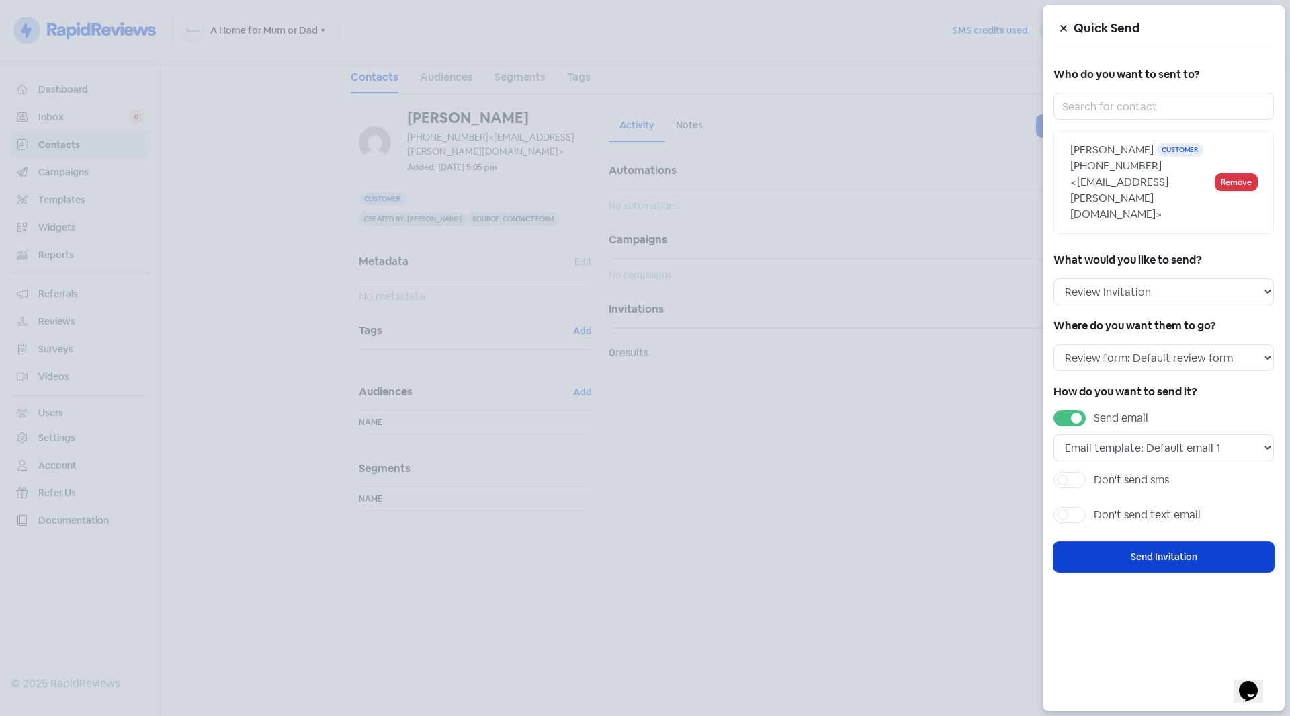
click at [1155, 542] on button "Send Invitation" at bounding box center [1163, 557] width 220 height 30
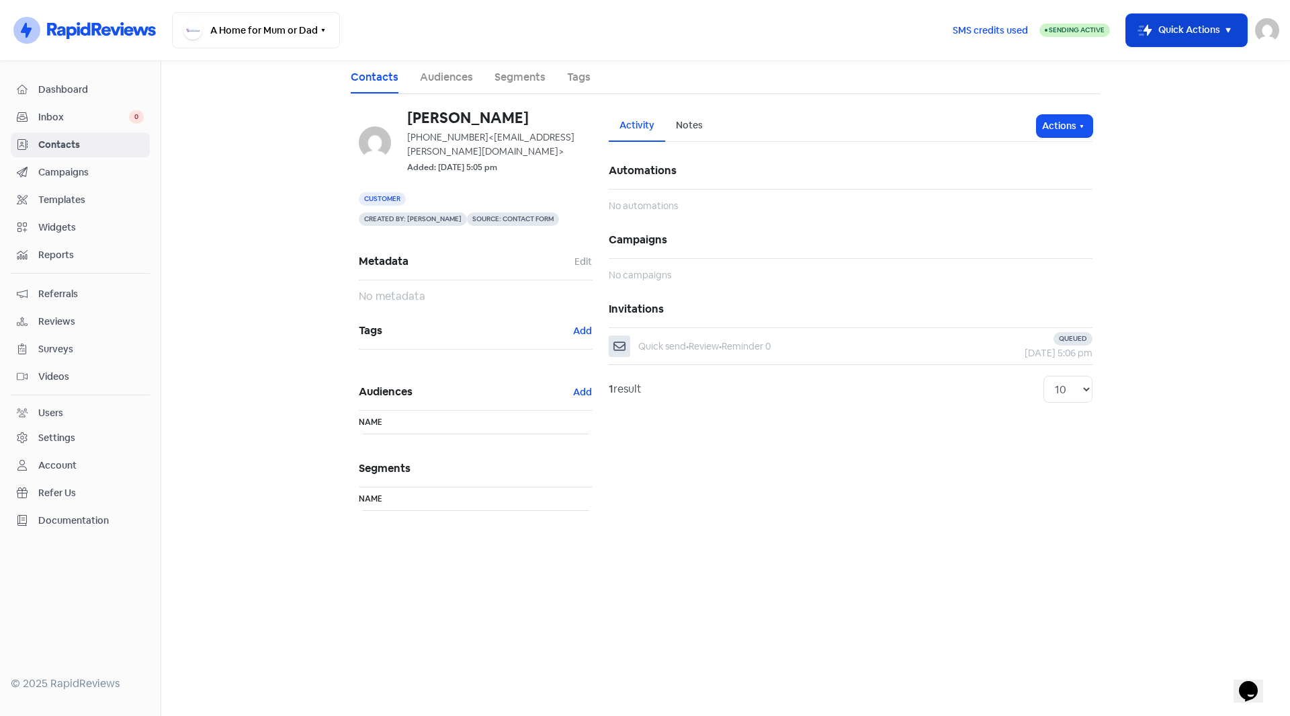
click at [1226, 36] on icon "button" at bounding box center [1228, 30] width 16 height 16
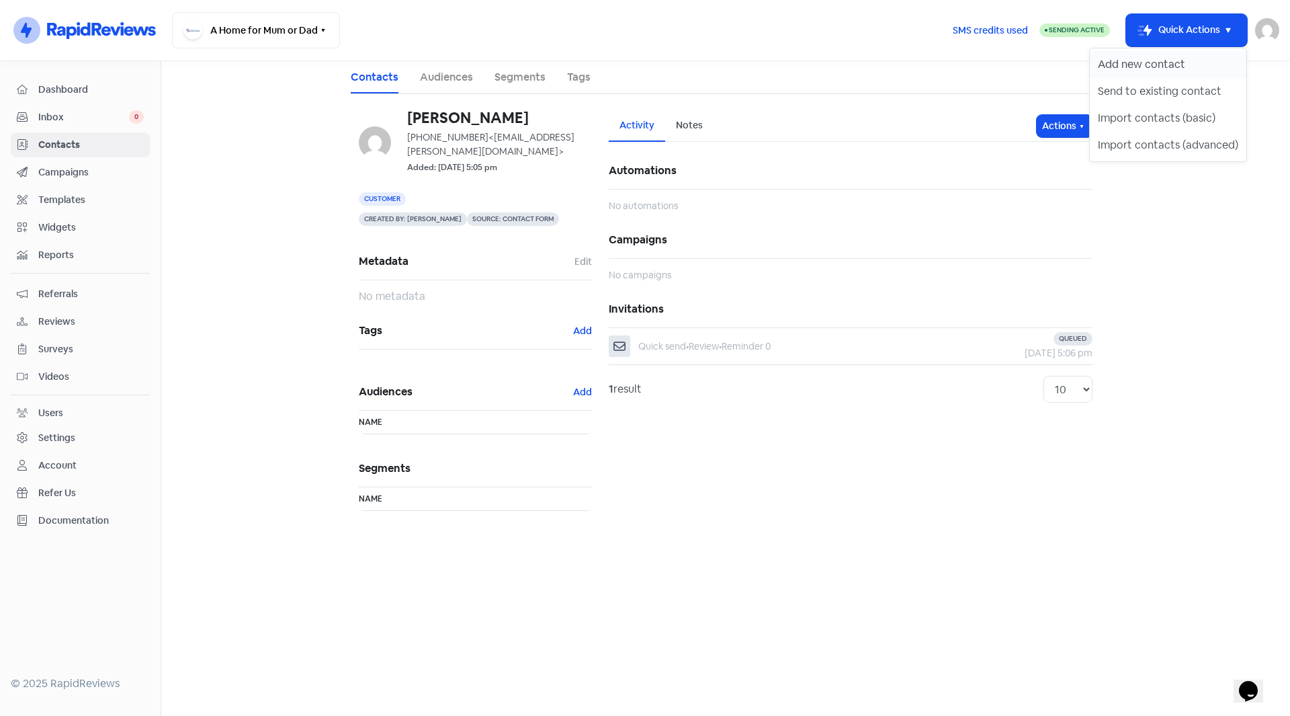
click at [1167, 69] on button "Add new contact" at bounding box center [1168, 64] width 157 height 27
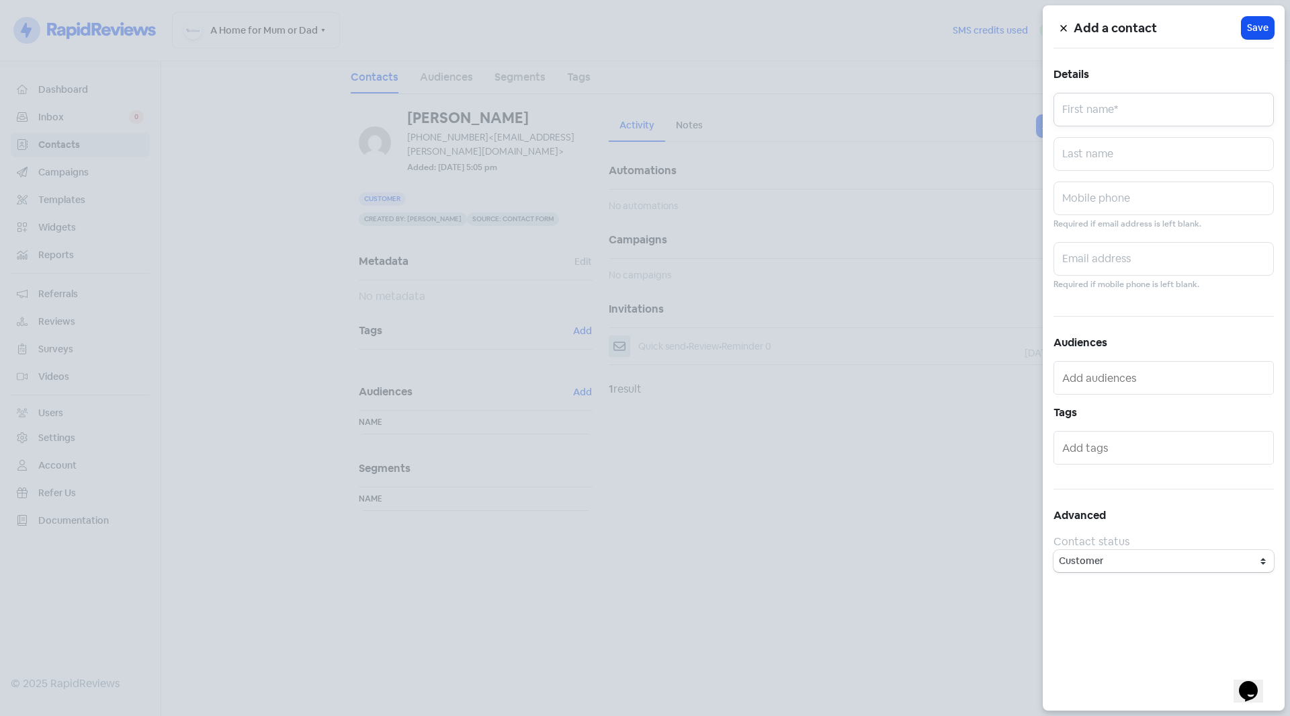
click at [1084, 99] on input "text" at bounding box center [1163, 110] width 220 height 34
type input "[PERSON_NAME]"
click at [1100, 203] on input "text" at bounding box center [1163, 198] width 220 height 34
click at [1123, 207] on input "text" at bounding box center [1163, 198] width 220 height 34
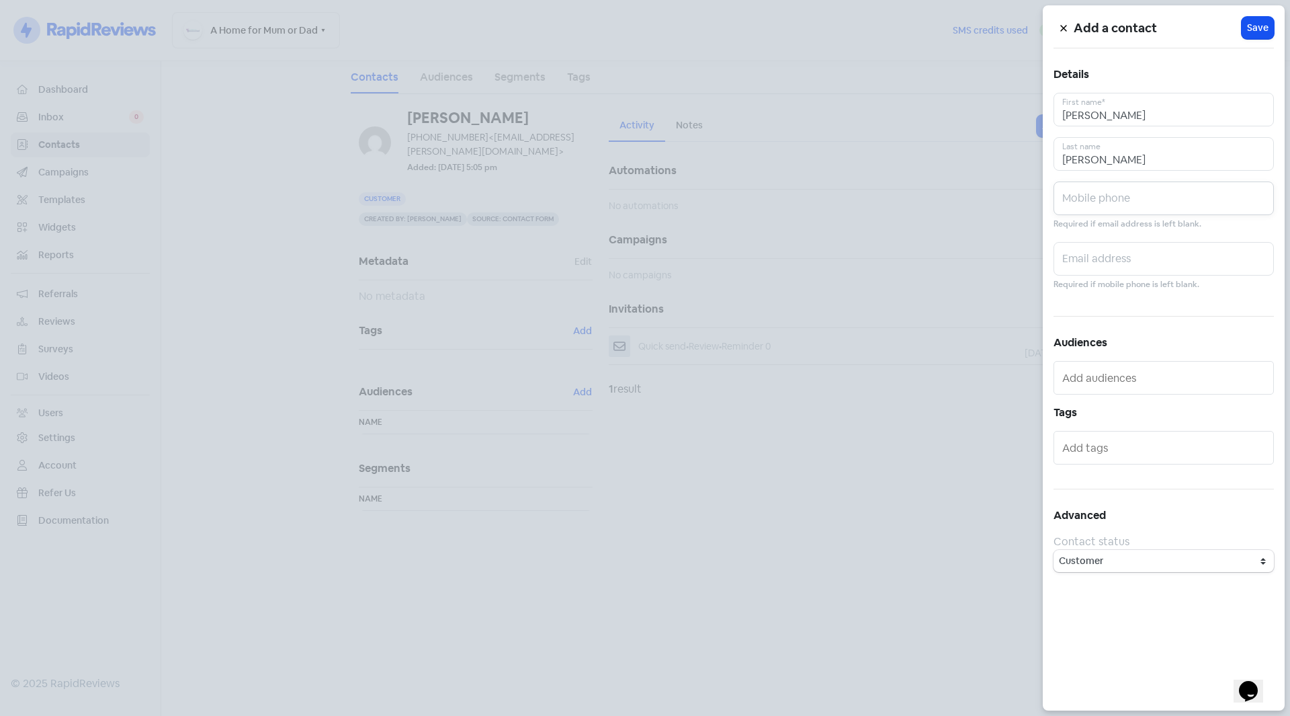
paste input "0418772382"
type input "0418772382"
click at [1097, 260] on input "text" at bounding box center [1163, 259] width 220 height 34
paste input "[EMAIL_ADDRESS][DOMAIN_NAME]"
type input "[EMAIL_ADDRESS][DOMAIN_NAME]"
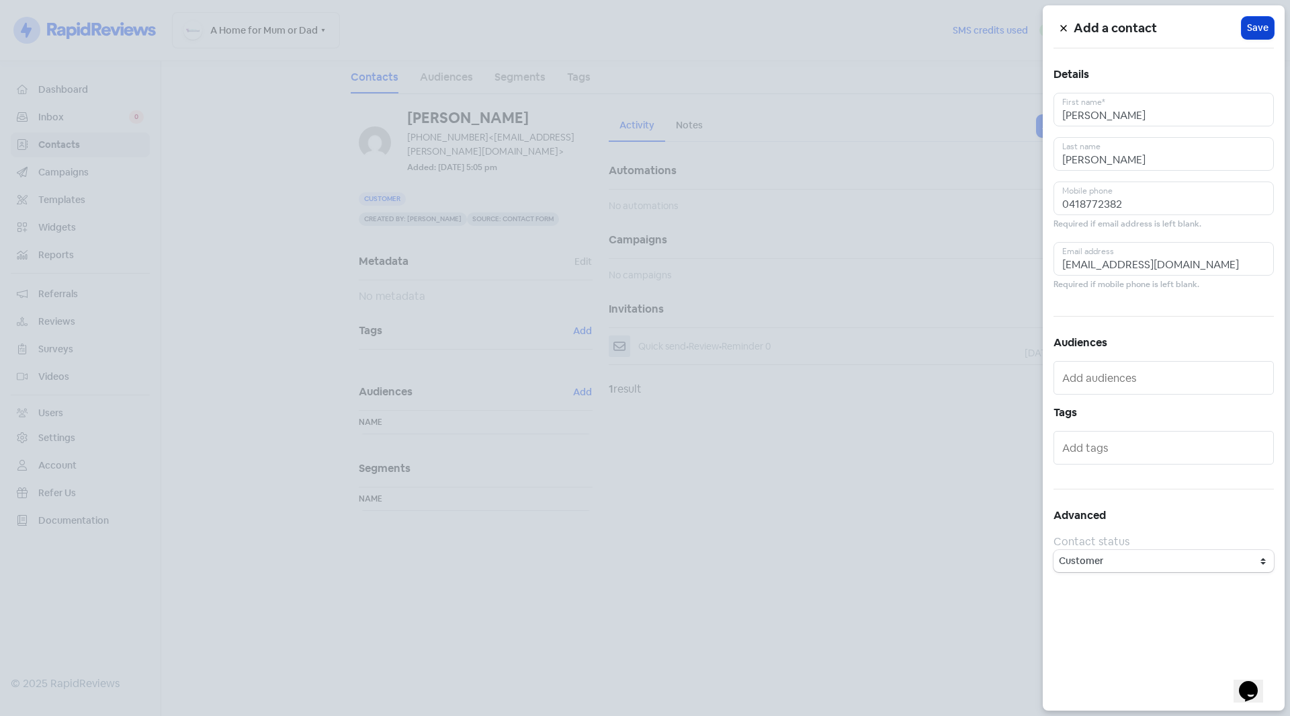
click at [1260, 24] on span "Save" at bounding box center [1257, 28] width 21 height 14
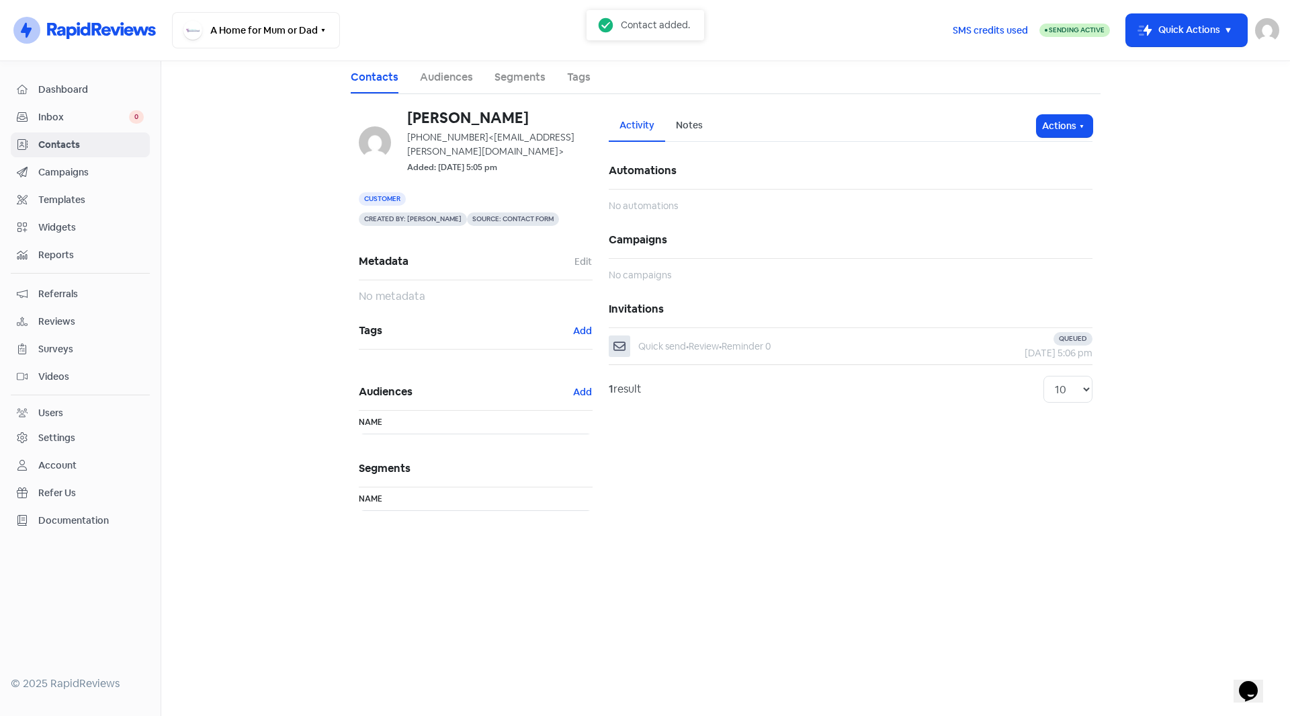
click at [67, 143] on span "Contacts" at bounding box center [90, 145] width 105 height 14
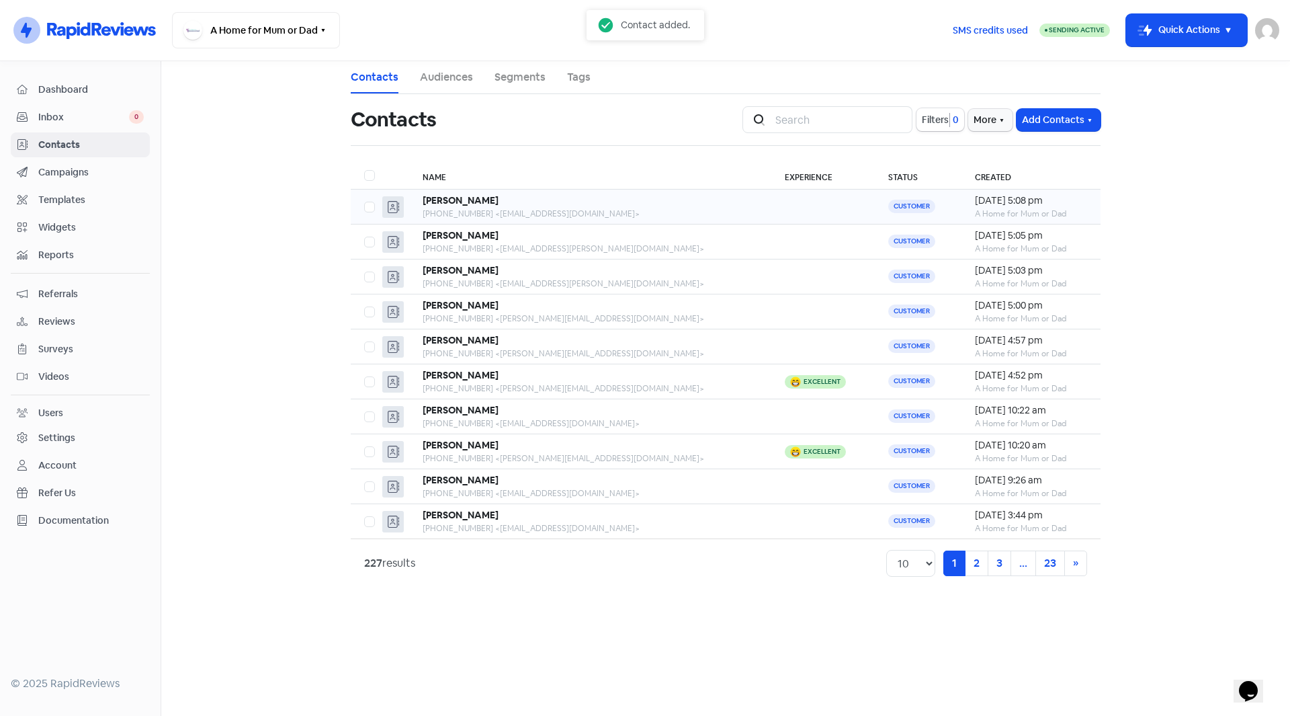
click at [520, 214] on div "[PHONE_NUMBER] <[EMAIL_ADDRESS][DOMAIN_NAME]>" at bounding box center [590, 214] width 335 height 12
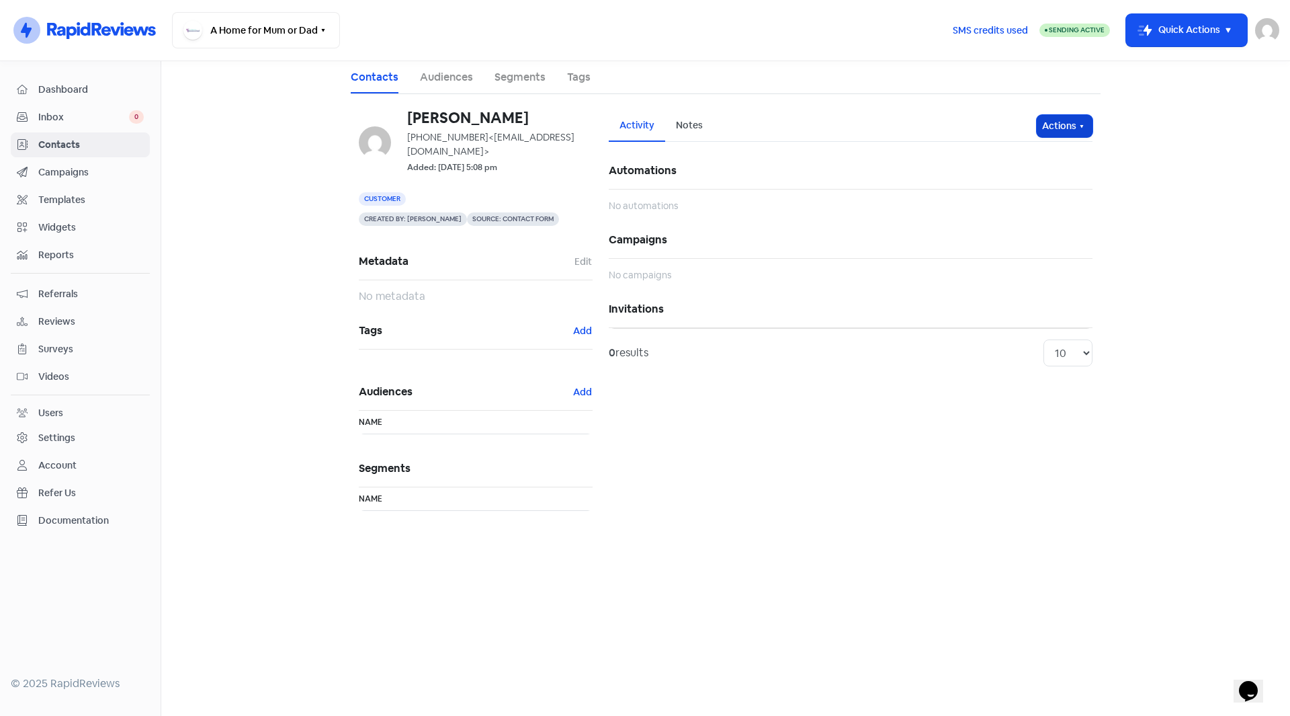
click at [1086, 128] on icon "button" at bounding box center [1081, 126] width 11 height 11
click at [1060, 153] on button "Send invitation" at bounding box center [1039, 155] width 106 height 27
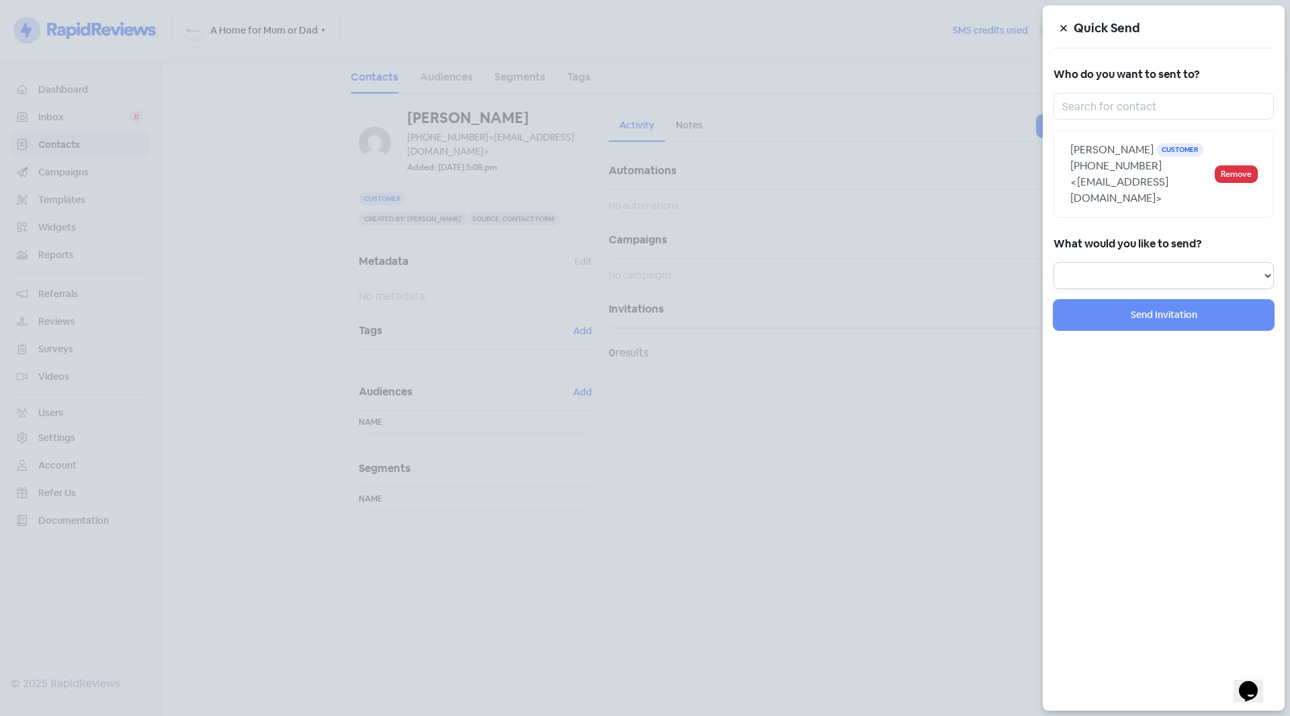
drag, startPoint x: 1180, startPoint y: 259, endPoint x: 1178, endPoint y: 266, distance: 7.7
click at [1180, 262] on select "Review Invitation Referral Invitation Survey Invitation Video Invitation" at bounding box center [1163, 275] width 220 height 27
select select "review"
click at [1053, 262] on select "Review Invitation Referral Invitation Survey Invitation Video Invitation" at bounding box center [1163, 275] width 220 height 27
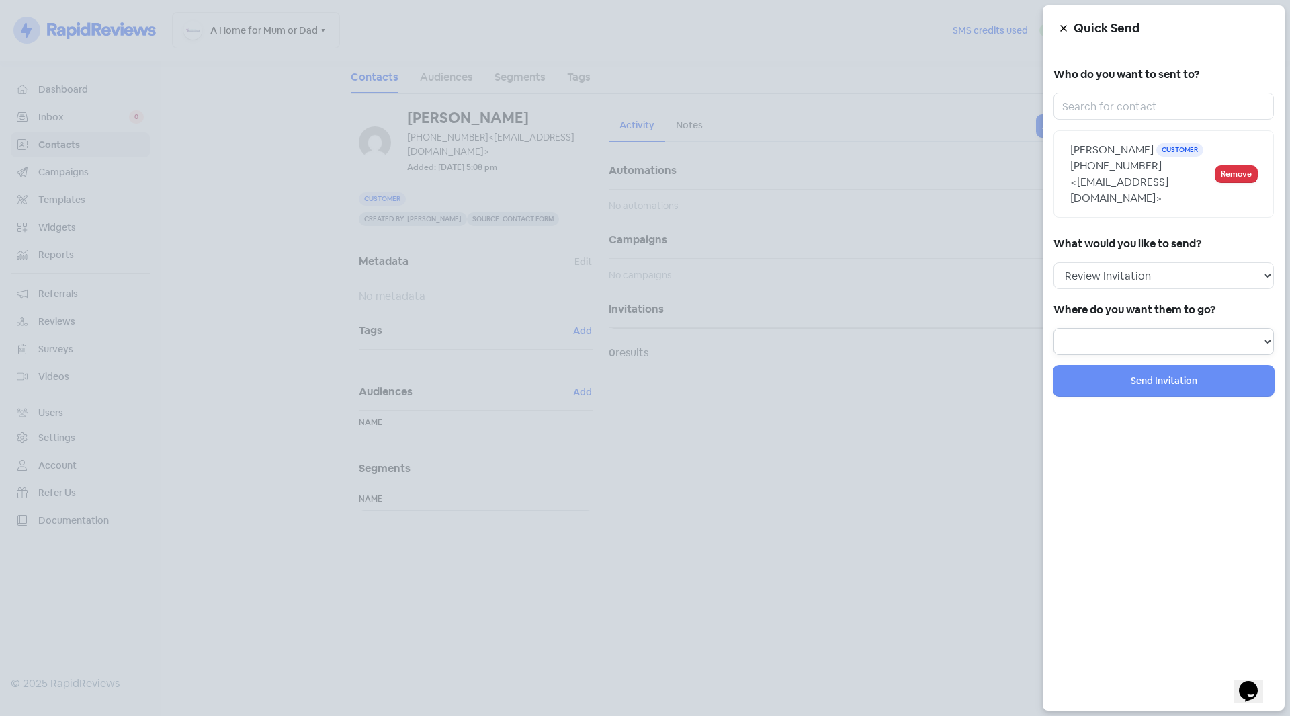
click at [1144, 336] on select "Review form: Default review form" at bounding box center [1163, 341] width 220 height 27
select select "36"
click at [1053, 328] on select "Review form: Default review form" at bounding box center [1163, 341] width 220 height 27
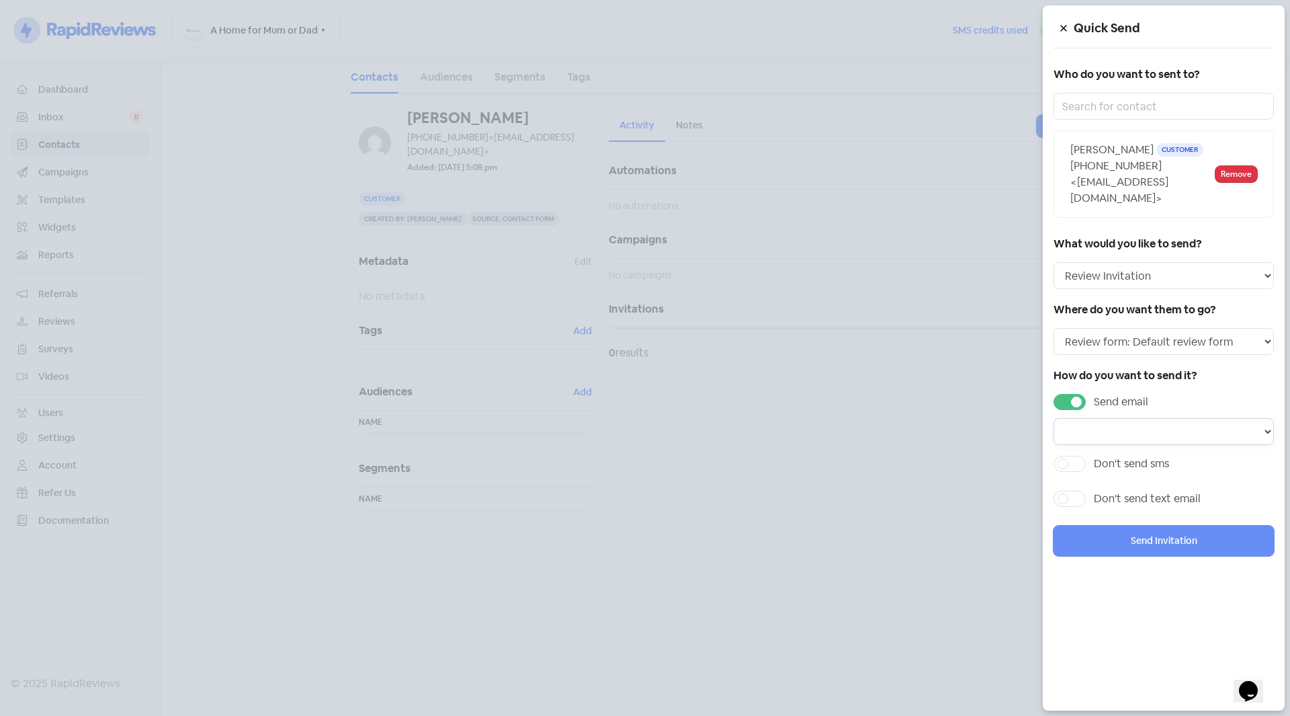
click at [1130, 418] on select "Email template: Default email 3 Email template: Default email 2 Email template:…" at bounding box center [1163, 431] width 220 height 27
select select "72"
click at [1053, 418] on select "Email template: Default email 3 Email template: Default email 2 Email template:…" at bounding box center [1163, 431] width 220 height 27
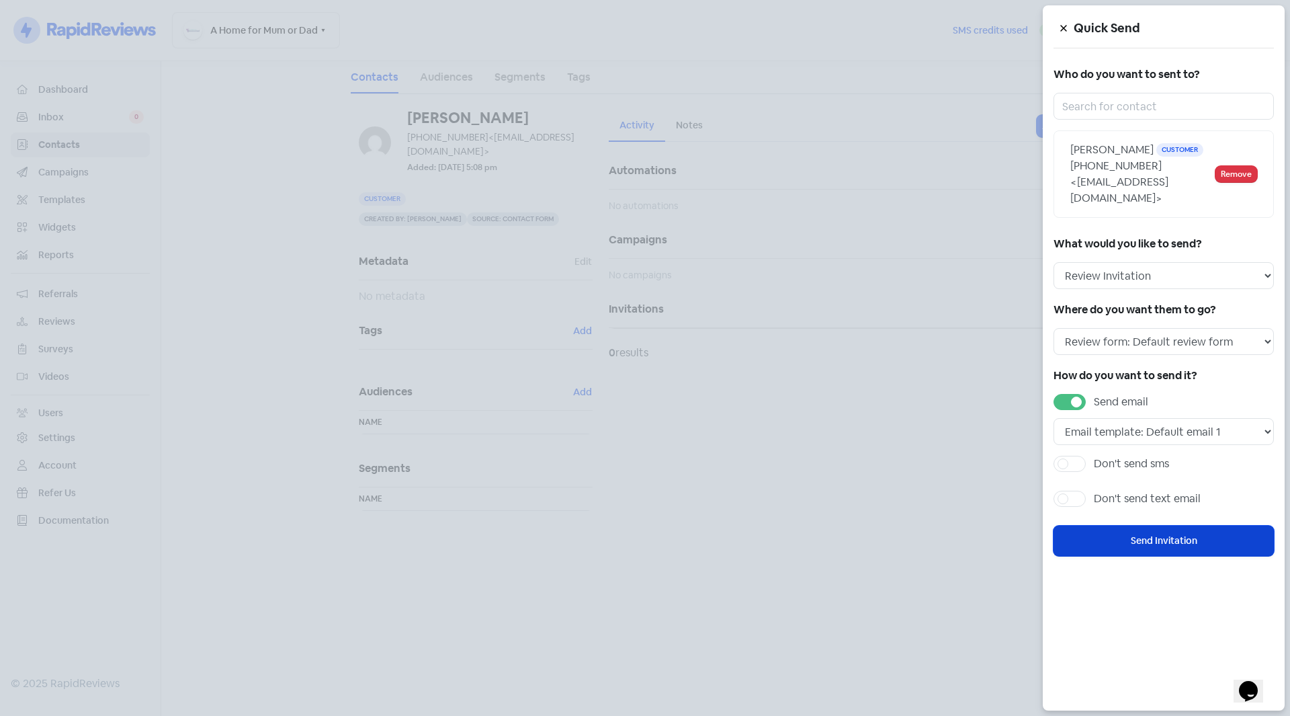
click at [1122, 526] on button "Send Invitation" at bounding box center [1163, 540] width 220 height 30
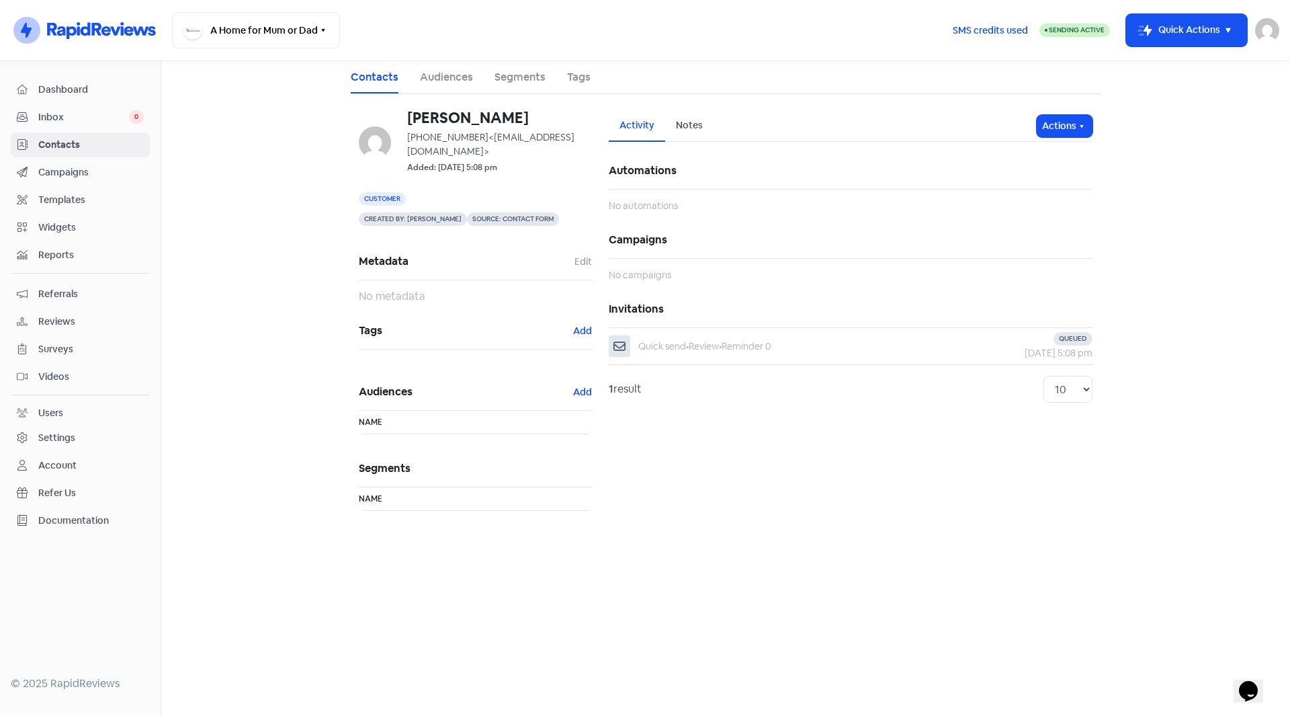
click at [71, 87] on span "Dashboard" at bounding box center [90, 90] width 105 height 14
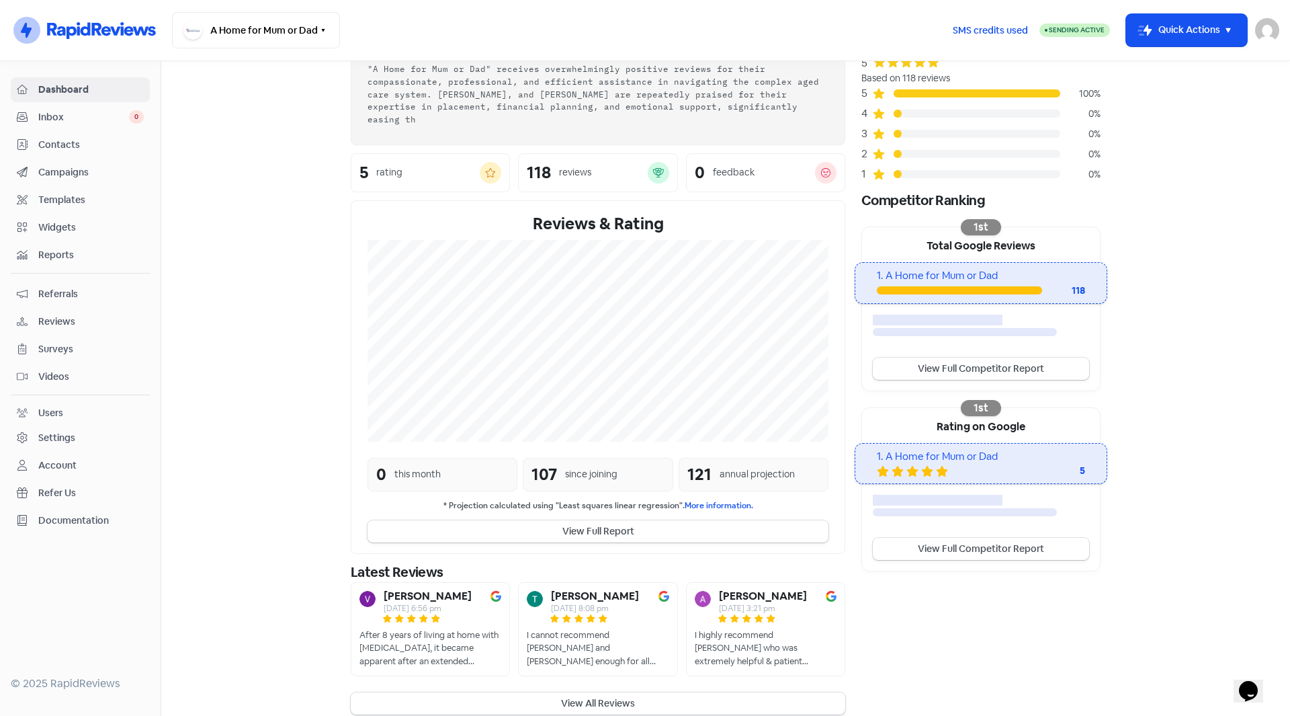
scroll to position [91, 0]
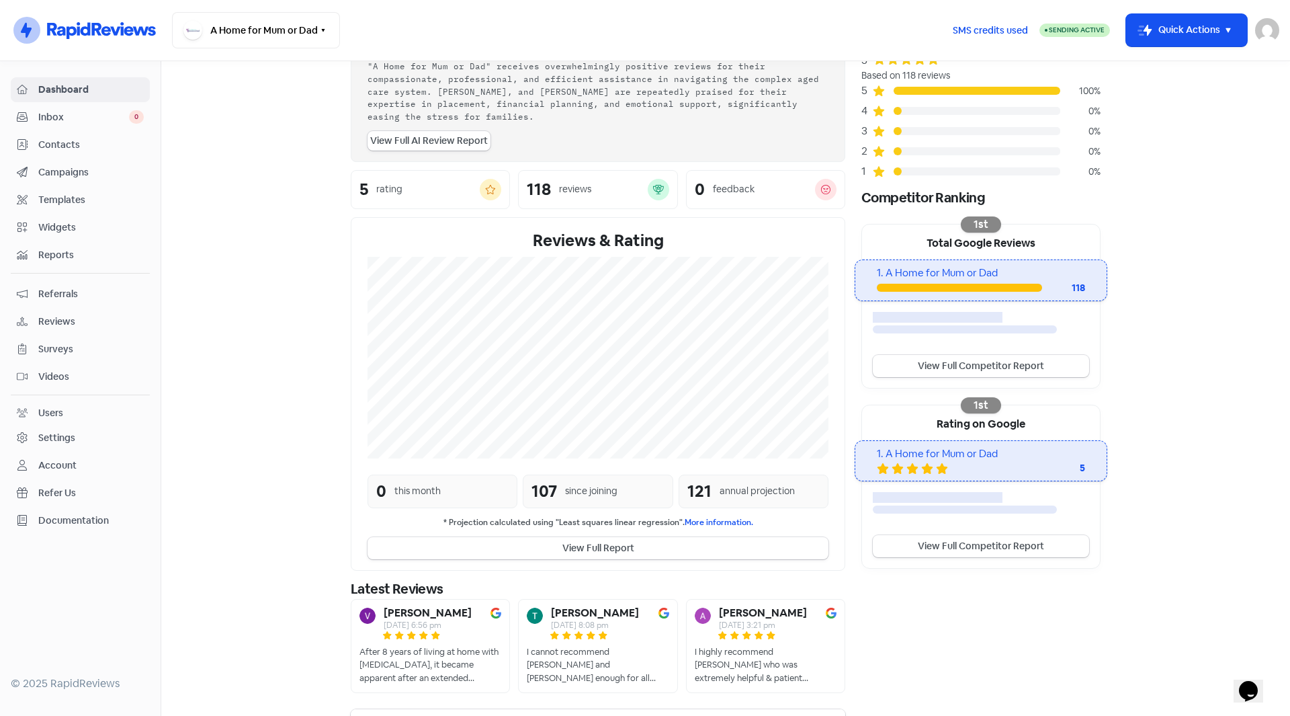
click at [539, 711] on button "View All Reviews" at bounding box center [598, 720] width 494 height 22
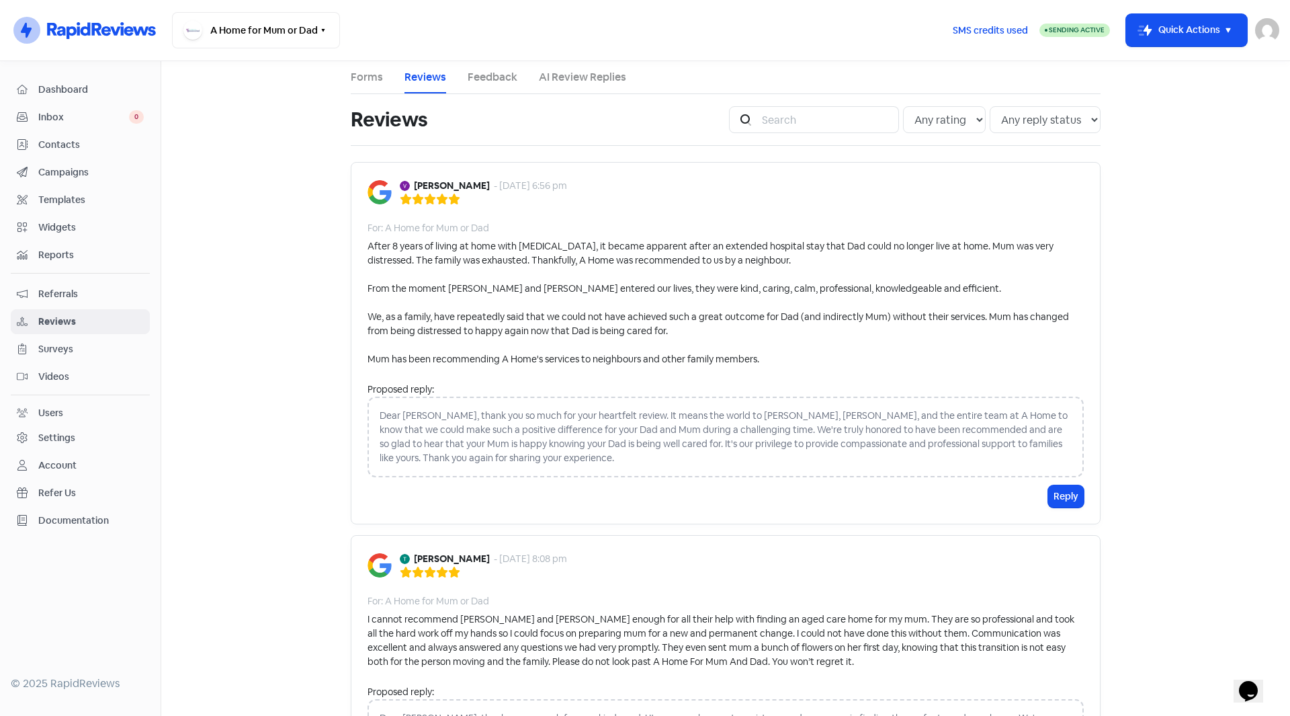
click at [64, 91] on span "Dashboard" at bounding box center [90, 90] width 105 height 14
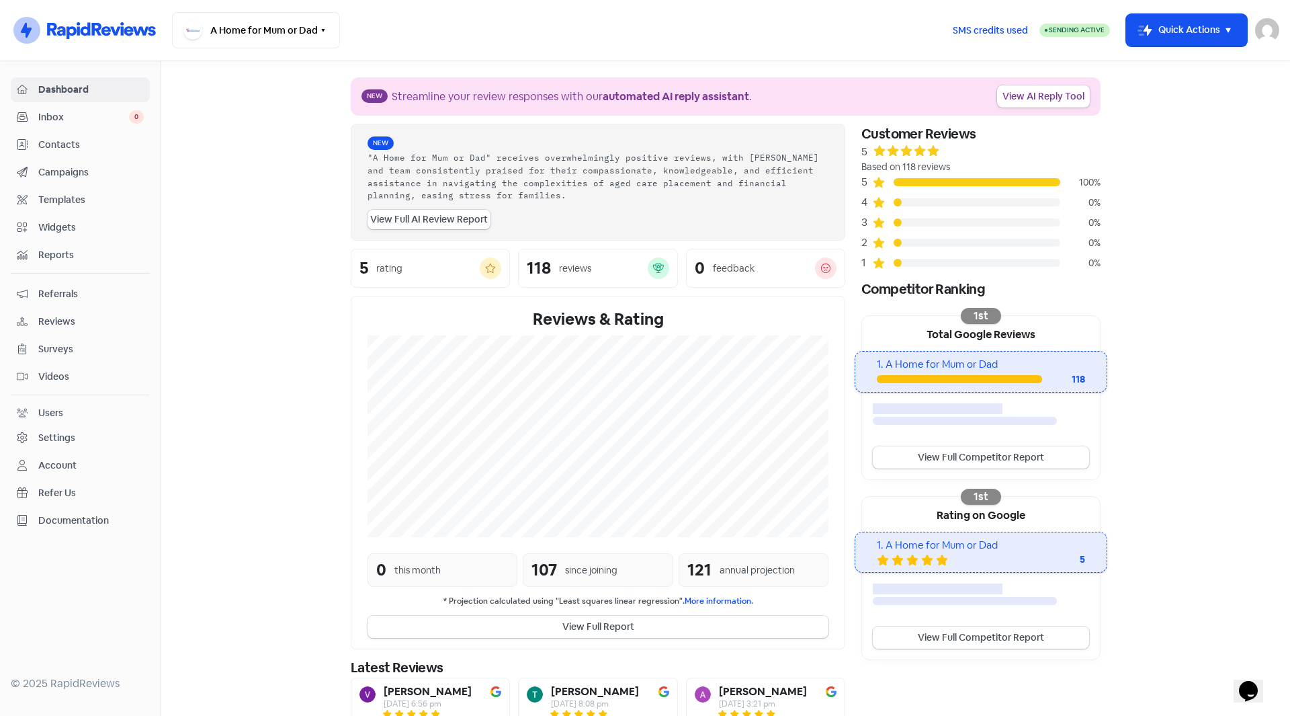
click at [62, 118] on span "Inbox" at bounding box center [83, 117] width 91 height 14
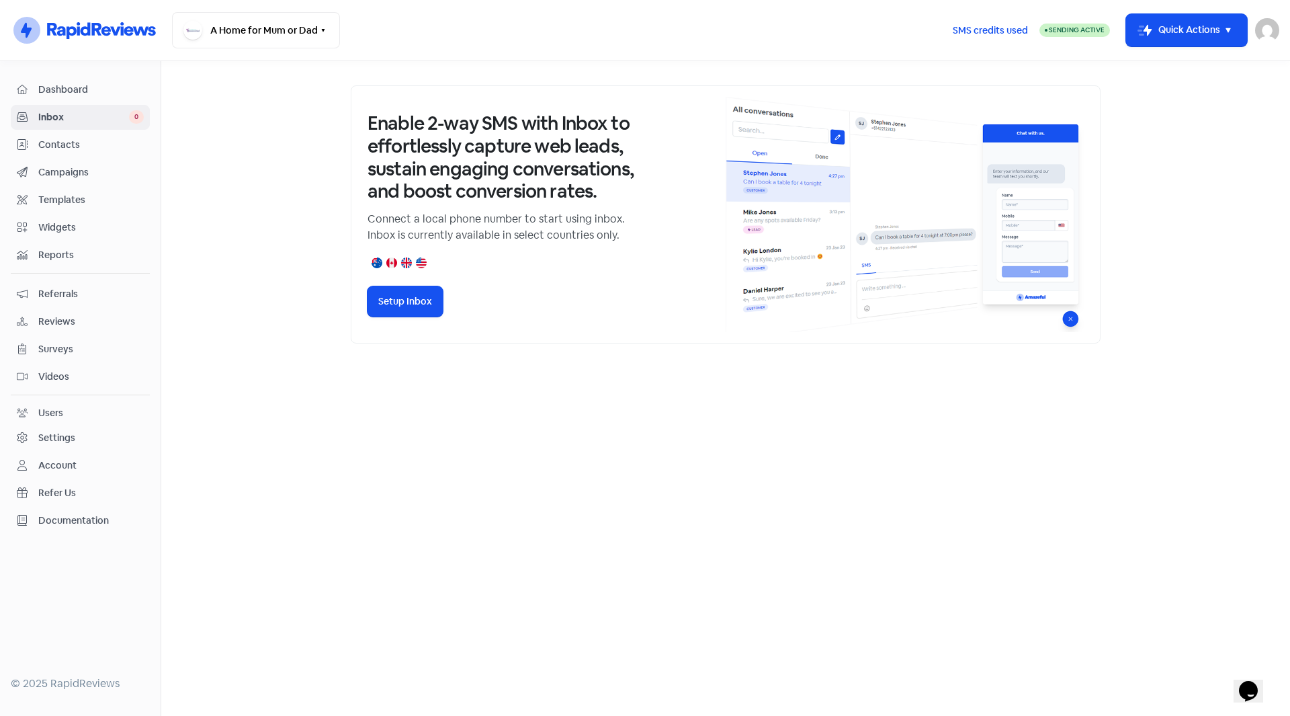
click at [68, 93] on span "Dashboard" at bounding box center [90, 90] width 105 height 14
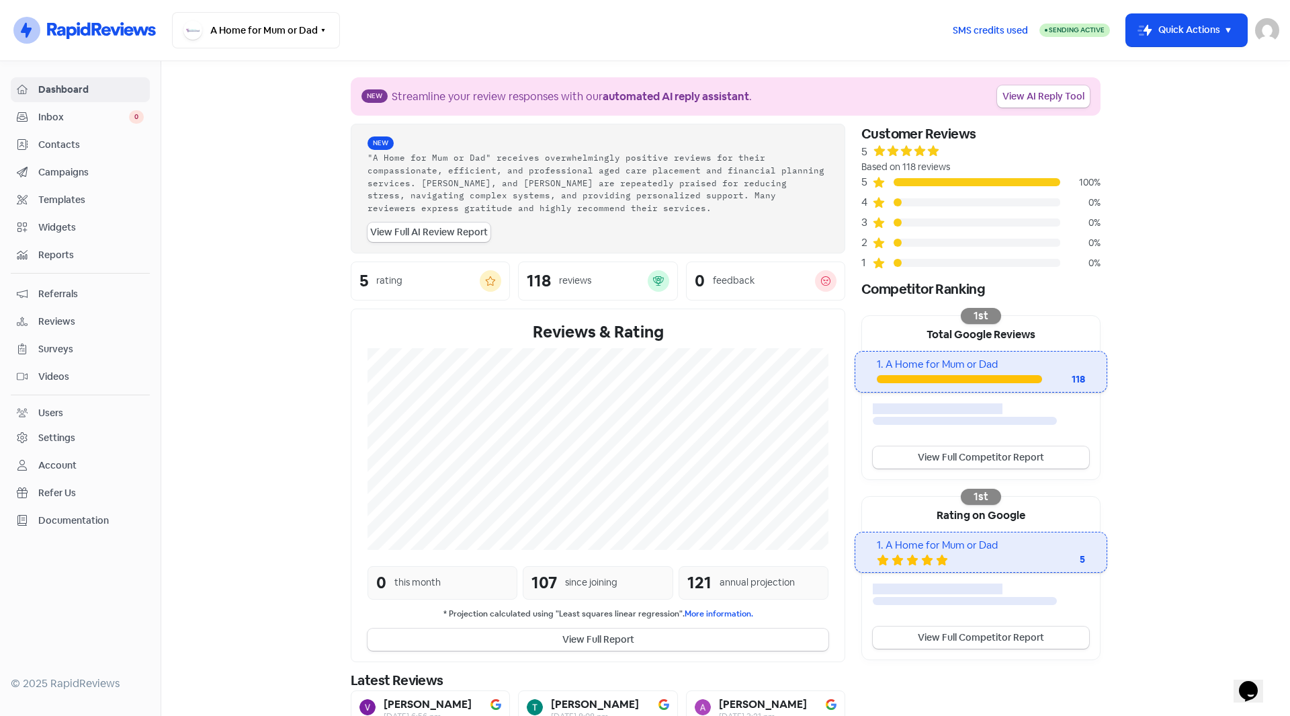
click at [59, 143] on span "Contacts" at bounding box center [90, 145] width 105 height 14
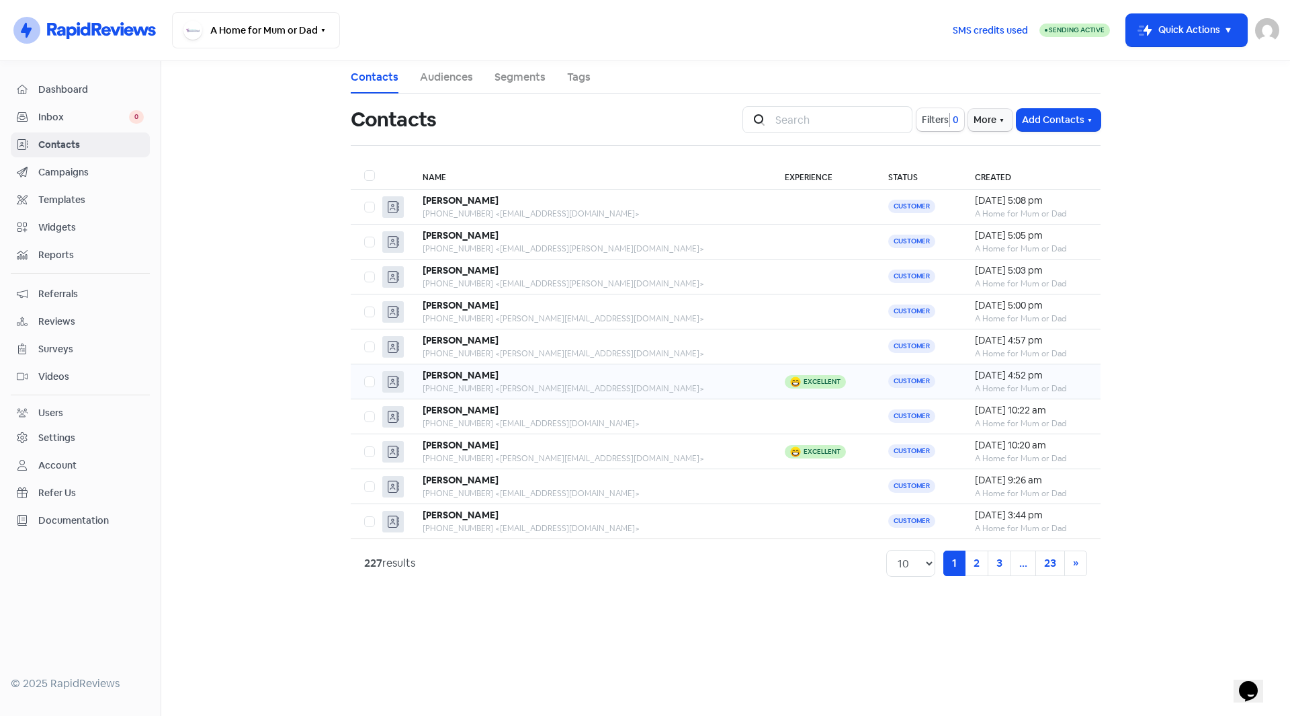
click at [547, 382] on div "[PHONE_NUMBER] <[PERSON_NAME][EMAIL_ADDRESS][DOMAIN_NAME]>" at bounding box center [590, 388] width 335 height 12
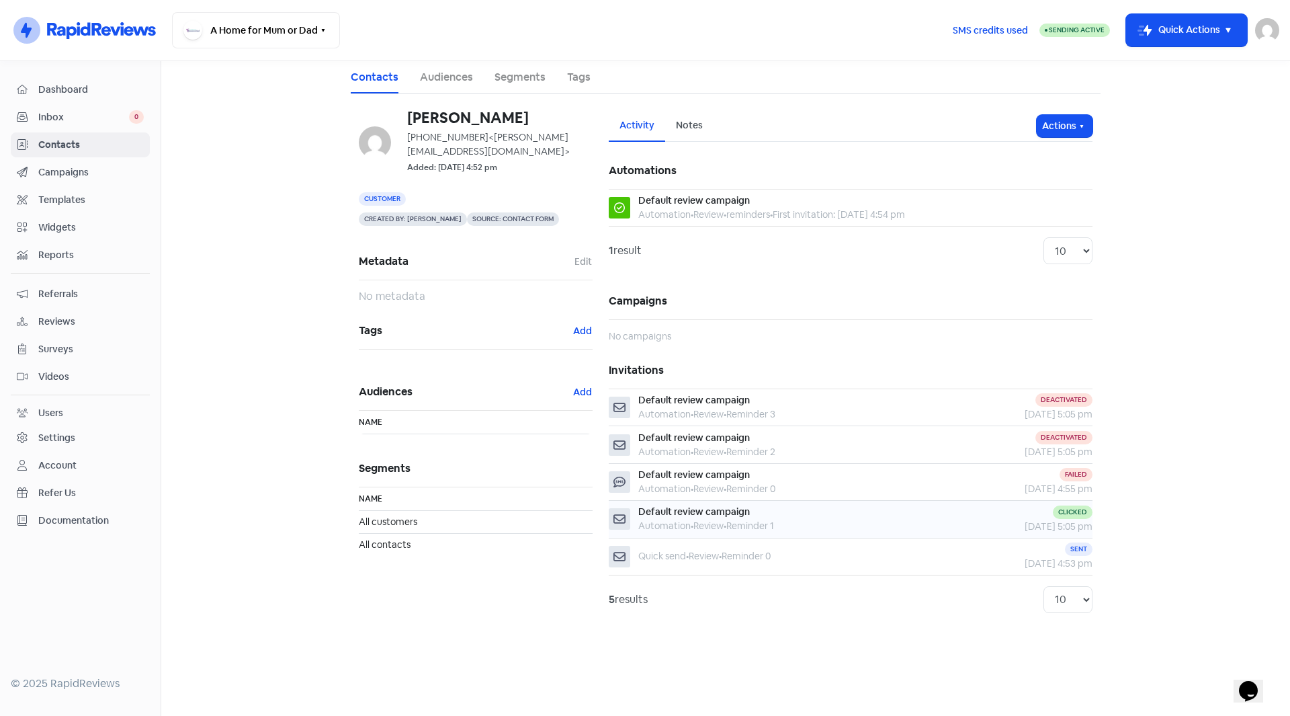
click at [739, 515] on span "Default review campaign" at bounding box center [694, 511] width 112 height 12
click at [652, 203] on div "Default review campaign" at bounding box center [694, 200] width 112 height 14
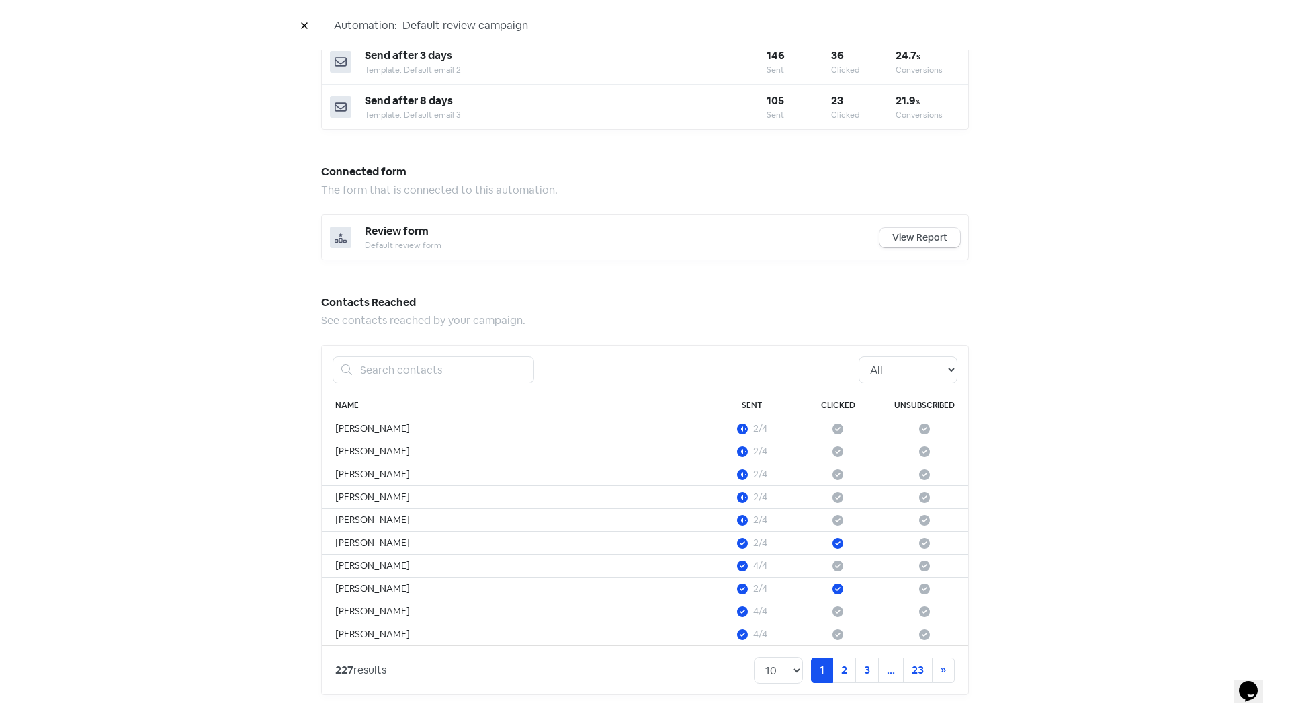
scroll to position [621, 0]
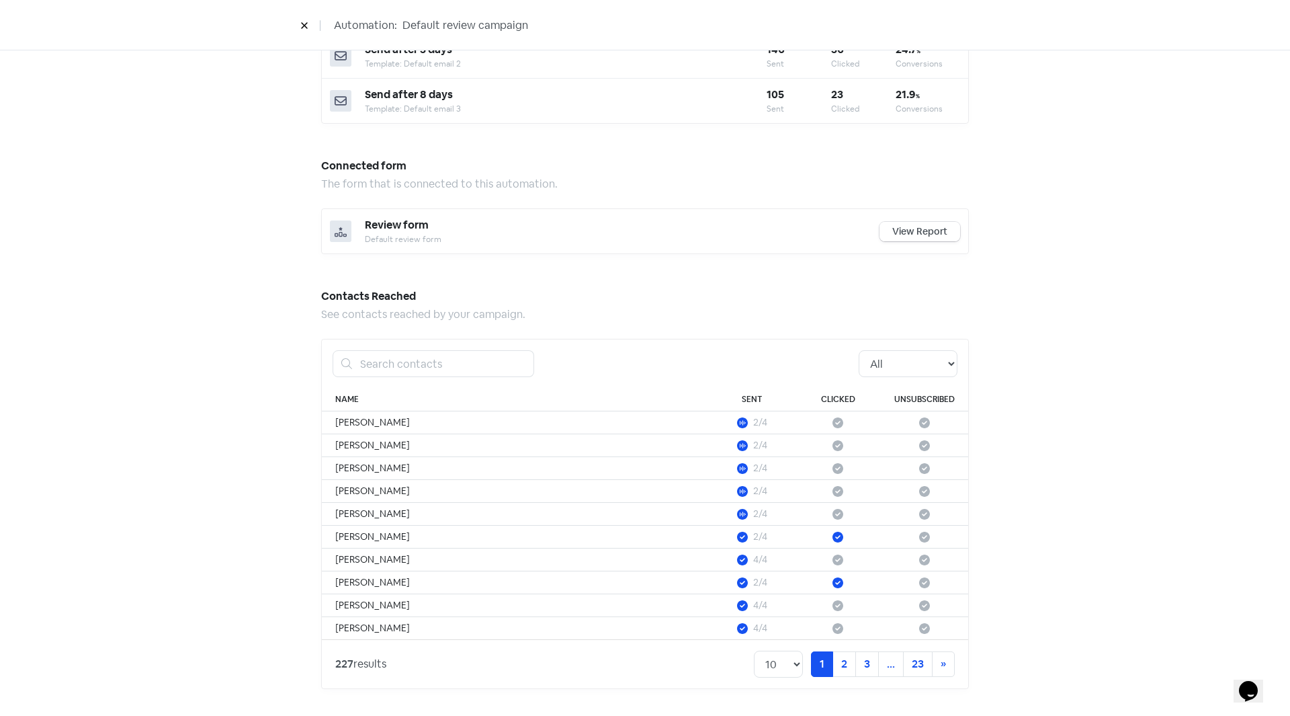
click at [916, 230] on link "View Report" at bounding box center [919, 231] width 81 height 19
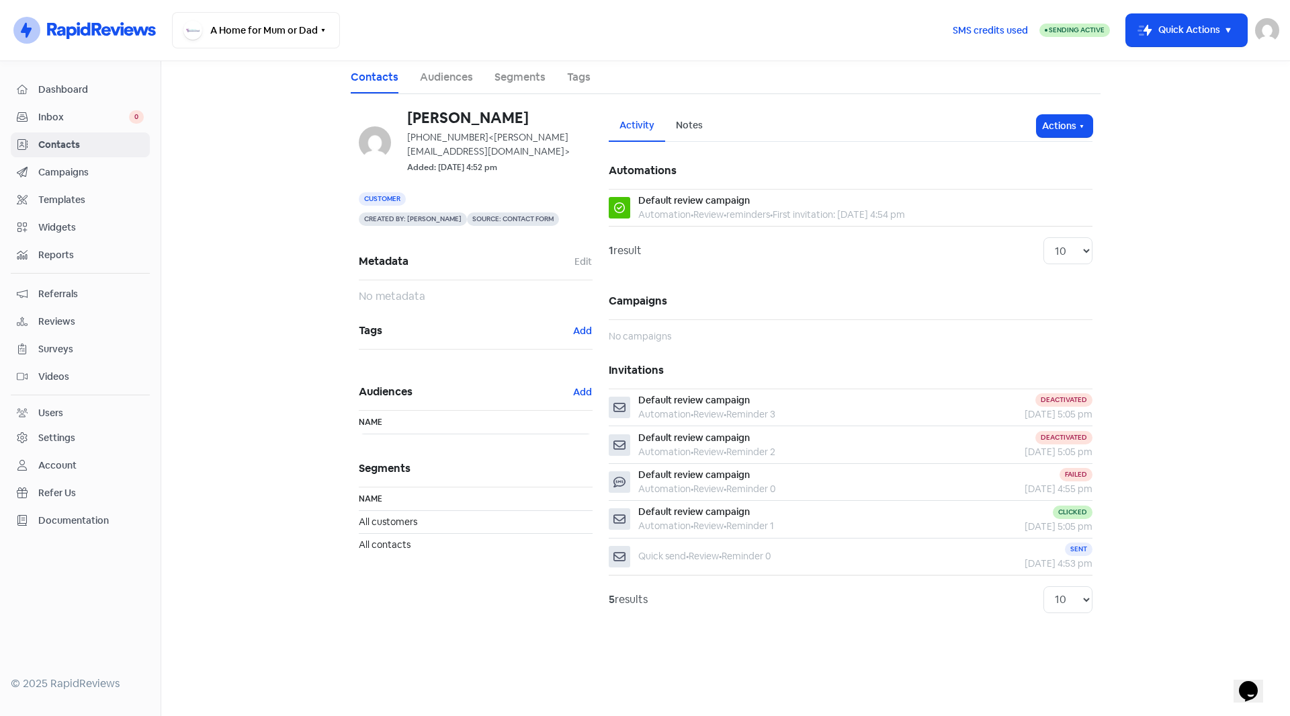
click at [52, 198] on span "Templates" at bounding box center [90, 200] width 105 height 14
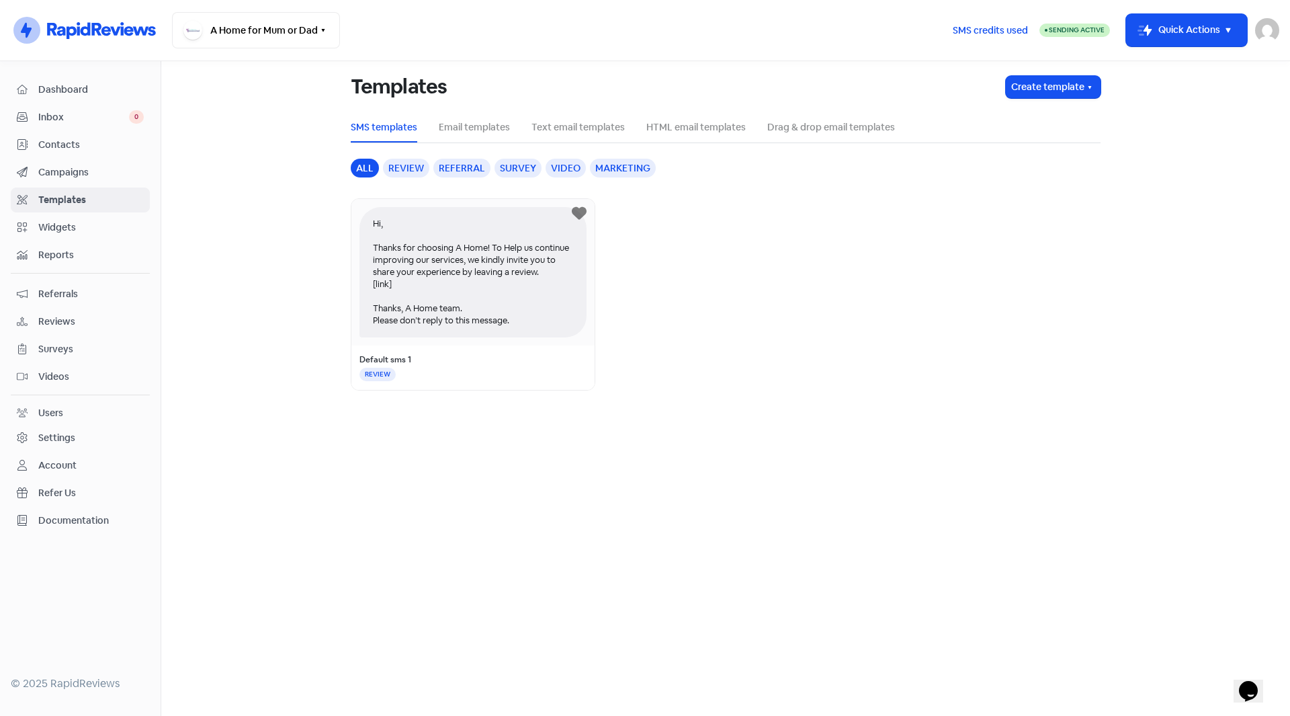
click at [389, 372] on div "REVIEW" at bounding box center [377, 373] width 36 height 13
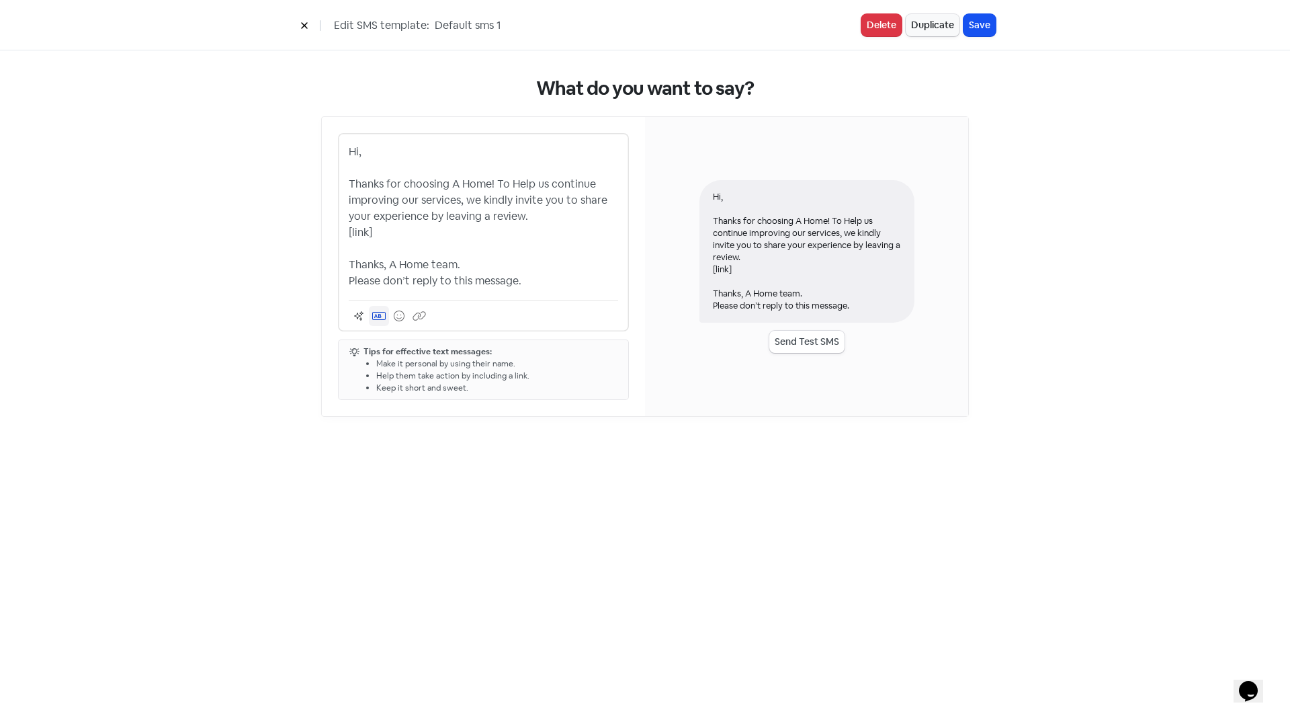
click at [382, 316] on icon at bounding box center [378, 315] width 13 height 11
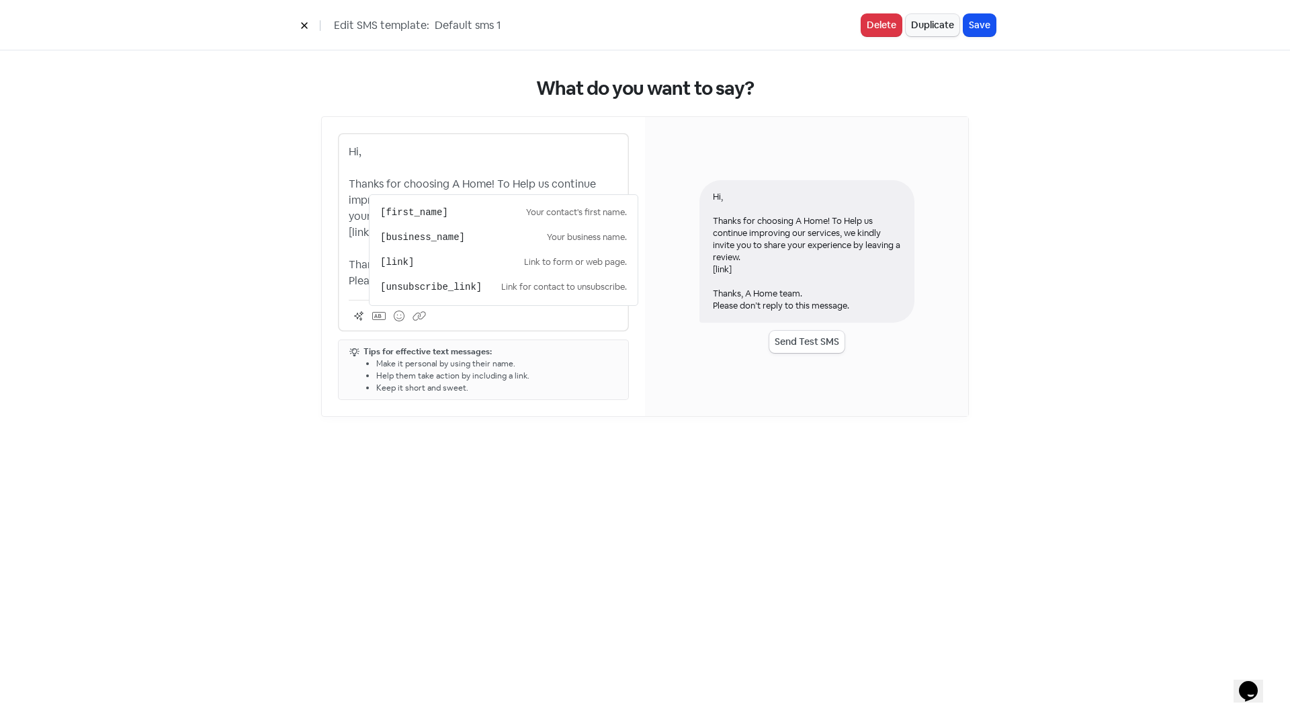
click at [243, 325] on div "What do you want to say? Hi, Thanks for choosing A Home! To Help us continue im…" at bounding box center [645, 246] width 1290 height 393
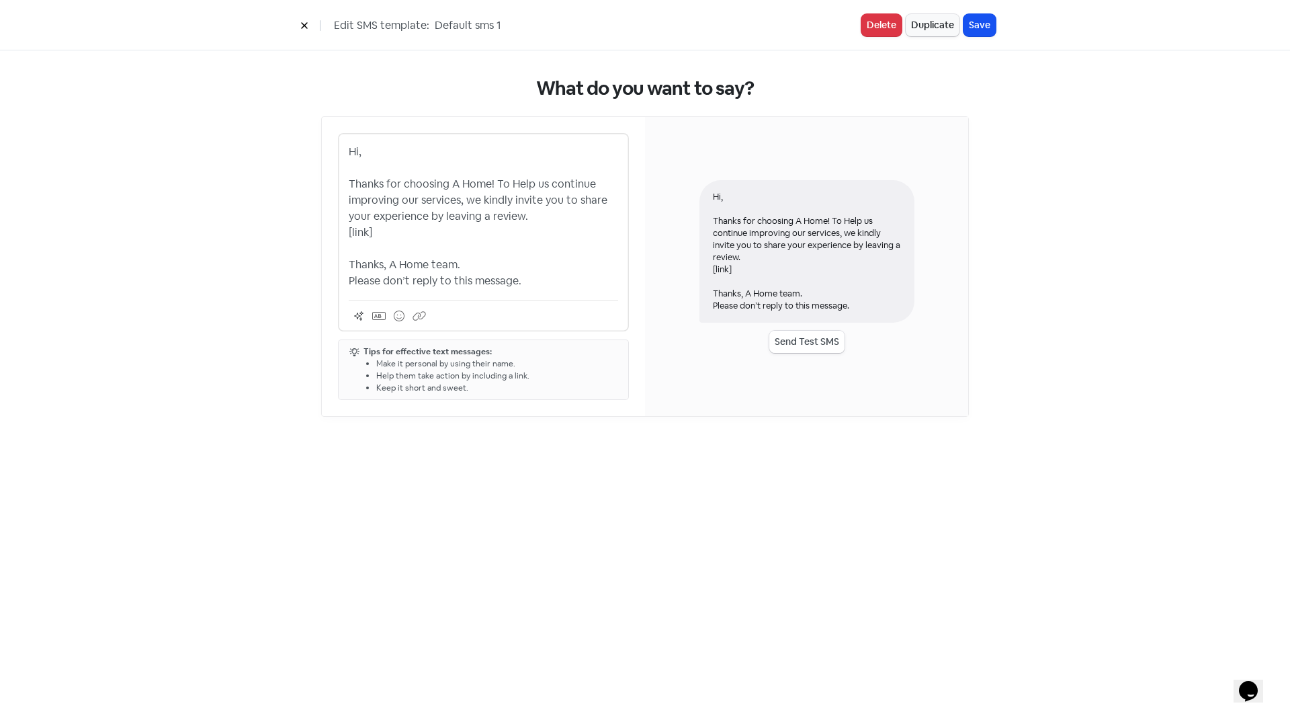
click at [799, 345] on button "Send Test SMS" at bounding box center [806, 342] width 75 height 22
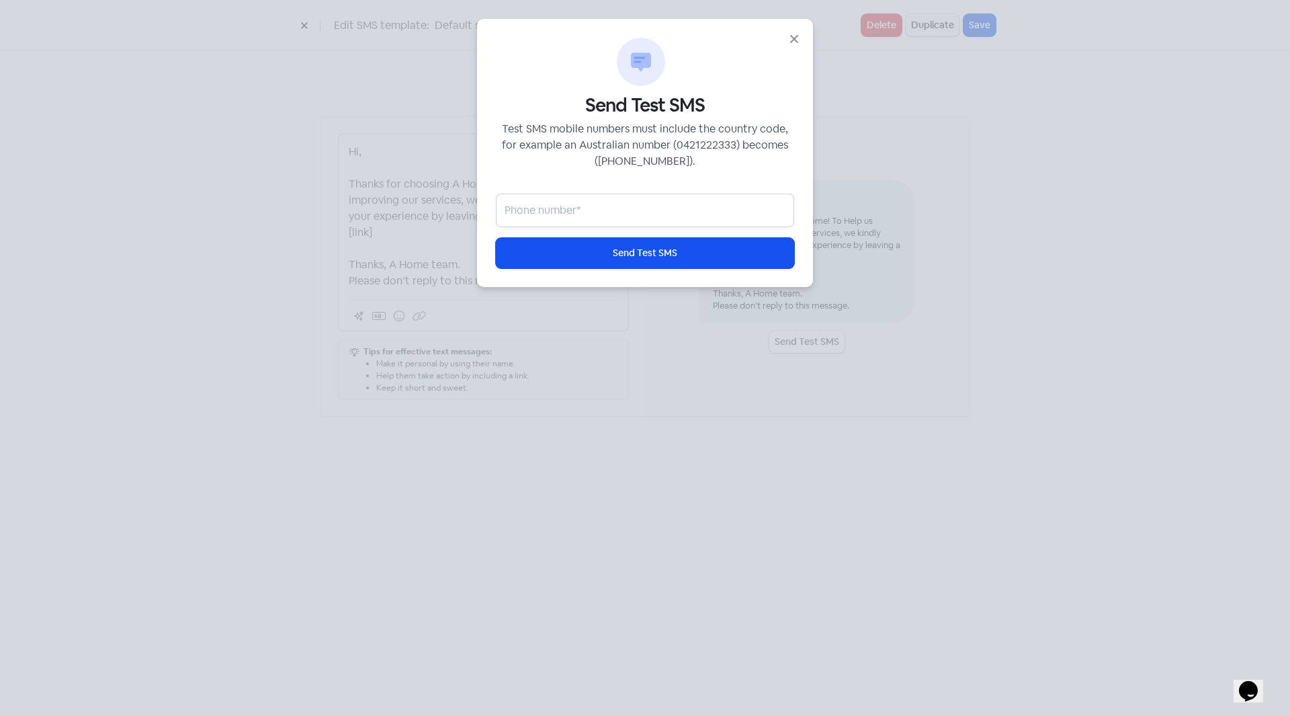
click at [581, 206] on input "text" at bounding box center [645, 210] width 298 height 34
click at [619, 255] on span "Send Test SMS" at bounding box center [645, 253] width 64 height 14
click at [513, 216] on input "0488776827" at bounding box center [645, 210] width 298 height 34
type input "61488776827"
click at [610, 251] on button "Icon For Loading Send Test SMS" at bounding box center [645, 253] width 298 height 30
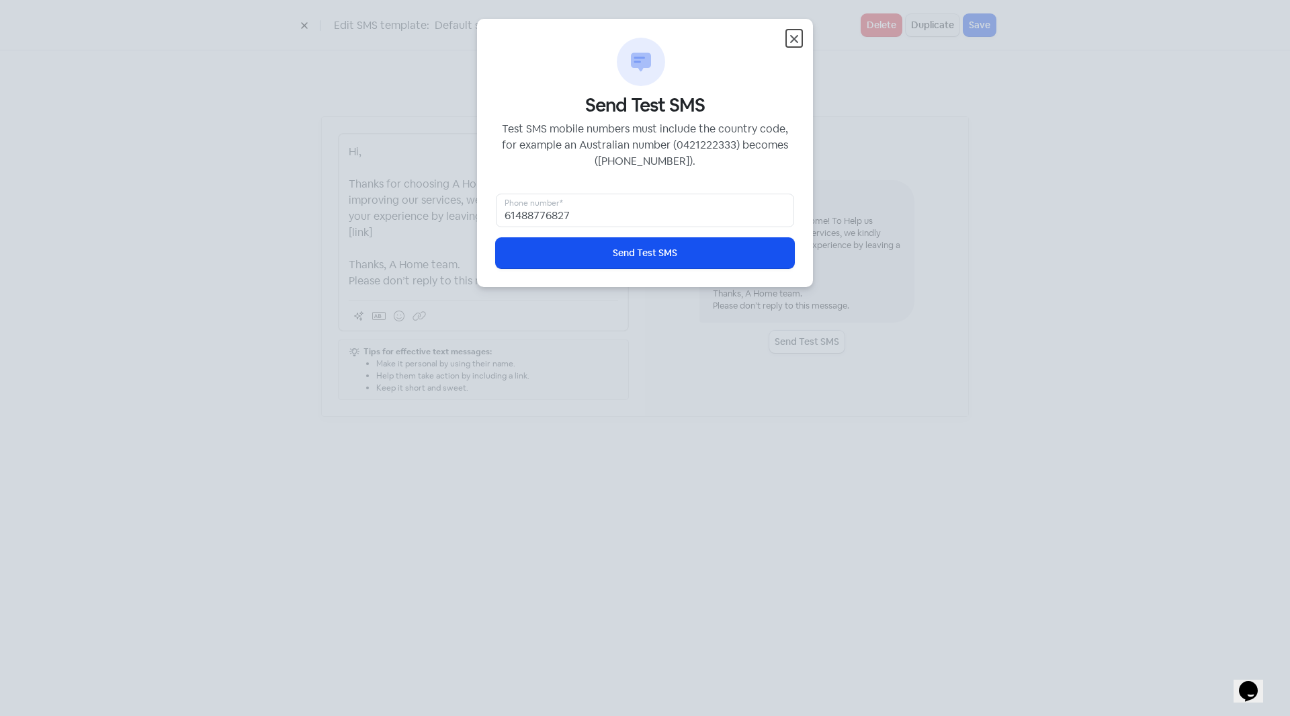
click at [792, 36] on icon "button" at bounding box center [794, 39] width 16 height 16
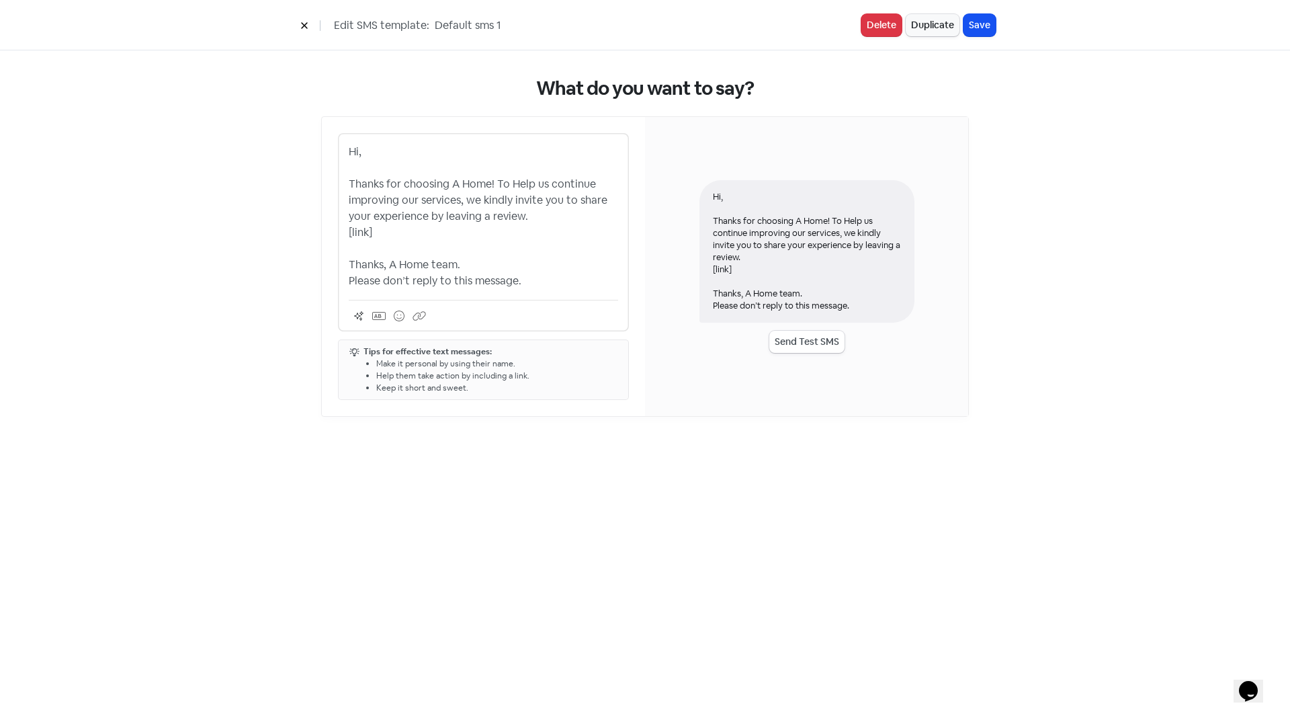
click at [738, 468] on div "What do you want to say? Hi, Thanks for choosing A Home! To Help us continue im…" at bounding box center [645, 382] width 1290 height 665
click at [308, 28] on button at bounding box center [304, 25] width 20 height 24
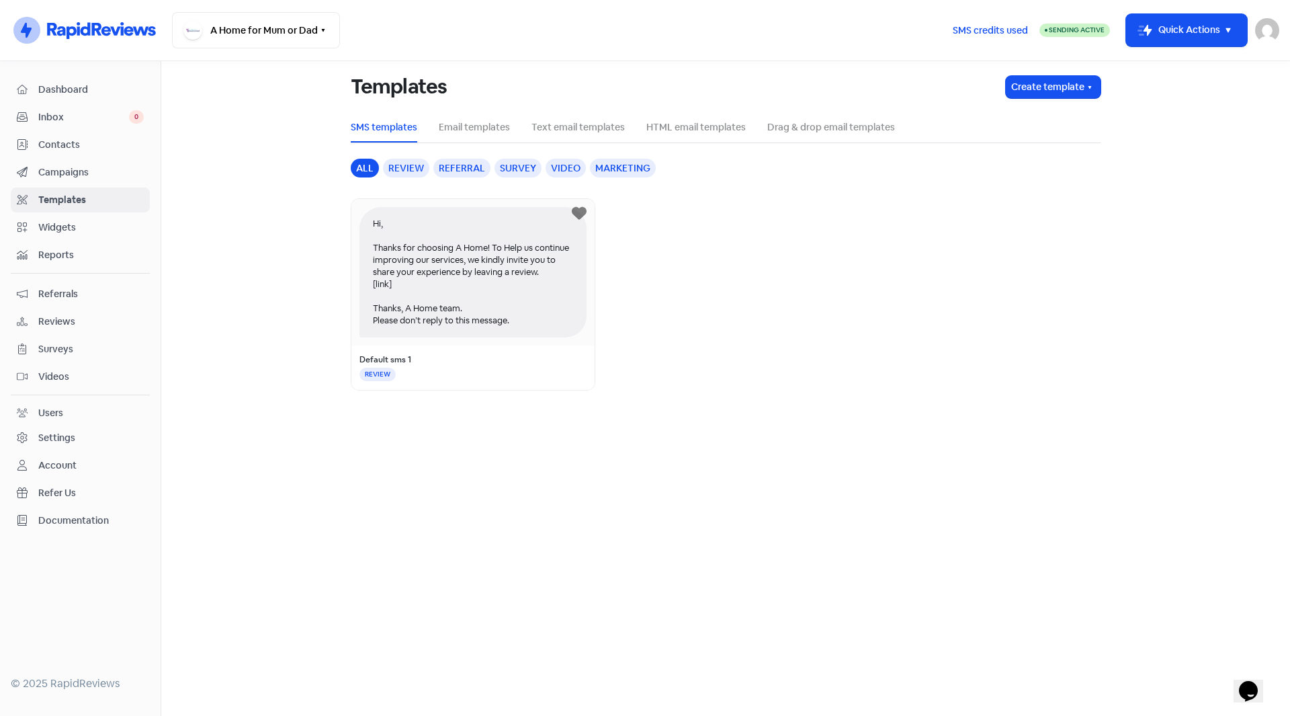
click at [43, 118] on span "Inbox" at bounding box center [83, 117] width 91 height 14
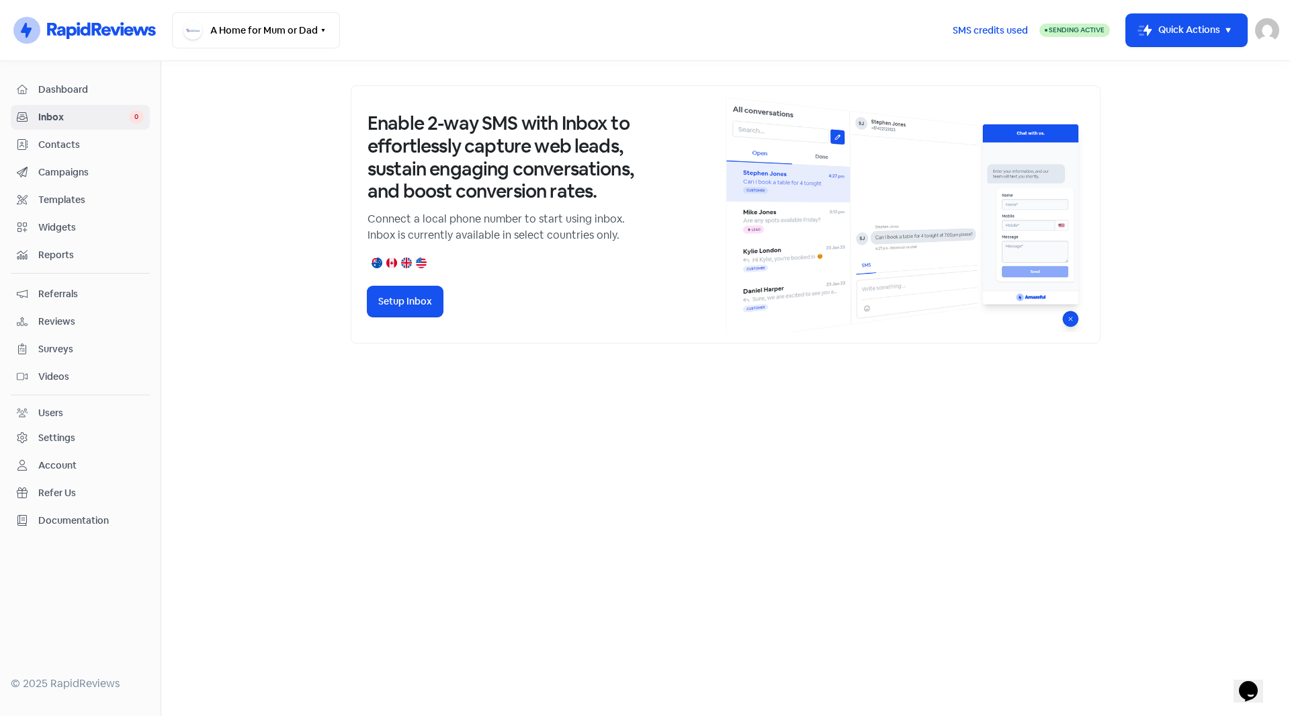
click at [64, 90] on span "Dashboard" at bounding box center [90, 90] width 105 height 14
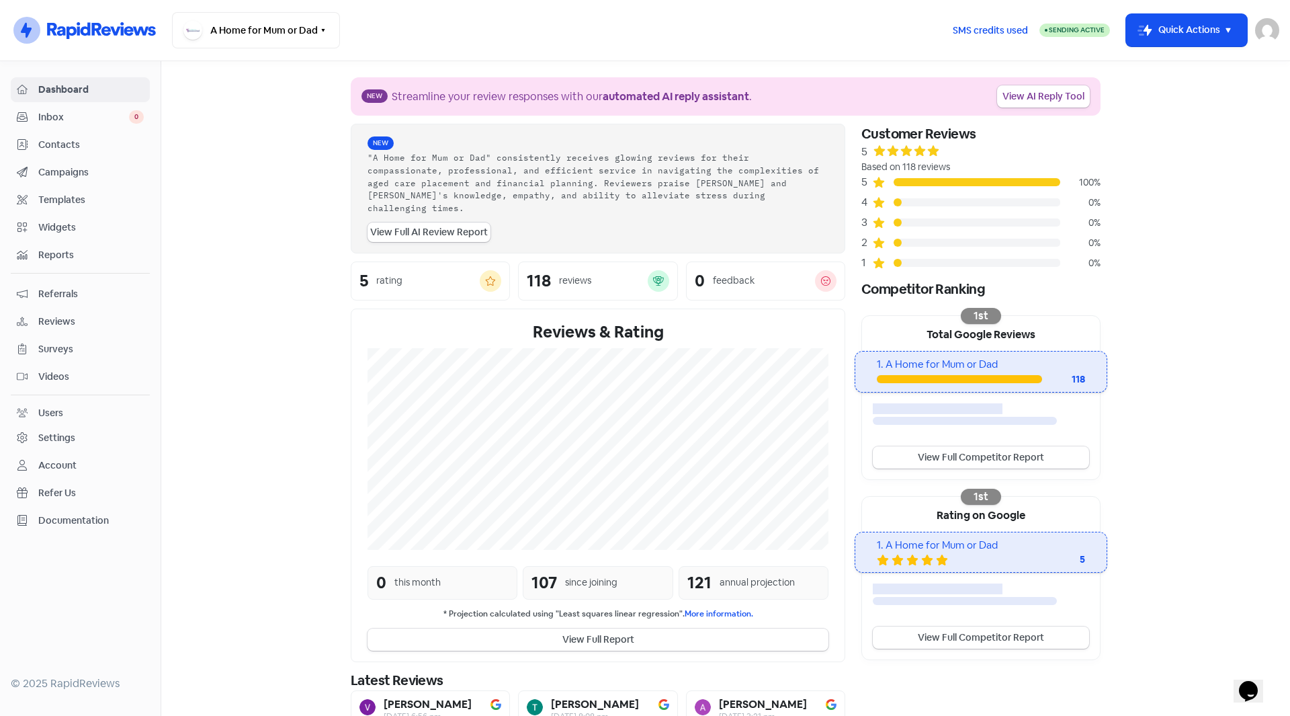
click at [63, 143] on span "Contacts" at bounding box center [90, 145] width 105 height 14
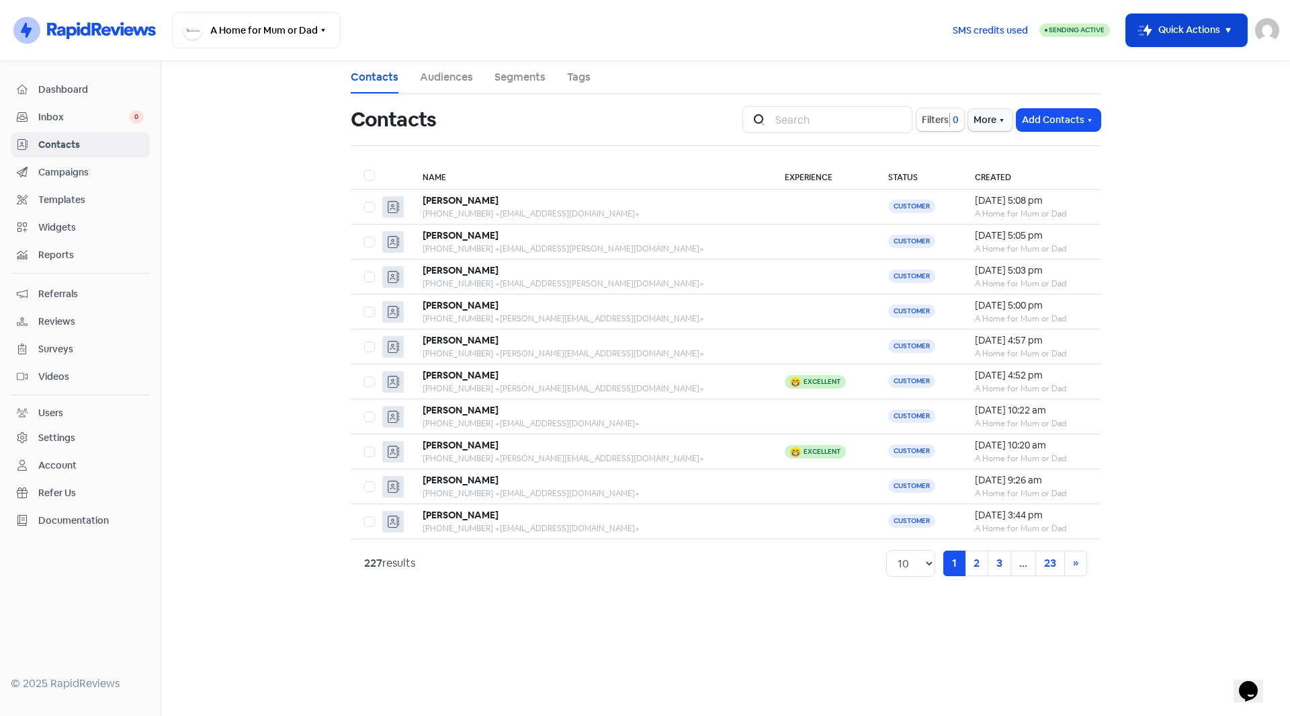
click at [1223, 36] on icon "button" at bounding box center [1228, 30] width 16 height 16
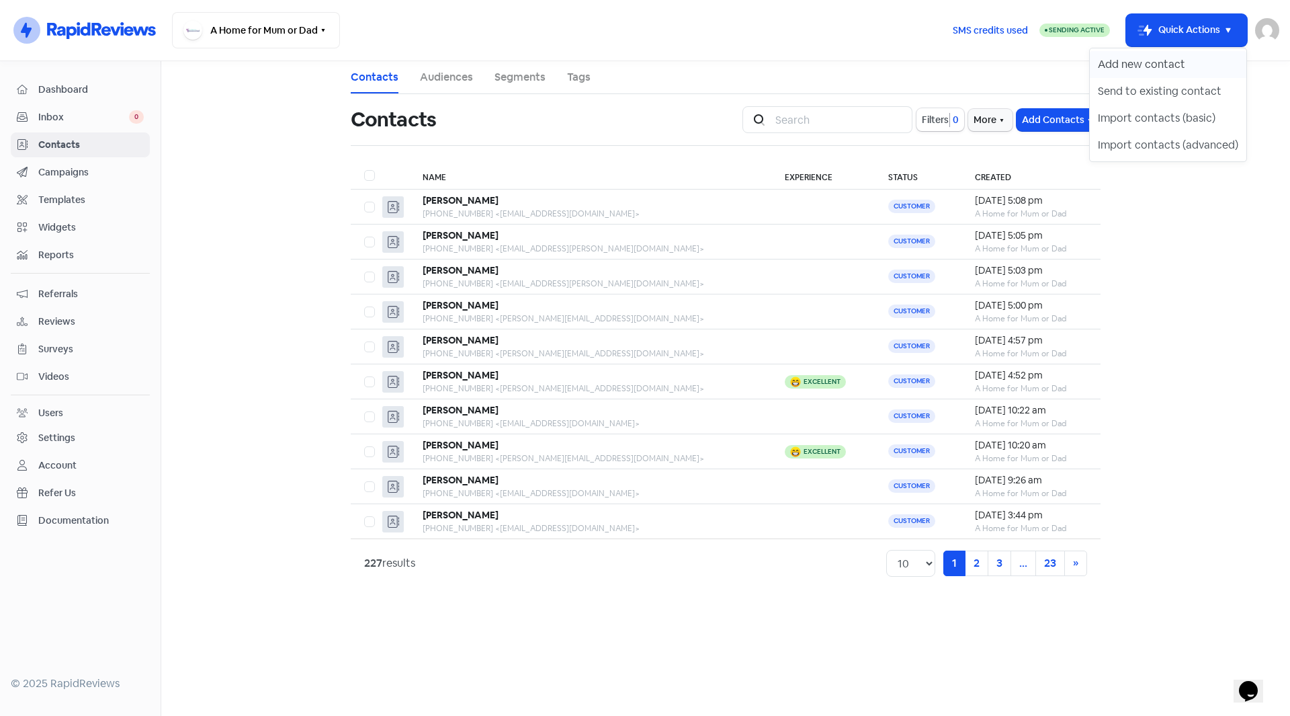
click at [1147, 67] on button "Add new contact" at bounding box center [1168, 64] width 157 height 27
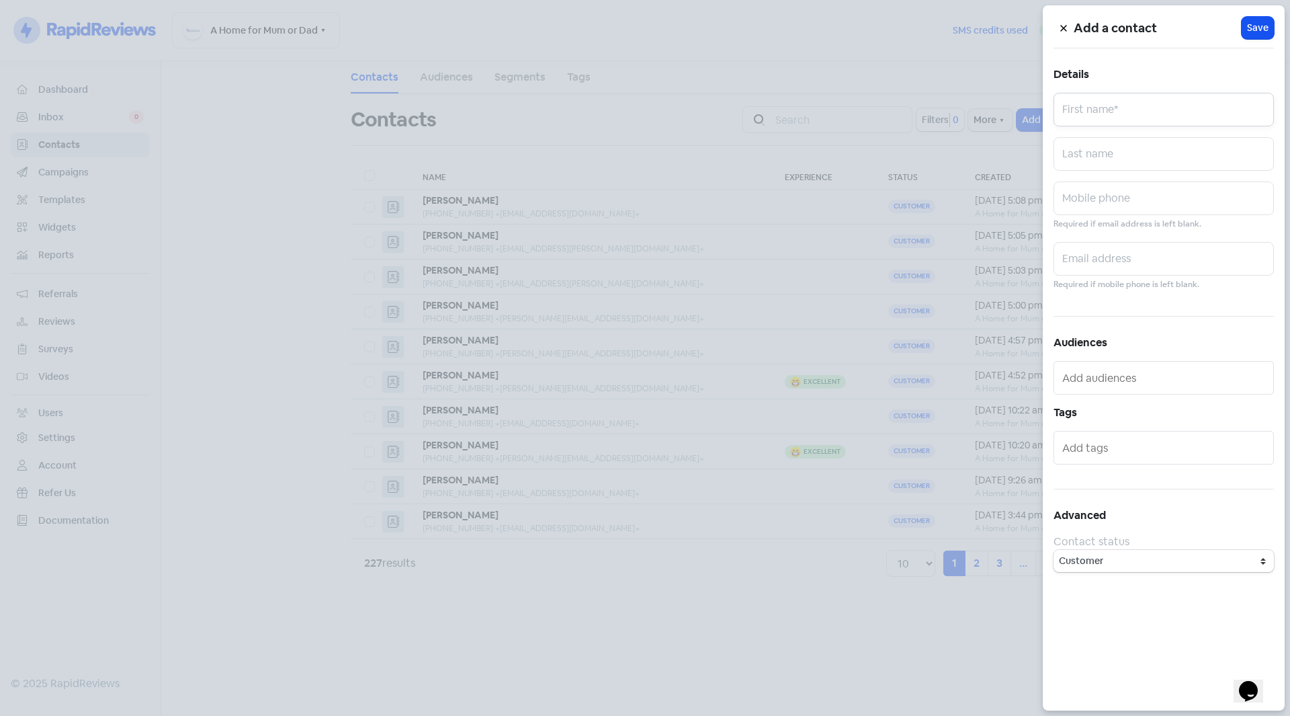
click at [1098, 100] on input "text" at bounding box center [1163, 110] width 220 height 34
paste input "Teresa Casasola"
type input "Teresa Casasola"
click at [1099, 152] on input "text" at bounding box center [1163, 154] width 220 height 34
paste input "Teresa Casasola"
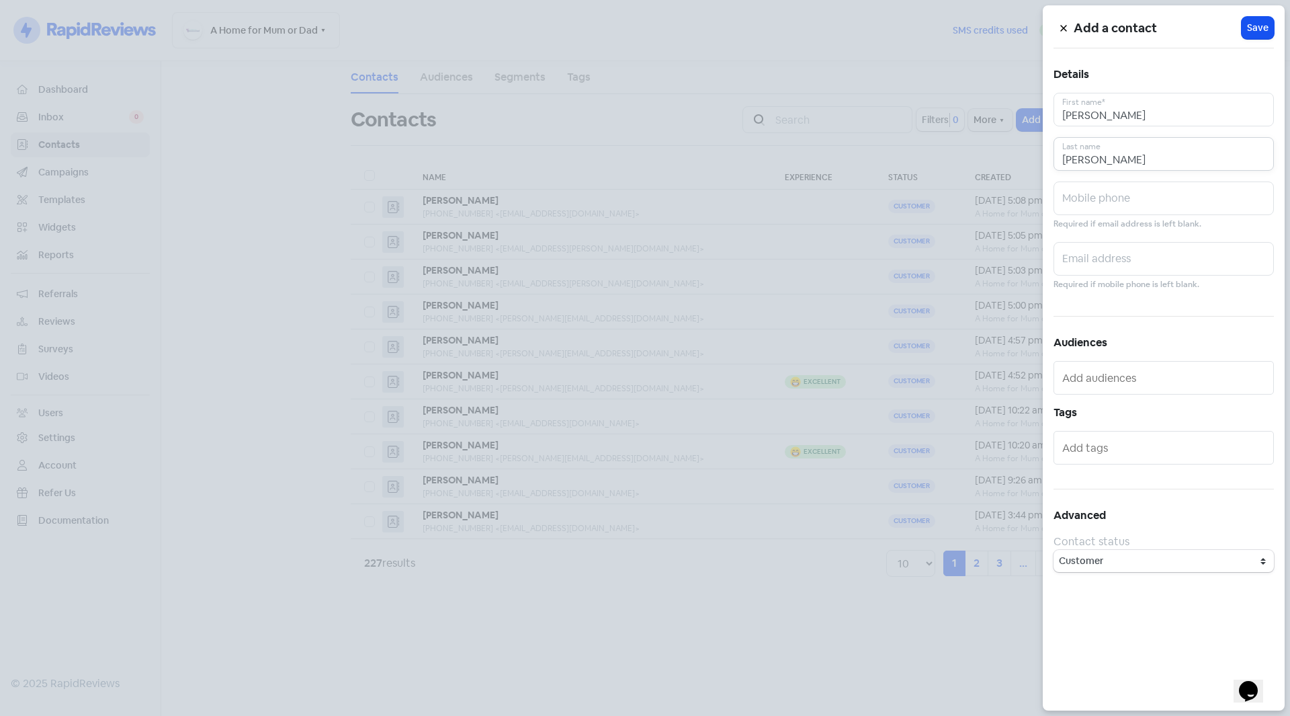
type input "Teresa Casasola"
drag, startPoint x: 1159, startPoint y: 116, endPoint x: 1098, endPoint y: 117, distance: 61.1
click at [1098, 117] on input "Teresa Casasola" at bounding box center [1163, 110] width 220 height 34
type input "Teresa"
drag, startPoint x: 1152, startPoint y: 161, endPoint x: 1100, endPoint y: 163, distance: 51.7
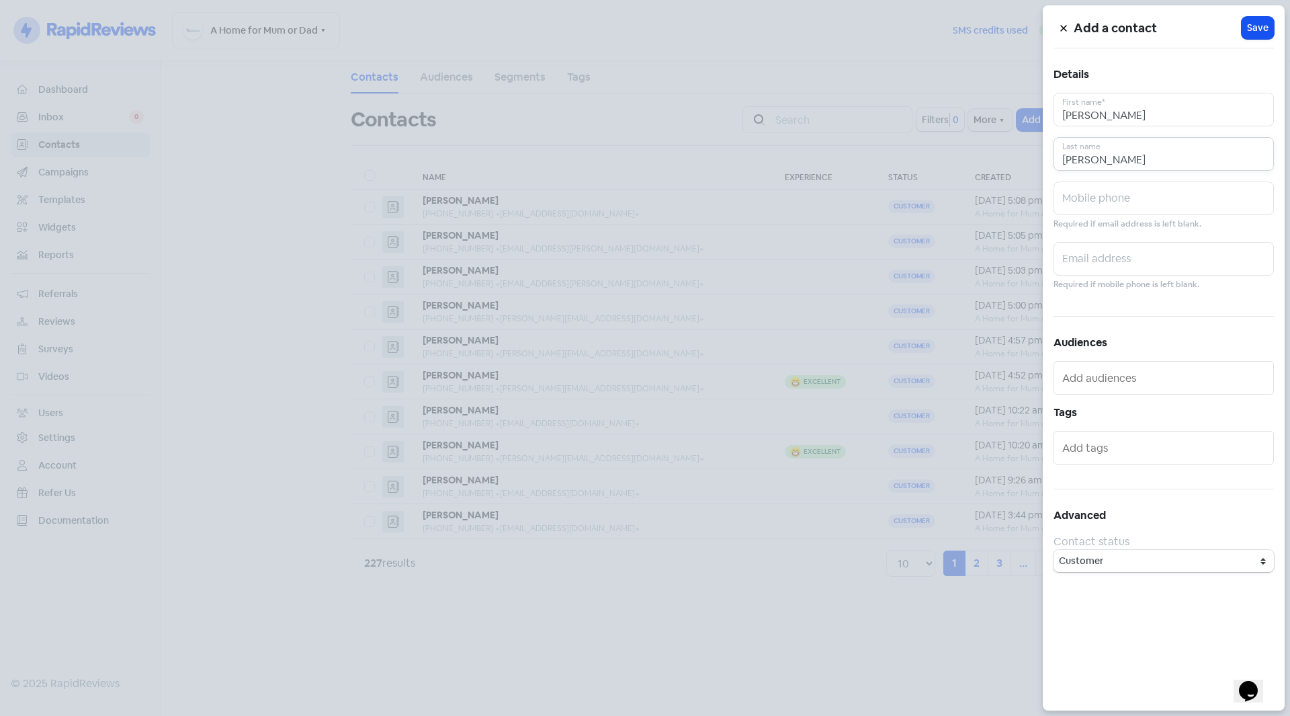
click at [1100, 163] on input "Teresa Casasola" at bounding box center [1163, 154] width 220 height 34
type input "Teresa"
click at [1093, 202] on input "text" at bounding box center [1163, 198] width 220 height 34
click at [1145, 214] on input "text" at bounding box center [1163, 198] width 220 height 34
paste input "0409 898 198"
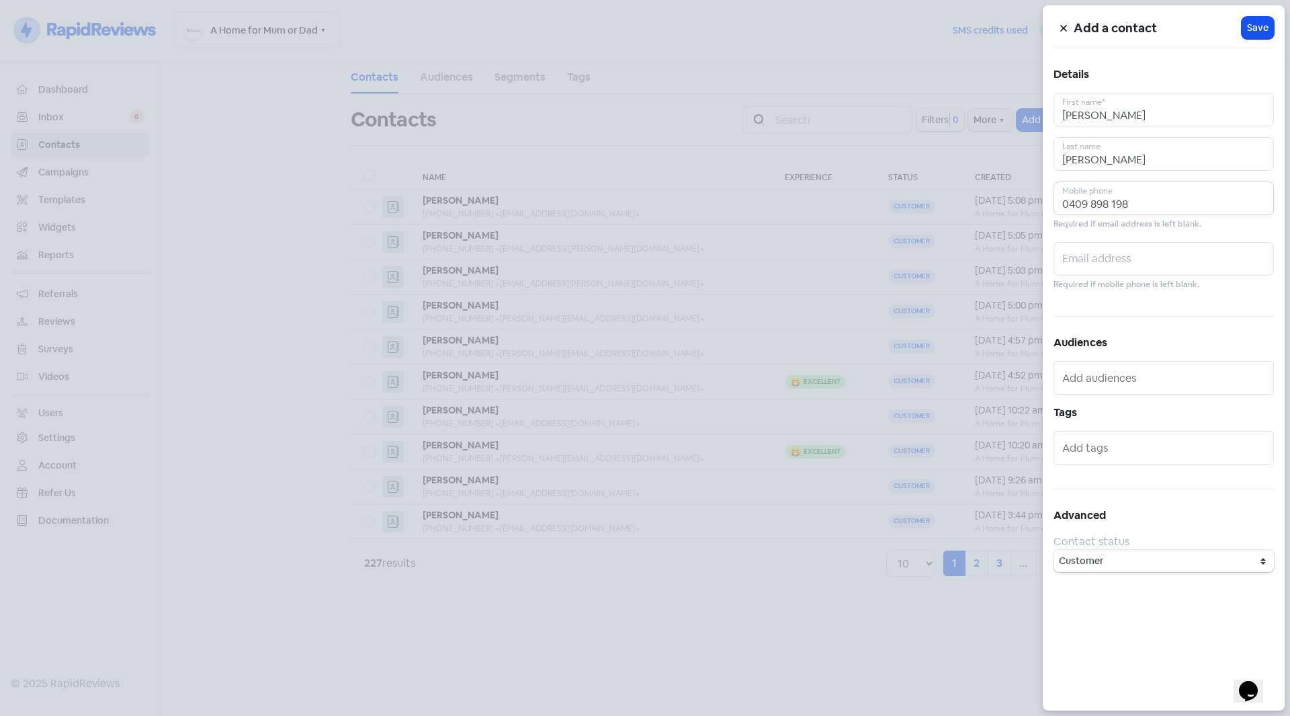
click at [1091, 205] on input "0409 898 198" at bounding box center [1163, 198] width 220 height 34
click at [1111, 203] on input "0409898 198" at bounding box center [1163, 198] width 220 height 34
click at [1166, 202] on input "0409898198" at bounding box center [1163, 198] width 220 height 34
type input "0409898198"
click at [1143, 270] on input "text" at bounding box center [1163, 259] width 220 height 34
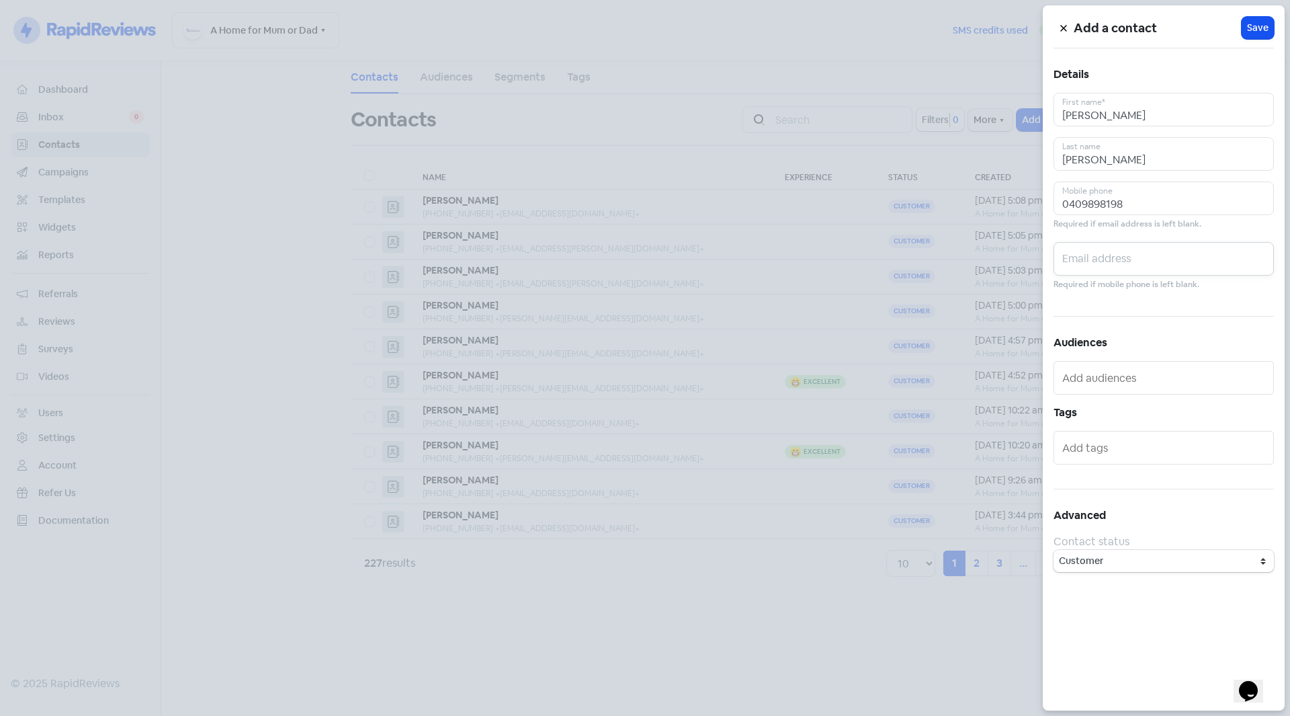
click at [1115, 271] on input "text" at bounding box center [1163, 259] width 220 height 34
paste input "rtccass@hotmail.com"
type input "rtccass@hotmail.com"
click at [1260, 30] on span "Save" at bounding box center [1257, 28] width 21 height 14
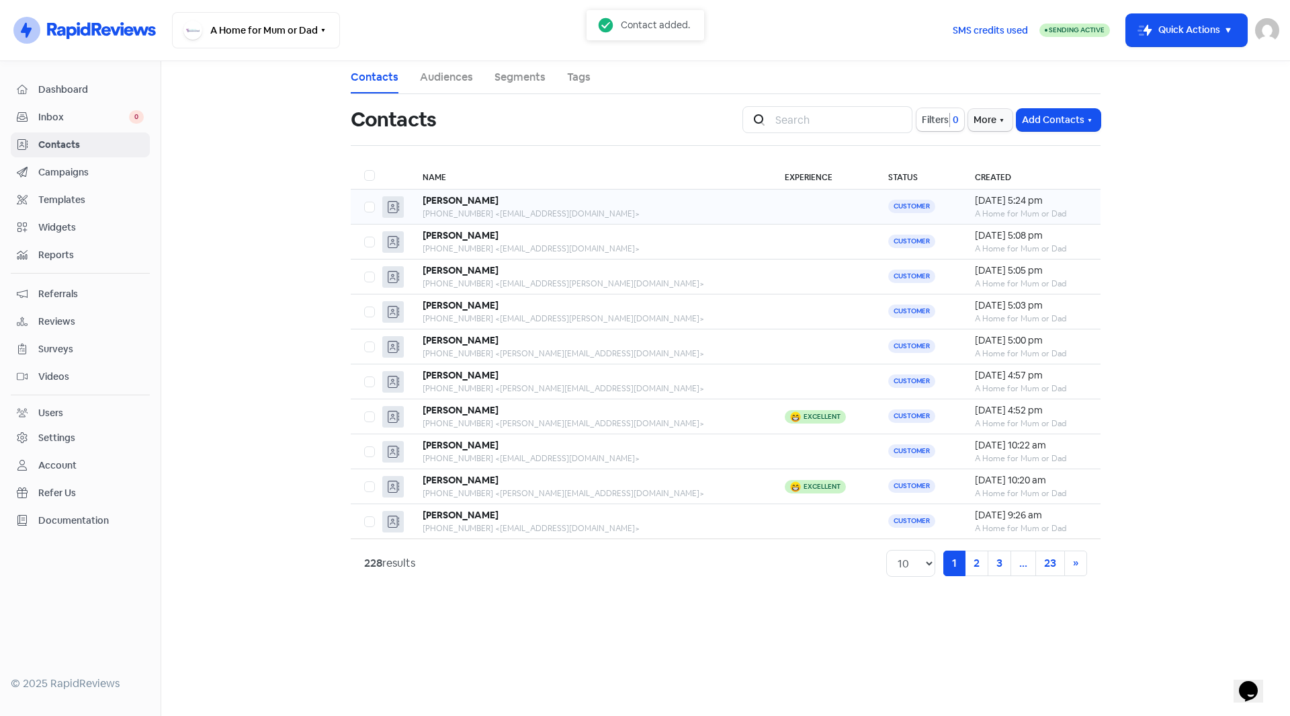
click at [500, 210] on div "+61409898198 <rtccass@hotmail.com>" at bounding box center [590, 214] width 335 height 12
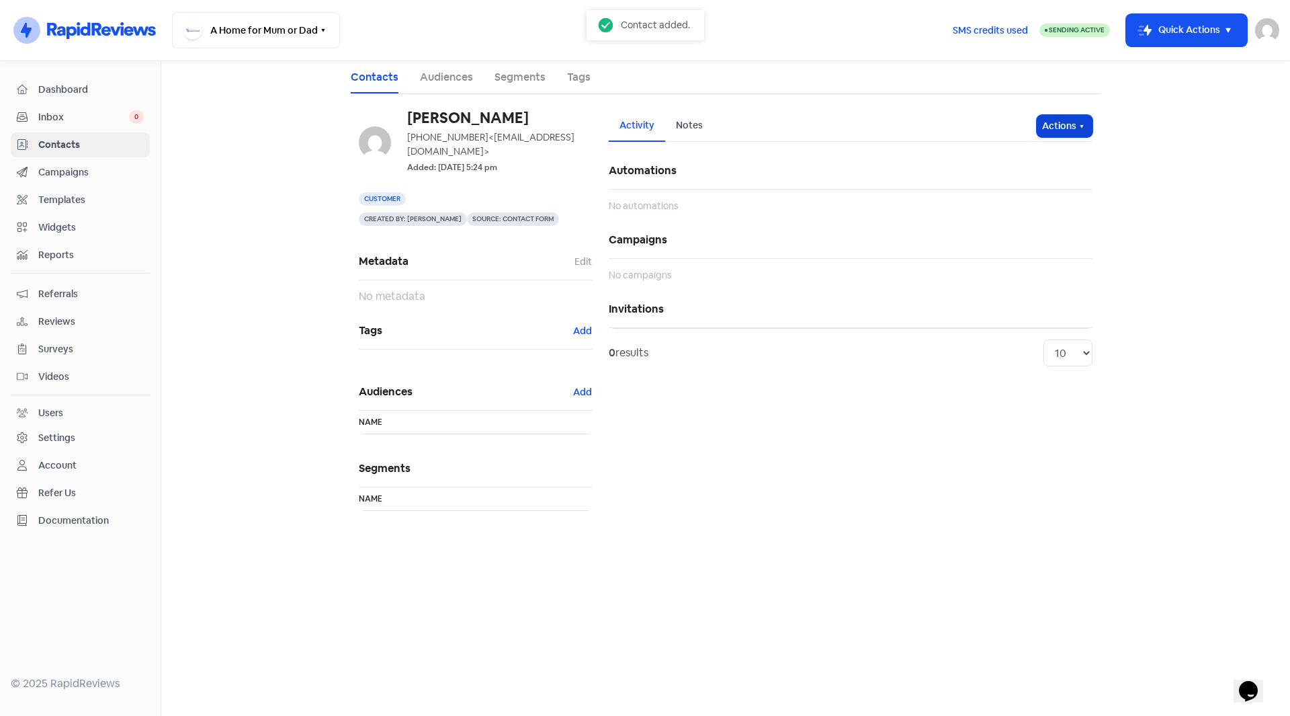
click at [1083, 131] on icon "button" at bounding box center [1081, 126] width 11 height 11
click at [1062, 158] on button "Send invitation" at bounding box center [1039, 155] width 106 height 27
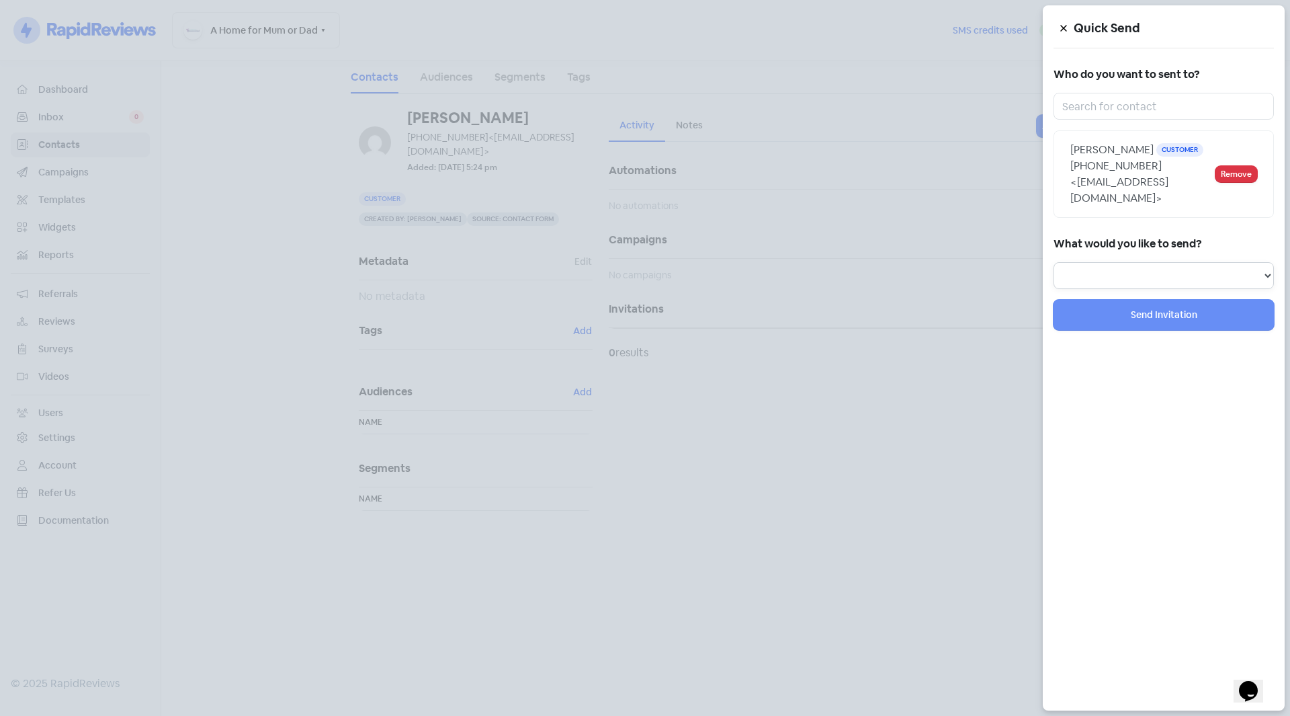
click at [1156, 262] on select "Review Invitation Referral Invitation Survey Invitation Video Invitation" at bounding box center [1163, 275] width 220 height 27
select select "review"
click at [1053, 262] on select "Review Invitation Referral Invitation Survey Invitation Video Invitation" at bounding box center [1163, 275] width 220 height 27
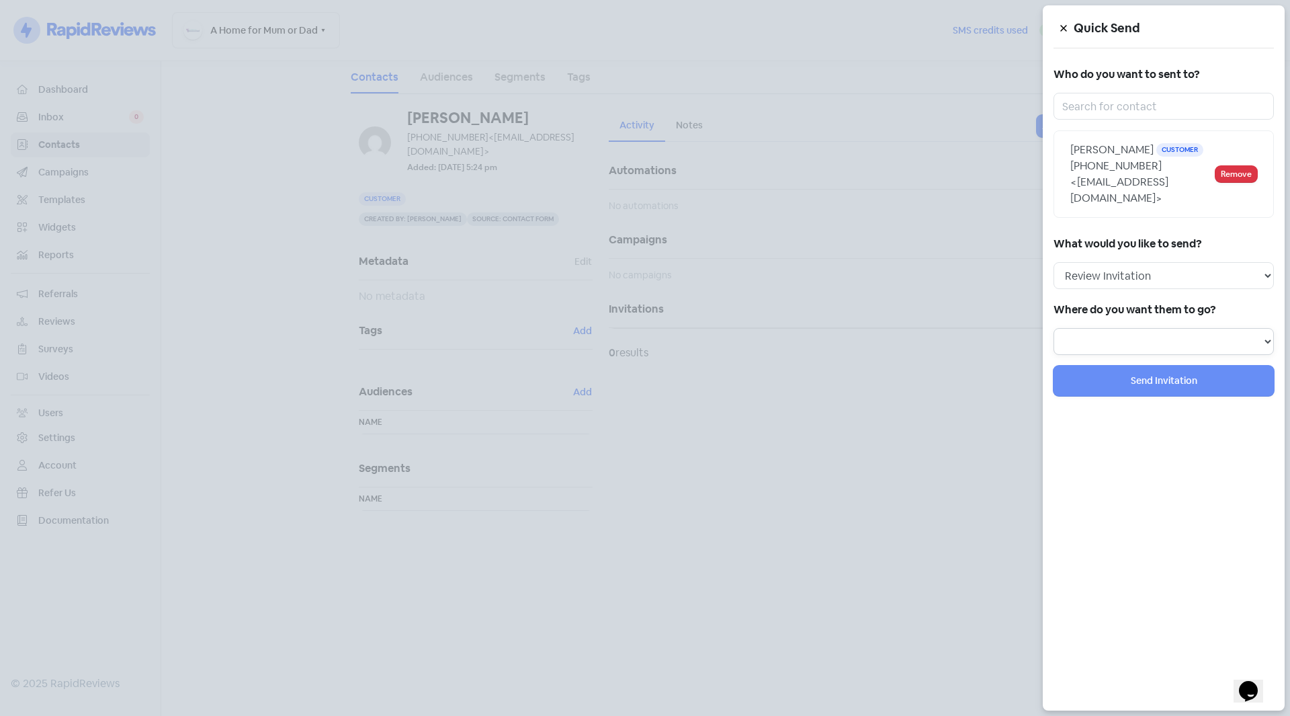
click at [1147, 328] on select "Review form: Default review form" at bounding box center [1163, 341] width 220 height 27
select select "36"
click at [1053, 328] on select "Review form: Default review form" at bounding box center [1163, 341] width 220 height 27
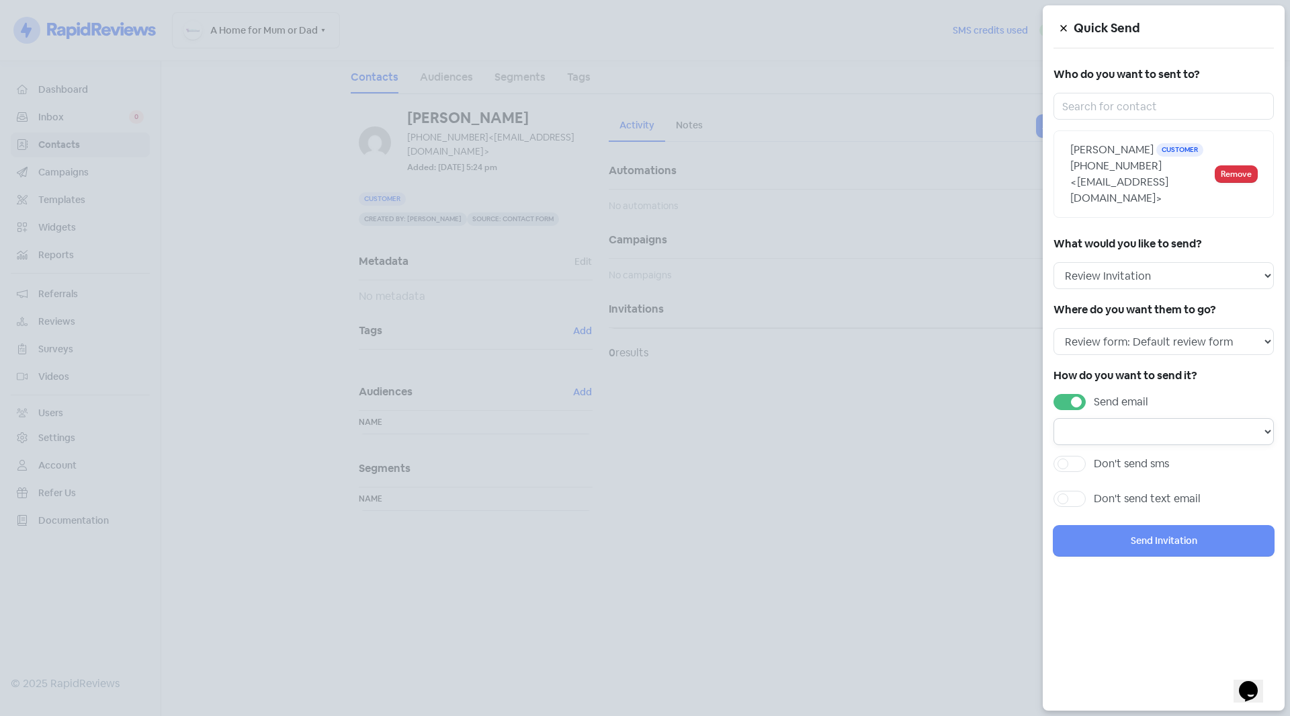
click at [1253, 418] on select "Email template: Default email 3 Email template: Default email 2 Email template:…" at bounding box center [1163, 431] width 220 height 27
select select "72"
click at [1053, 418] on select "Email template: Default email 3 Email template: Default email 2 Email template:…" at bounding box center [1163, 431] width 220 height 27
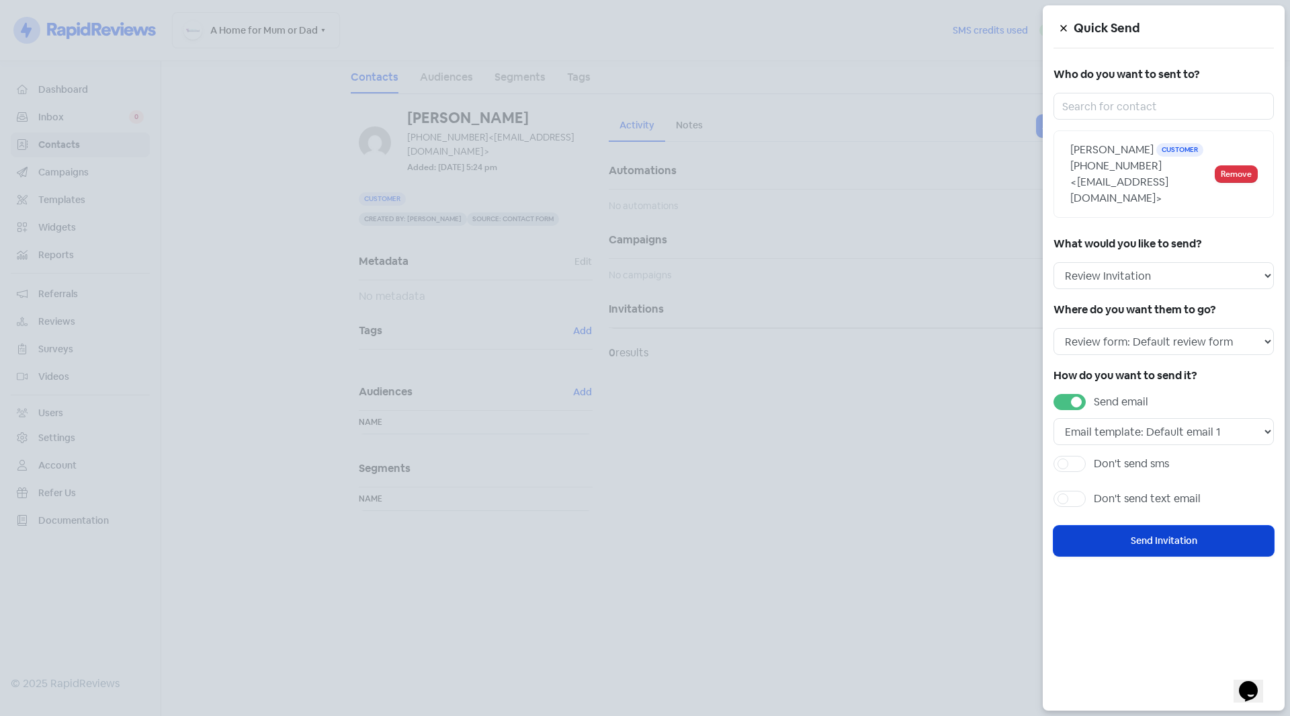
click at [1206, 525] on button "Send Invitation" at bounding box center [1163, 540] width 220 height 30
